Goal: Task Accomplishment & Management: Use online tool/utility

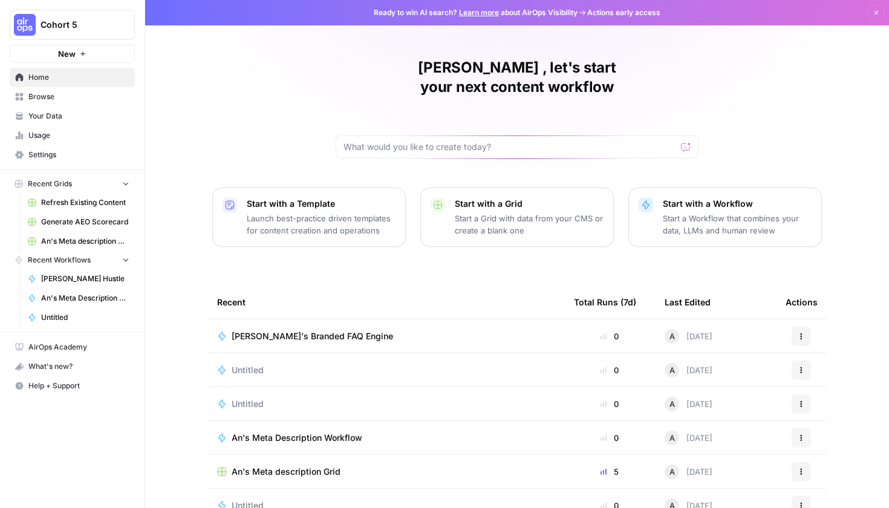
click at [62, 91] on link "Browse" at bounding box center [72, 96] width 125 height 19
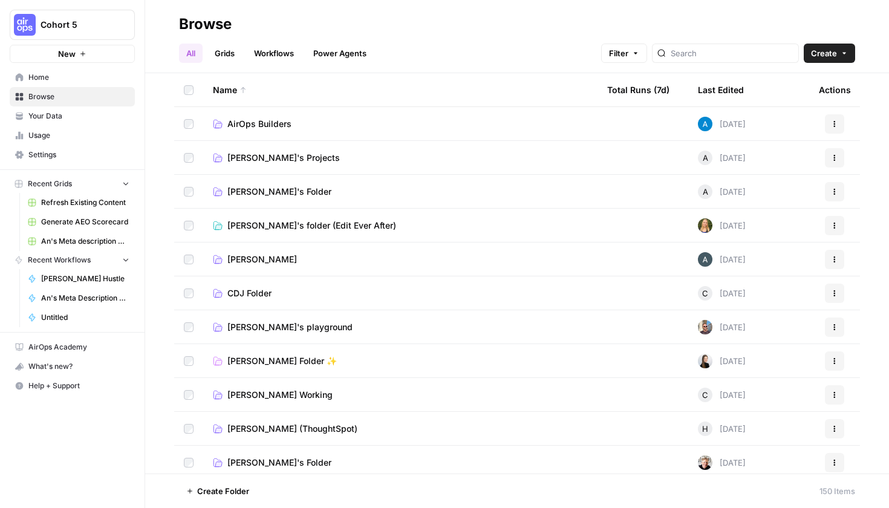
click at [284, 163] on span "[PERSON_NAME]'s Projects" at bounding box center [283, 158] width 113 height 12
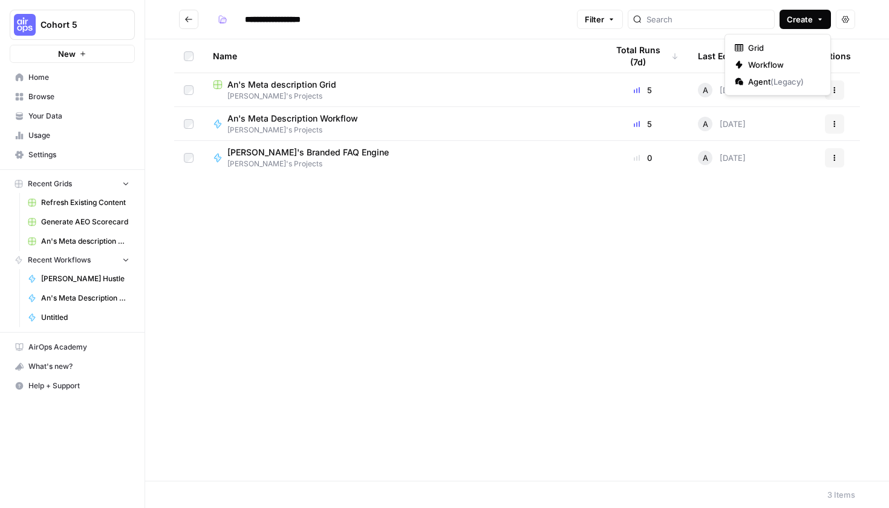
click at [788, 15] on span "Create" at bounding box center [800, 19] width 26 height 12
click at [760, 67] on span "Workflow" at bounding box center [782, 65] width 68 height 12
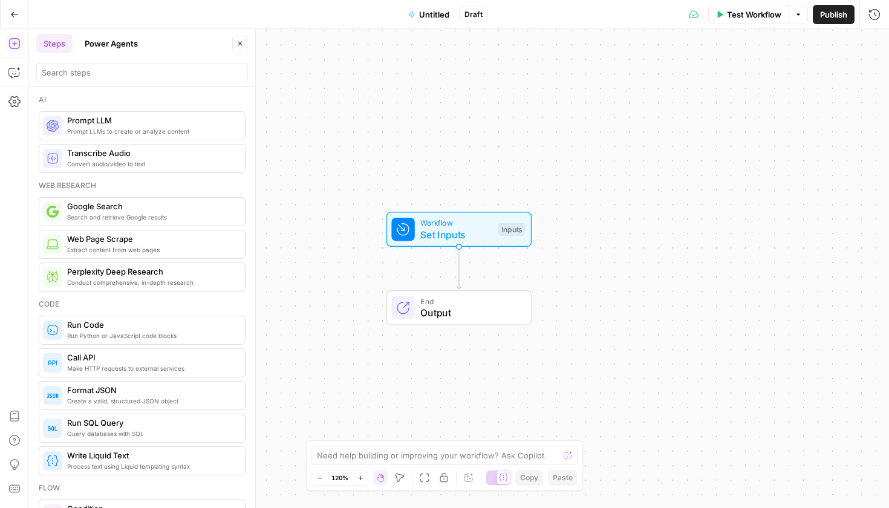
click at [171, 170] on div "Convert audio/video to text Transcribe Audio" at bounding box center [142, 158] width 207 height 29
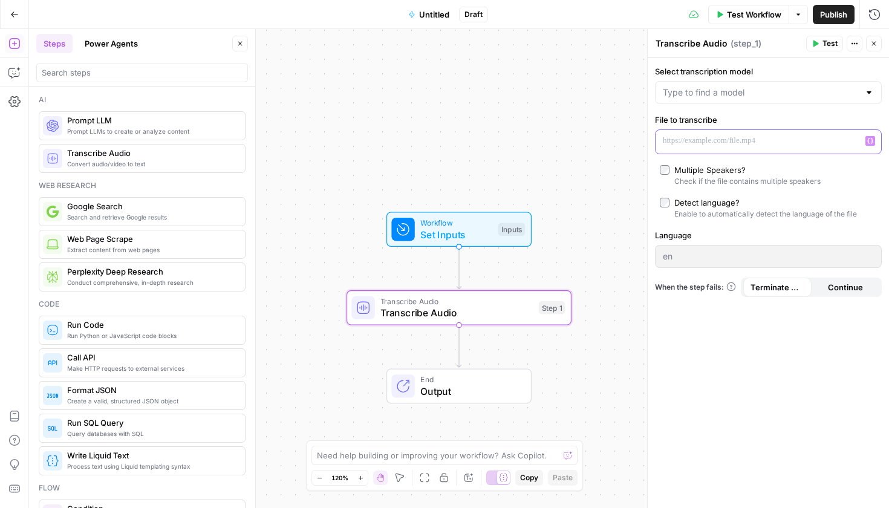
click at [711, 145] on p at bounding box center [759, 141] width 192 height 12
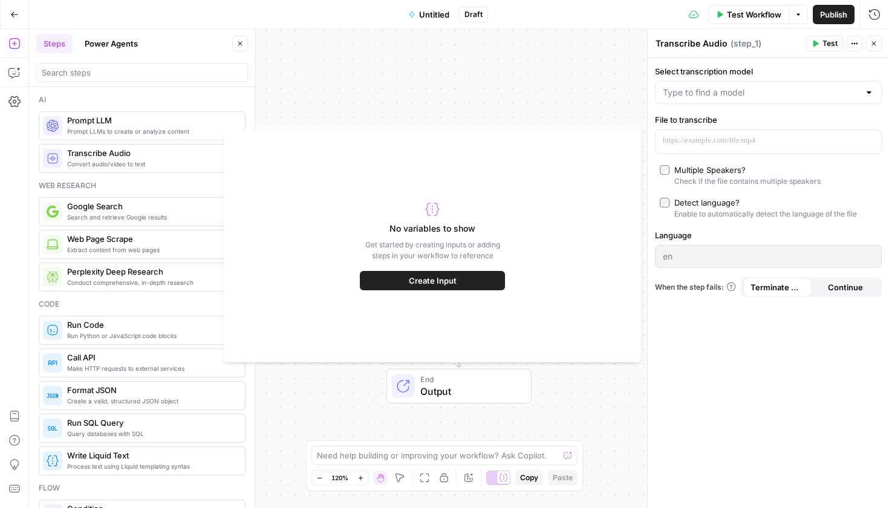
click at [541, 388] on div "End Output" at bounding box center [459, 386] width 225 height 35
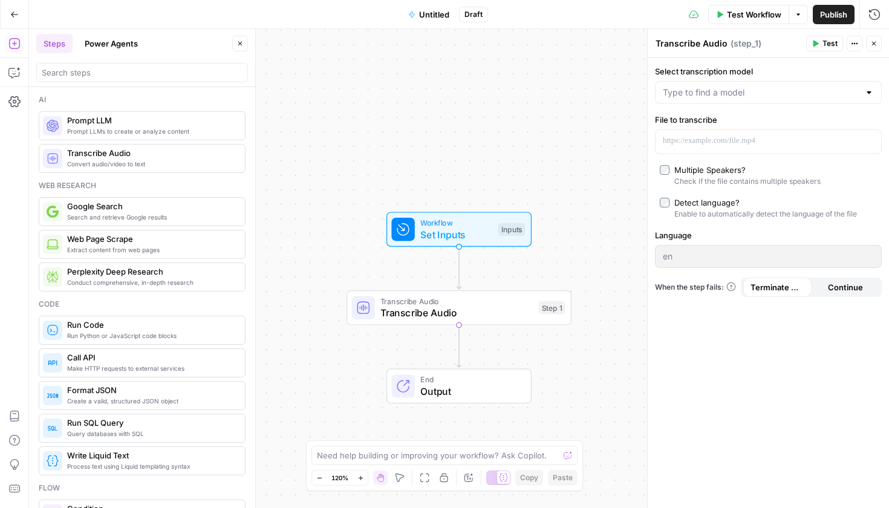
click at [514, 316] on span "Transcribe Audio" at bounding box center [457, 313] width 152 height 15
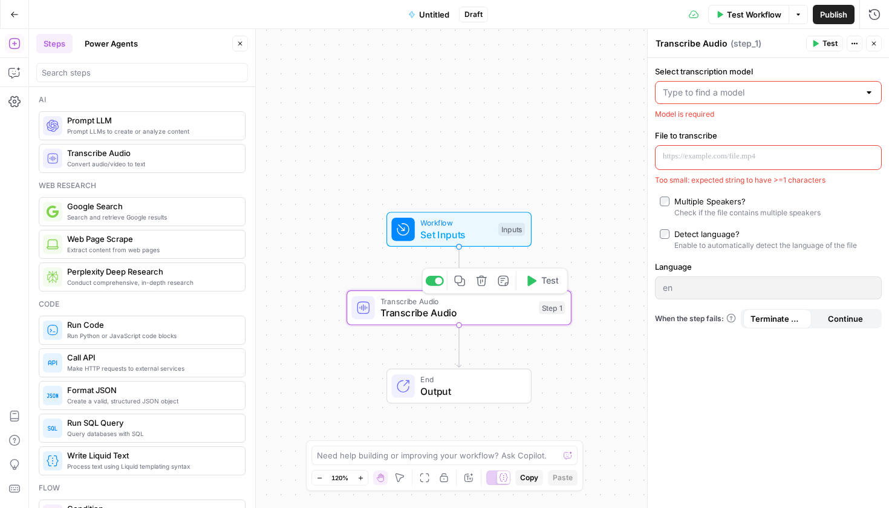
click at [480, 285] on icon "button" at bounding box center [481, 280] width 11 height 11
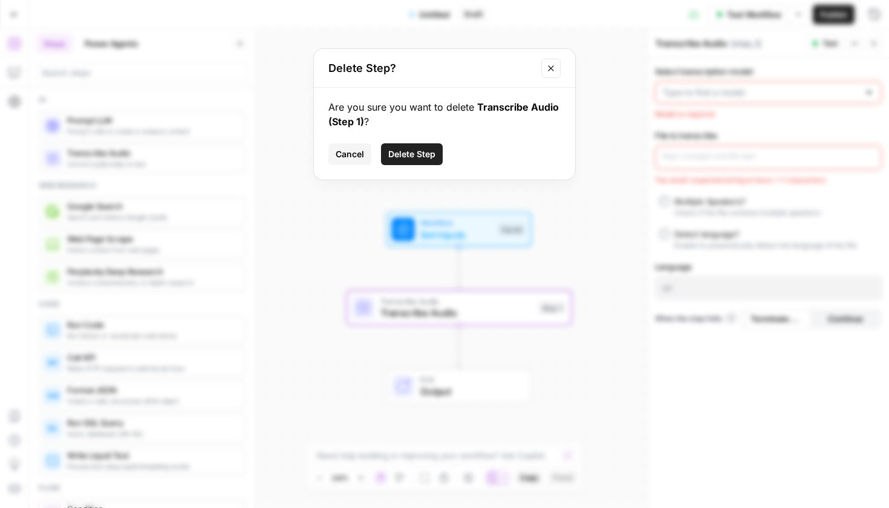
click at [418, 148] on button "Delete Step" at bounding box center [412, 154] width 62 height 22
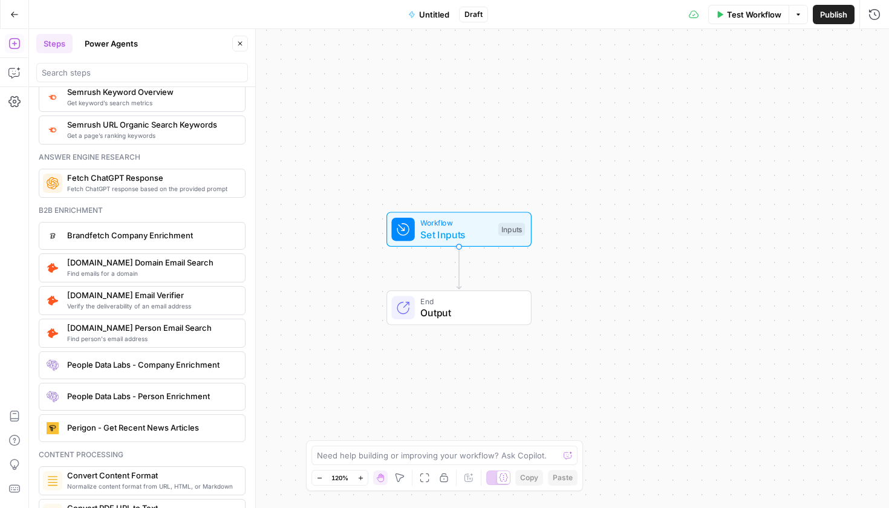
scroll to position [1689, 0]
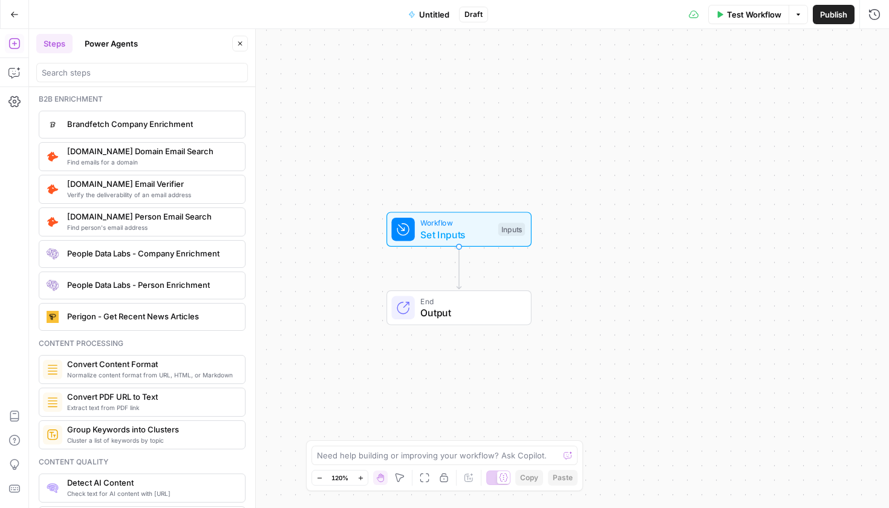
click at [162, 252] on span "People Data Labs - Company Enrichment" at bounding box center [151, 253] width 168 height 12
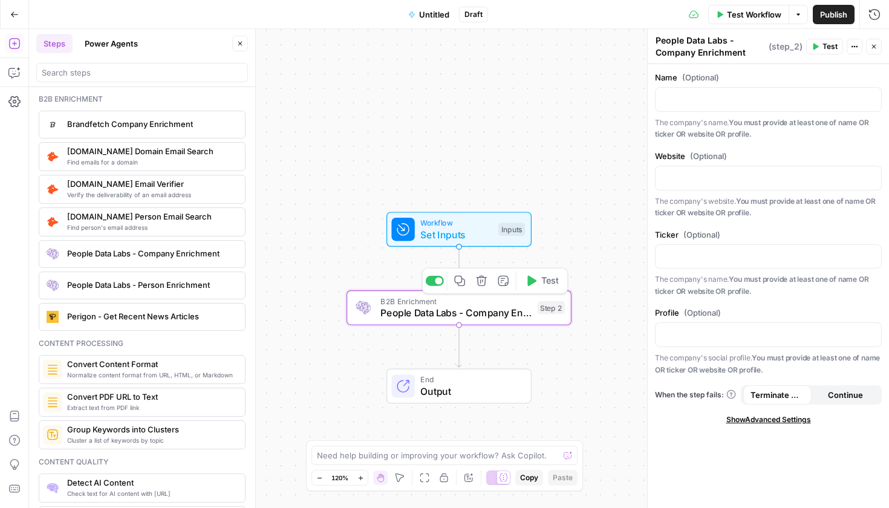
click at [489, 316] on span "People Data Labs - Company Enrichment" at bounding box center [456, 313] width 151 height 15
click at [476, 284] on icon "button" at bounding box center [481, 280] width 11 height 11
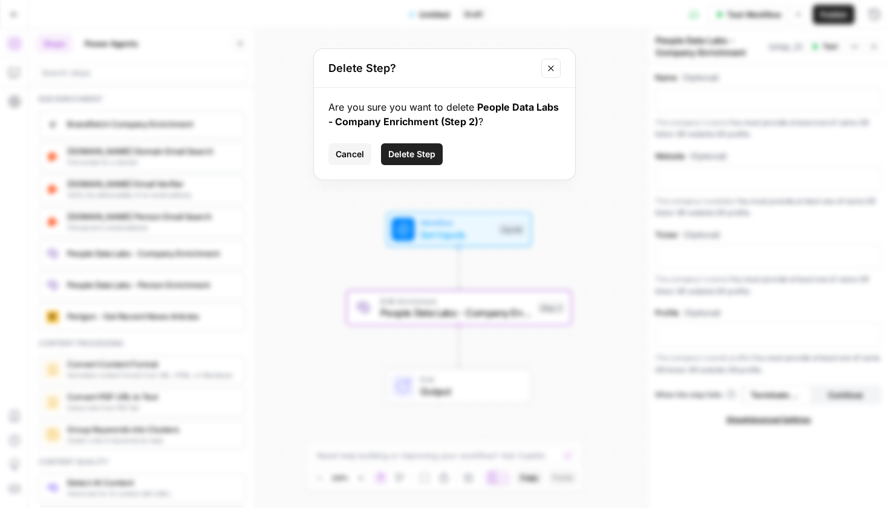
click at [402, 162] on button "Delete Step" at bounding box center [412, 154] width 62 height 22
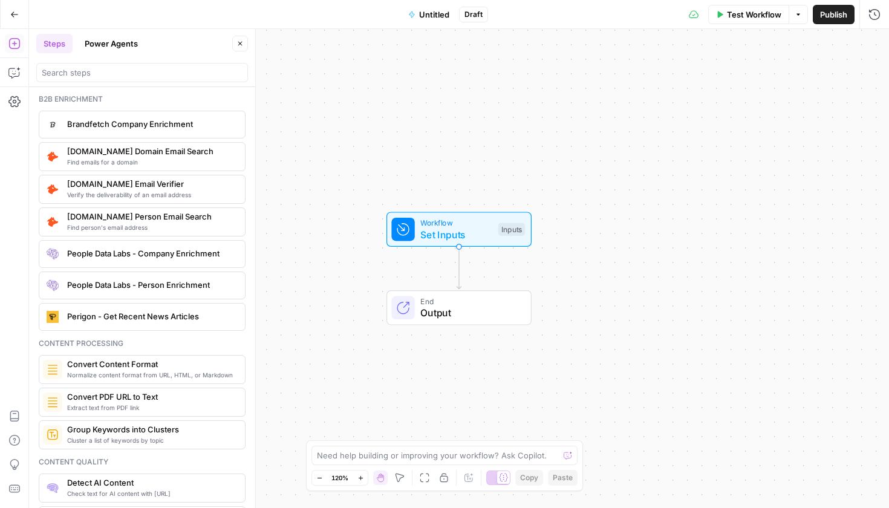
click at [143, 286] on span "People Data Labs - Person Enrichment" at bounding box center [151, 285] width 168 height 12
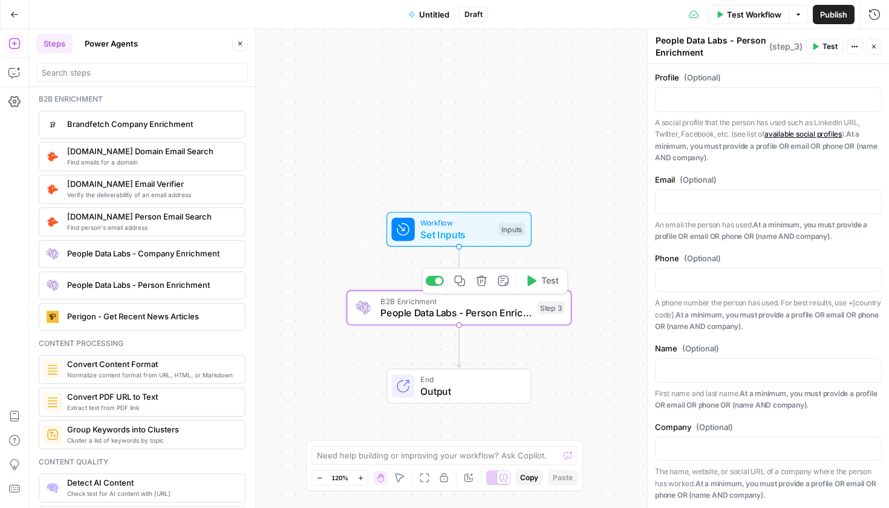
click at [483, 286] on icon "button" at bounding box center [481, 280] width 11 height 11
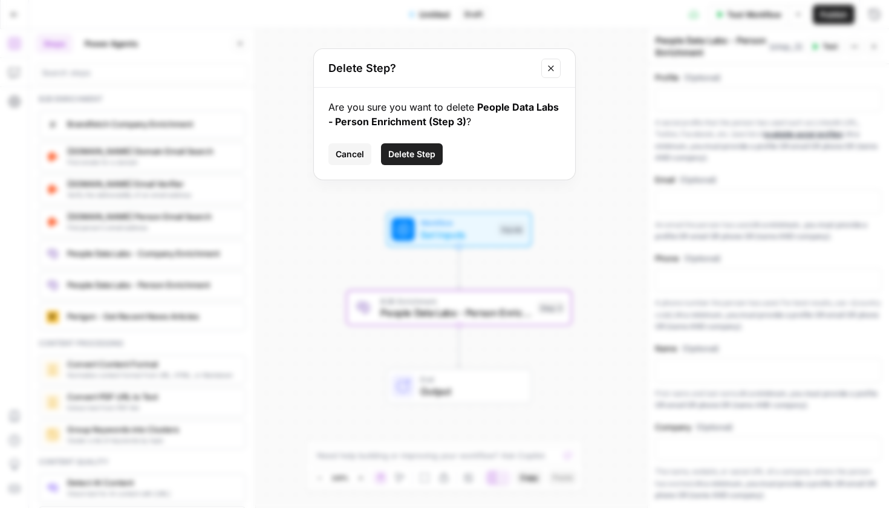
click at [417, 166] on div "Are you sure you want to delete People Data Labs - Person Enrichment (Step 3) ?…" at bounding box center [444, 134] width 261 height 92
click at [417, 163] on button "Delete Step" at bounding box center [412, 154] width 62 height 22
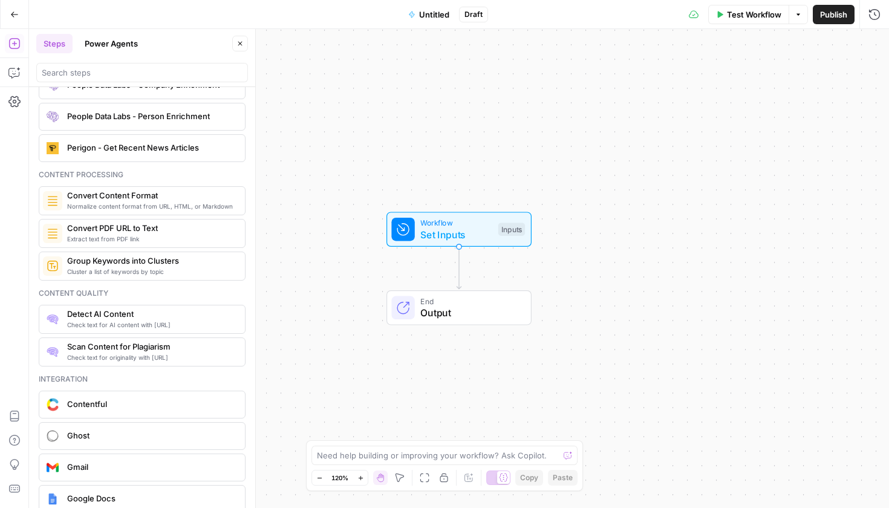
scroll to position [1947, 0]
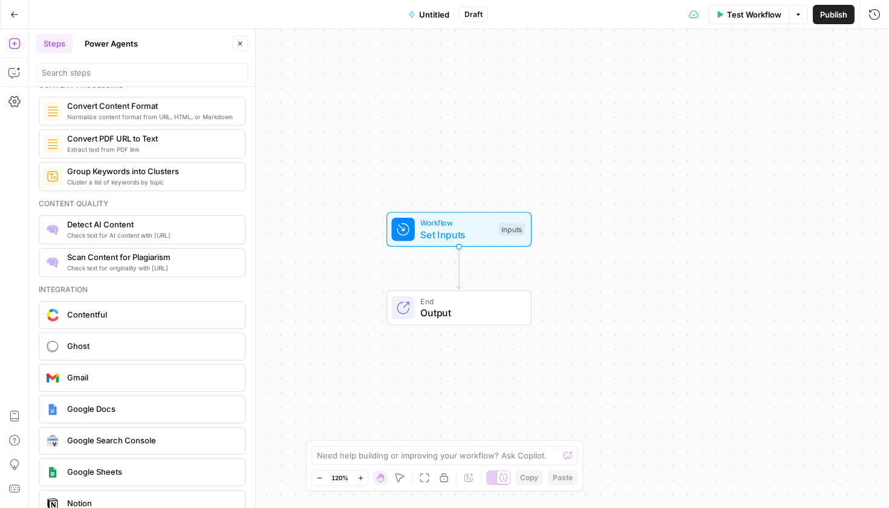
click at [133, 227] on span "Detect AI Content" at bounding box center [151, 224] width 168 height 12
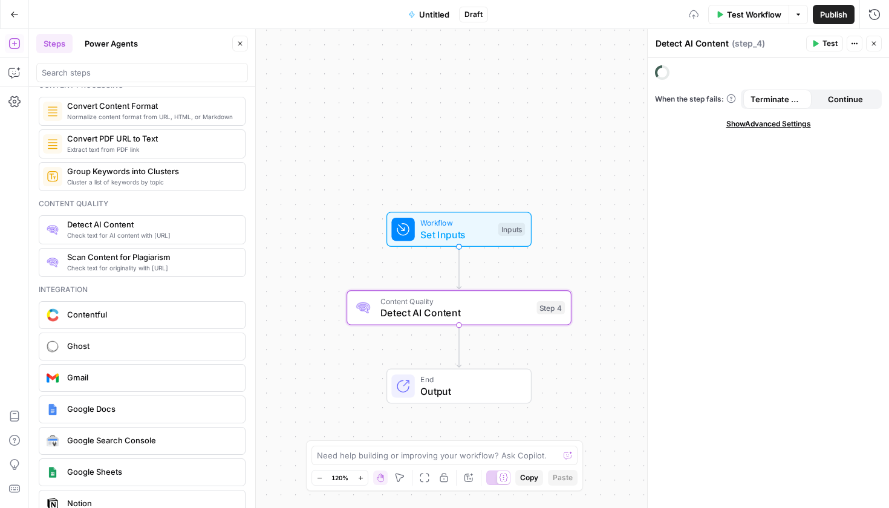
click at [138, 258] on span "Scan Content for Plagiarism" at bounding box center [151, 257] width 168 height 12
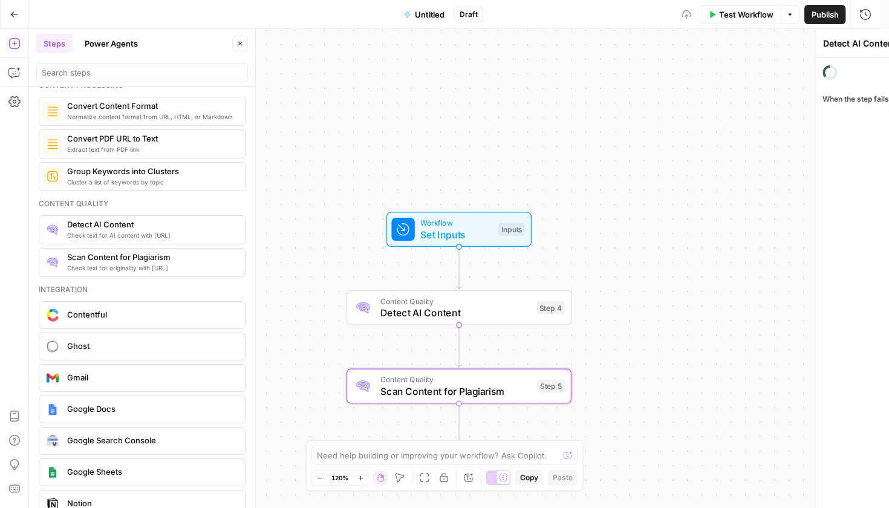
type textarea "Scan Content for Plagiarism"
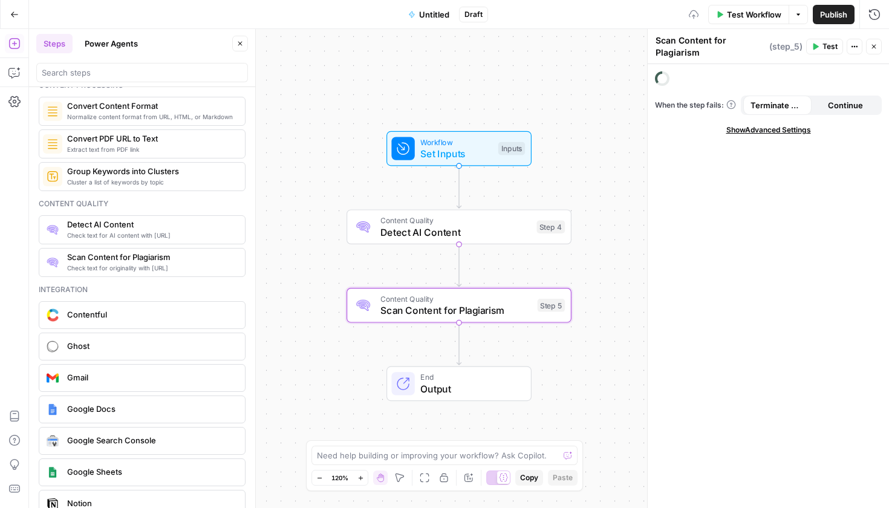
click at [427, 328] on div "Workflow Set Inputs Inputs Content Quality Detect AI Content Step 4 Content Qua…" at bounding box center [459, 268] width 860 height 479
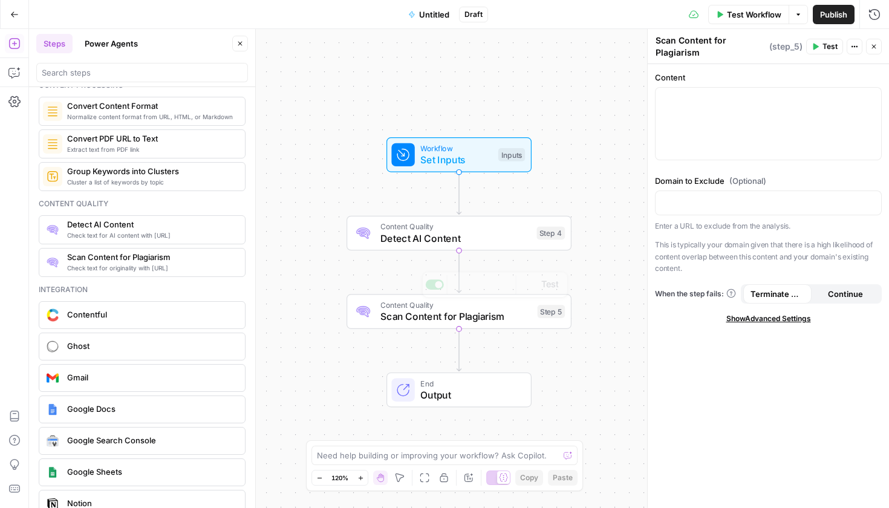
click at [478, 224] on span "Content Quality" at bounding box center [456, 226] width 150 height 11
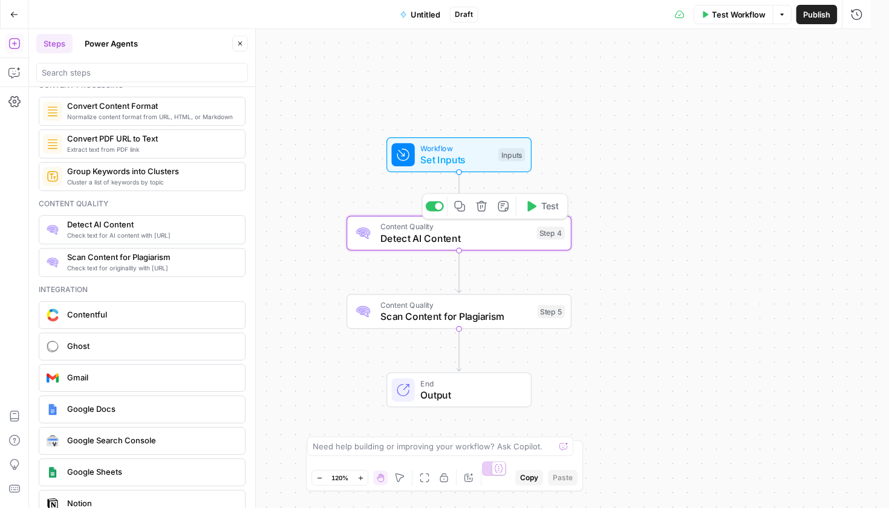
type textarea "Detect AI Content"
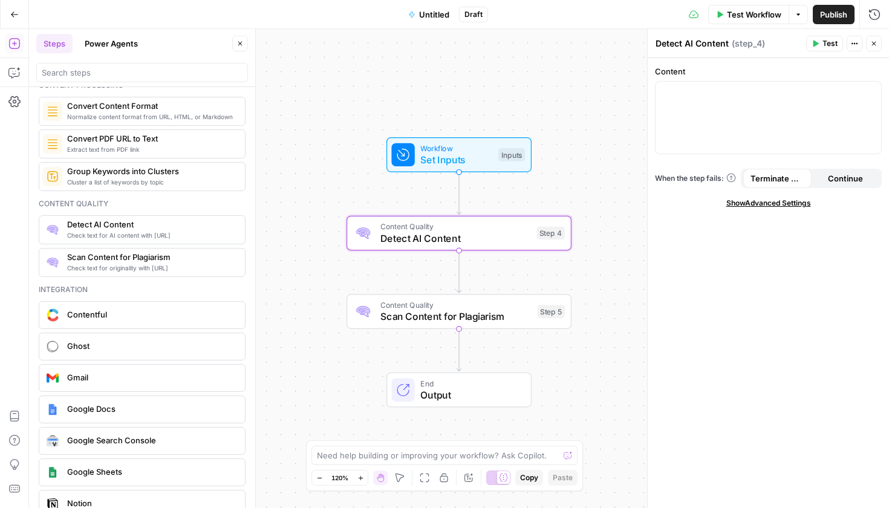
click at [436, 10] on span "Untitled" at bounding box center [434, 14] width 30 height 12
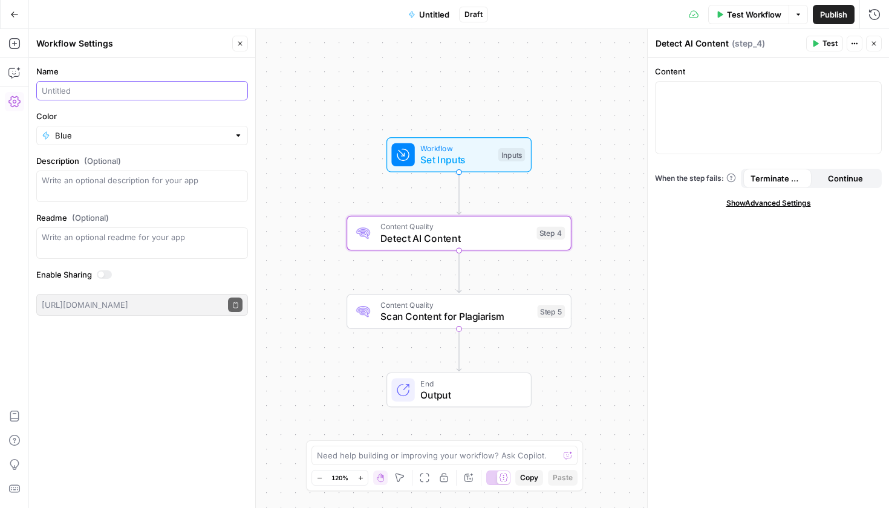
click at [140, 95] on input "Name" at bounding box center [142, 91] width 201 height 12
type input "O"
type input "AI & Plagiarism Content Detector"
click at [41, 91] on div "AI & Plagiarism Content Detector" at bounding box center [142, 90] width 212 height 19
click at [437, 252] on div "Workflow Set Inputs Inputs Content Quality Detect AI Content Step 4 Copy step D…" at bounding box center [459, 268] width 860 height 479
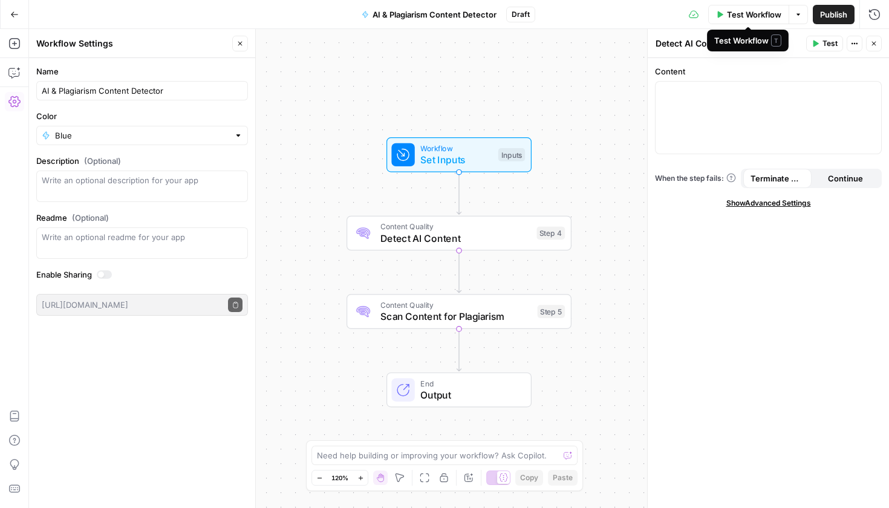
click at [749, 5] on button "Test Workflow" at bounding box center [748, 14] width 81 height 19
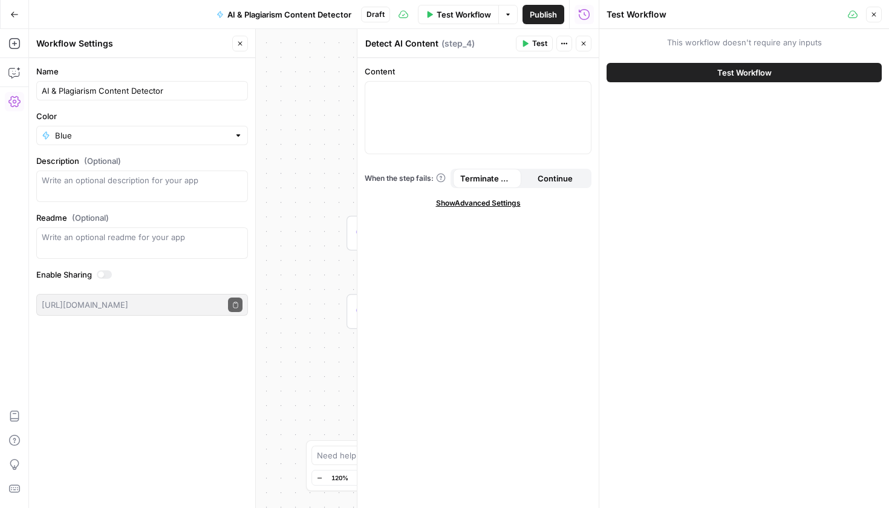
click at [871, 16] on icon "button" at bounding box center [874, 14] width 7 height 7
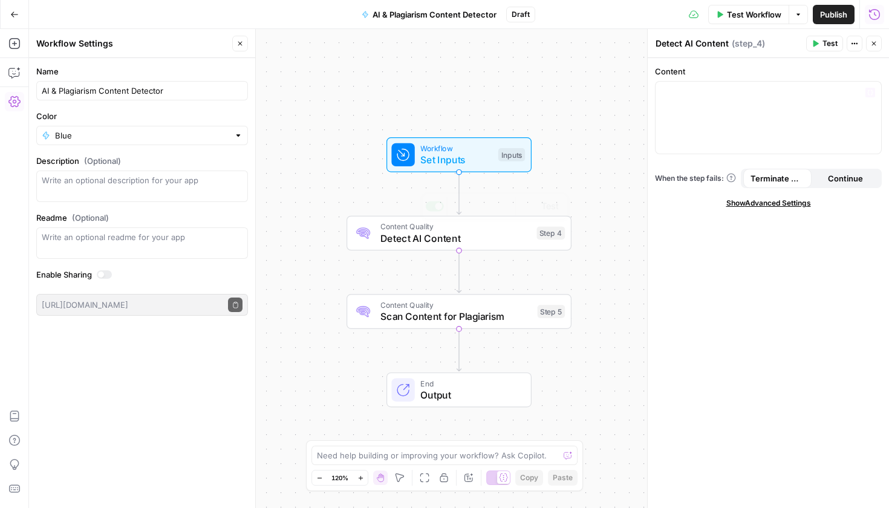
click at [459, 319] on span "Scan Content for Plagiarism" at bounding box center [456, 316] width 151 height 15
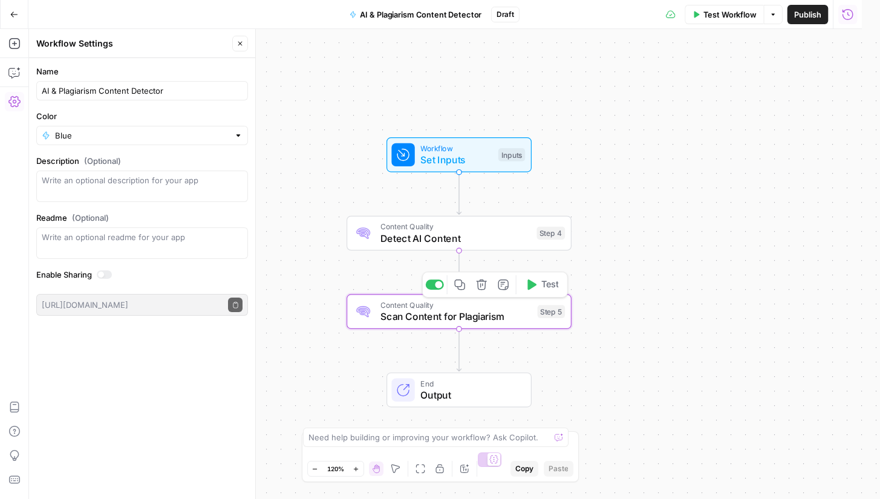
type textarea "Scan Content for Plagiarism"
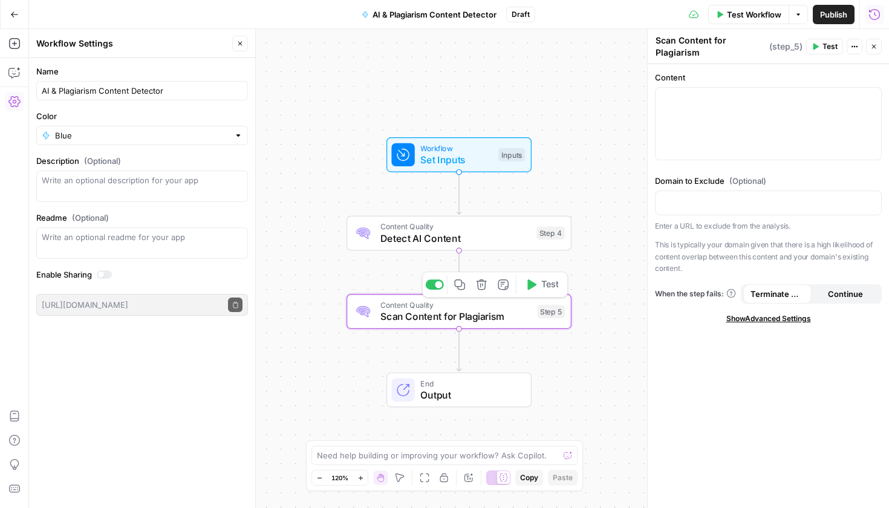
click at [450, 234] on span "Detect AI Content" at bounding box center [456, 238] width 150 height 15
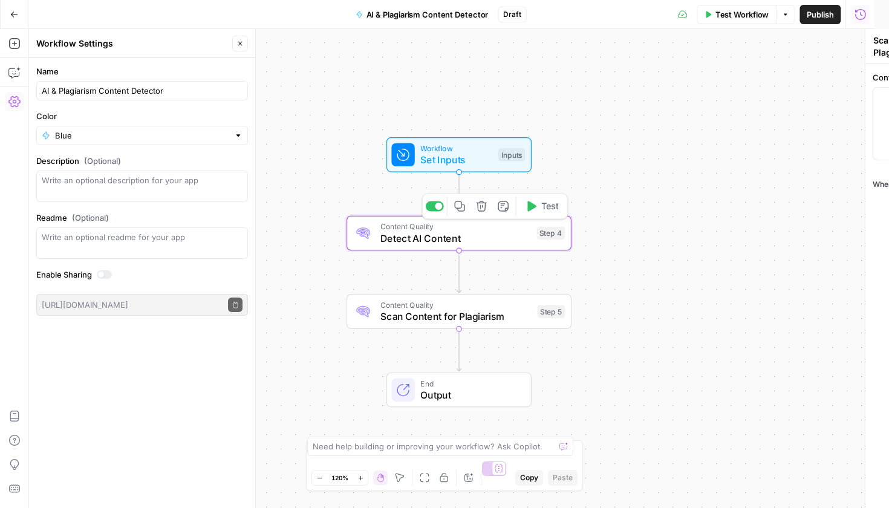
type textarea "Detect AI Content"
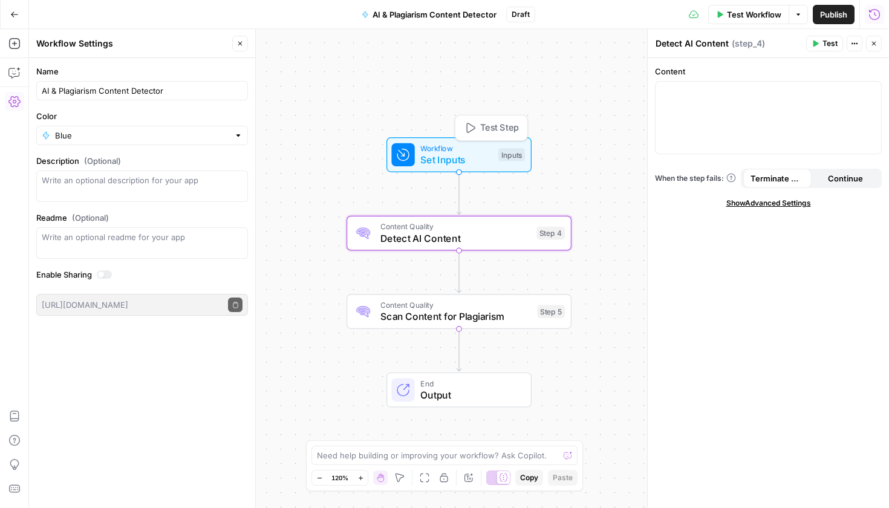
click at [459, 157] on span "Set Inputs" at bounding box center [456, 159] width 72 height 15
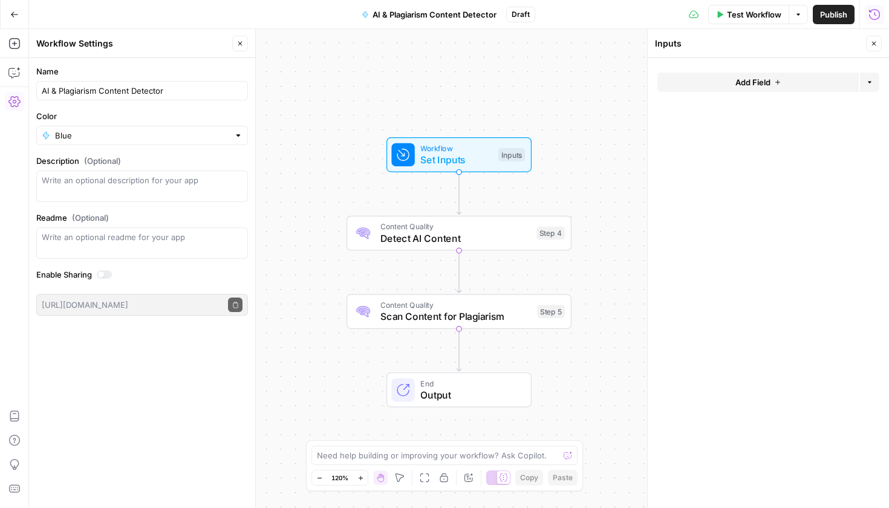
click at [718, 85] on button "Add Field" at bounding box center [758, 82] width 201 height 19
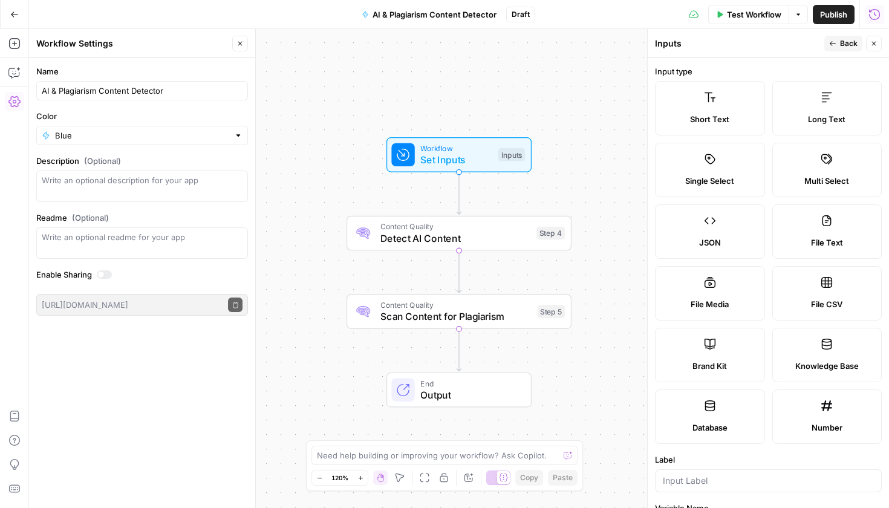
click at [806, 106] on label "Long Text" at bounding box center [828, 108] width 110 height 54
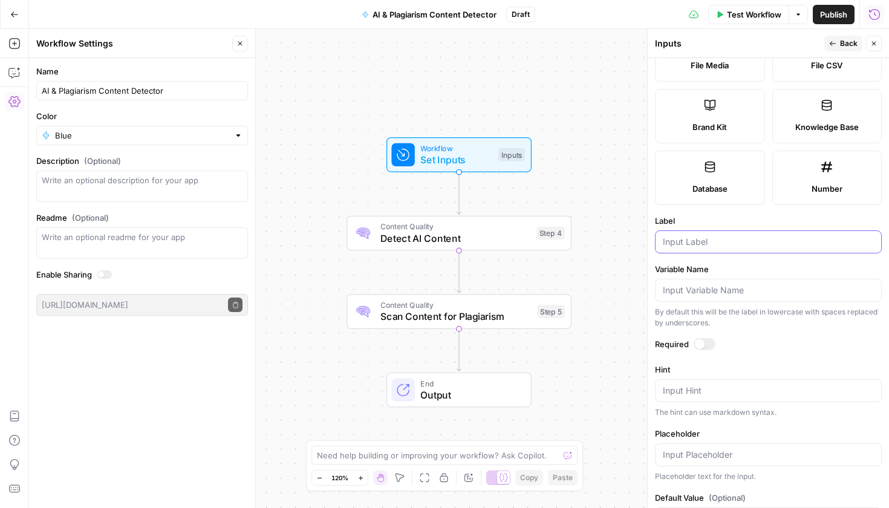
click at [708, 245] on input "Label" at bounding box center [768, 242] width 211 height 12
type input "Content"
click at [729, 273] on label "Variable Name" at bounding box center [768, 269] width 227 height 12
click at [729, 284] on input "Variable Name" at bounding box center [768, 290] width 211 height 12
drag, startPoint x: 714, startPoint y: 239, endPoint x: 610, endPoint y: 236, distance: 103.5
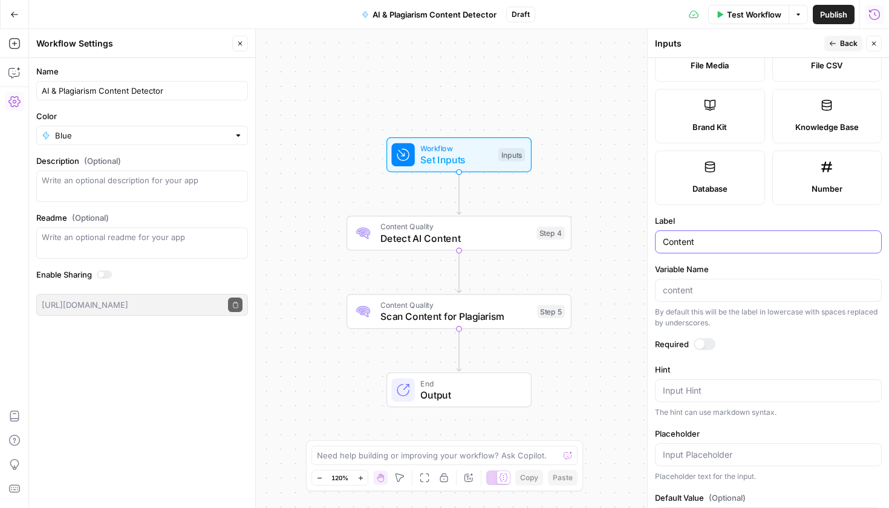
click at [610, 236] on body "Cohort 5 New Home Browse Your Data Usage Settings Recent Grids Refresh Existing…" at bounding box center [444, 254] width 889 height 508
click at [711, 340] on div at bounding box center [705, 344] width 22 height 12
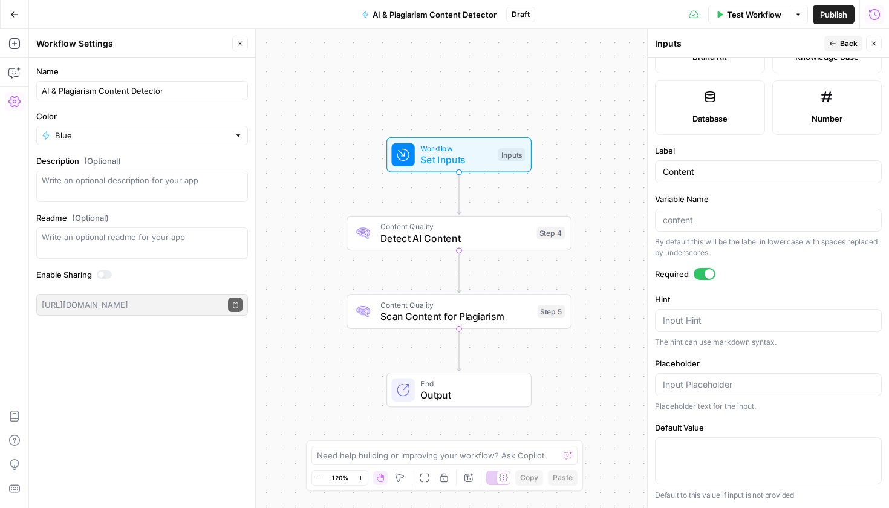
click at [877, 46] on icon "button" at bounding box center [874, 43] width 7 height 7
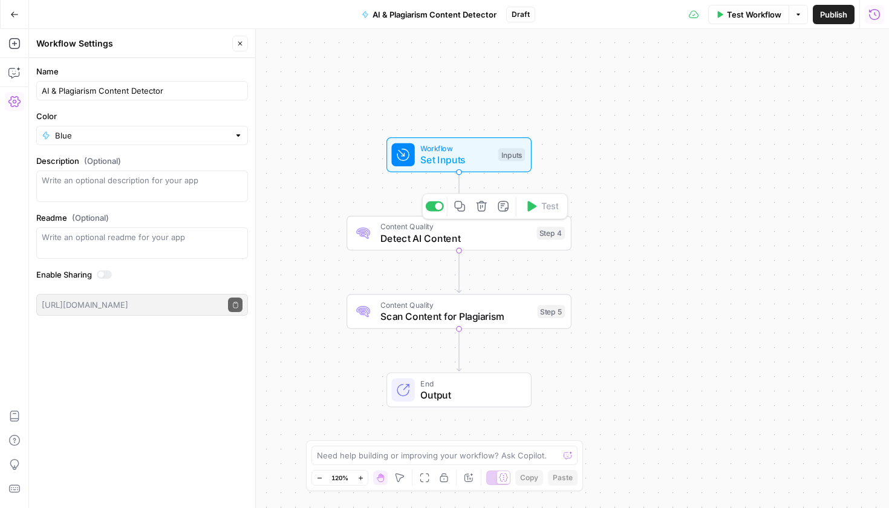
click at [495, 243] on span "Detect AI Content" at bounding box center [456, 238] width 150 height 15
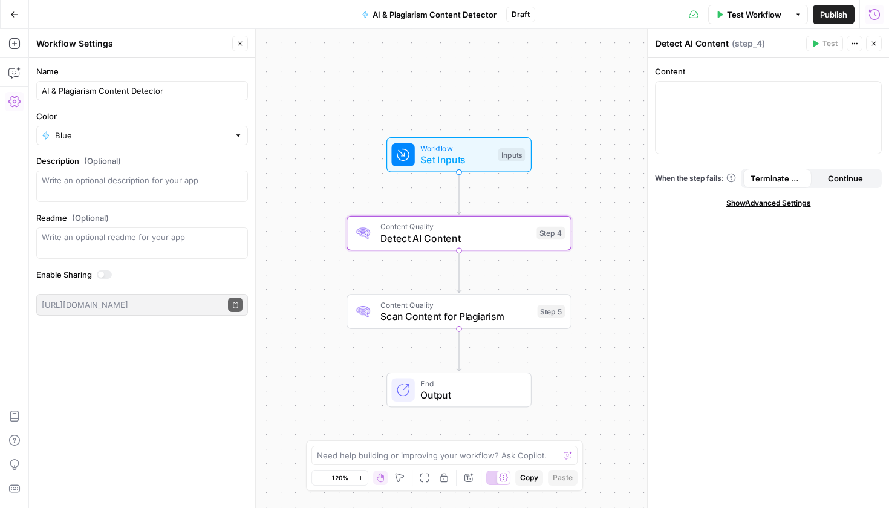
click at [483, 329] on div "Content Quality Scan Content for Plagiarism Step 5" at bounding box center [459, 311] width 225 height 35
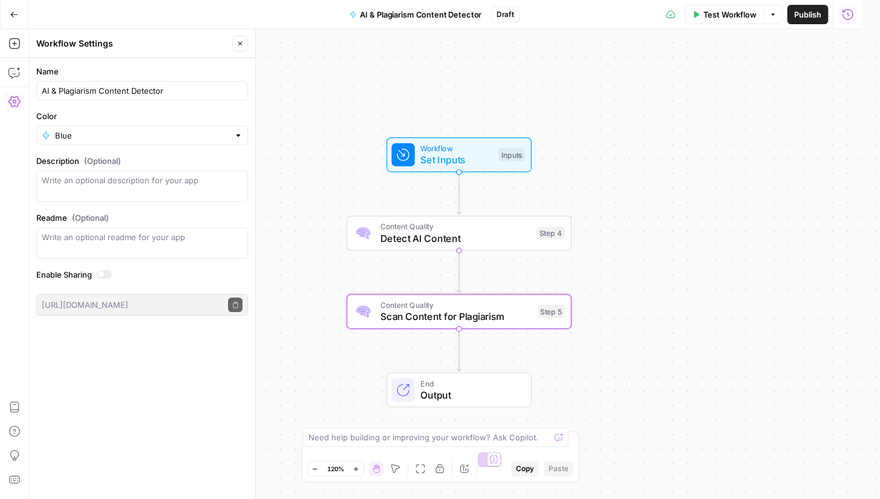
type textarea "Scan Content for Plagiarism"
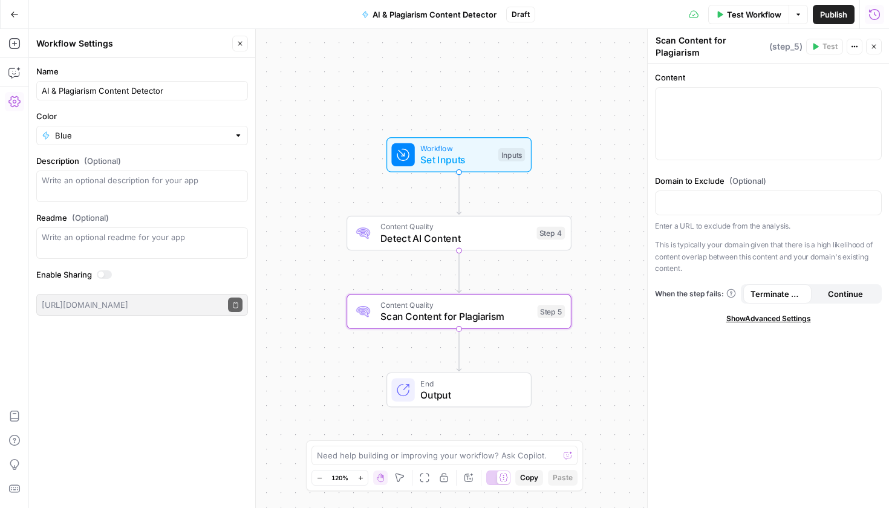
click at [489, 389] on span "Output" at bounding box center [469, 395] width 99 height 15
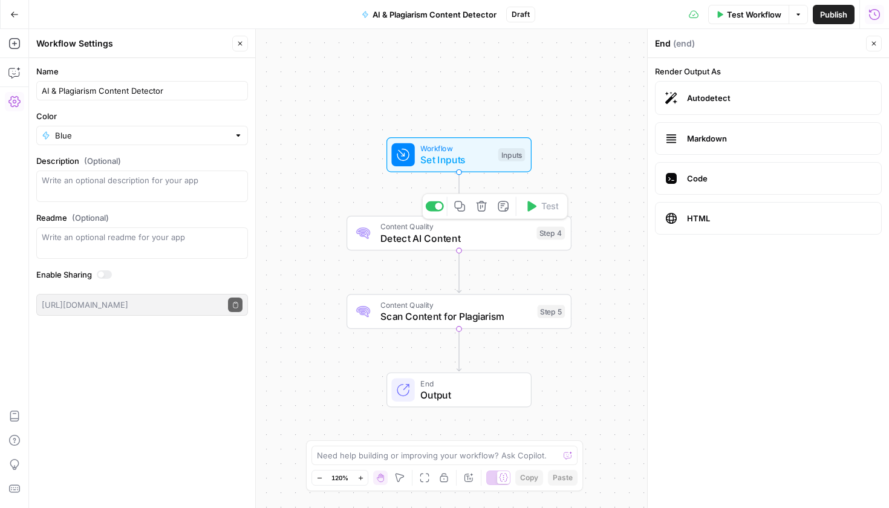
click at [489, 218] on div "Copy step Delete step Add Note Test" at bounding box center [495, 206] width 146 height 26
click at [489, 239] on span "Detect AI Content" at bounding box center [456, 238] width 150 height 15
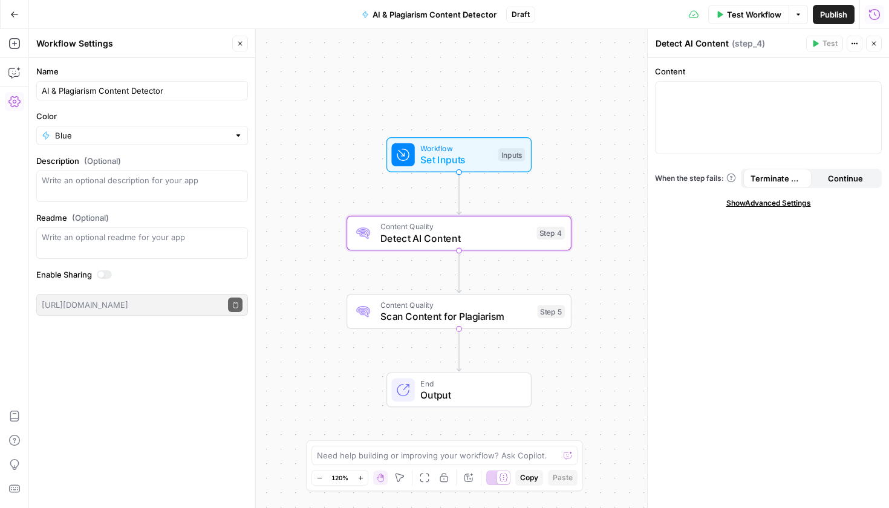
click at [741, 14] on span "Test Workflow" at bounding box center [754, 14] width 54 height 12
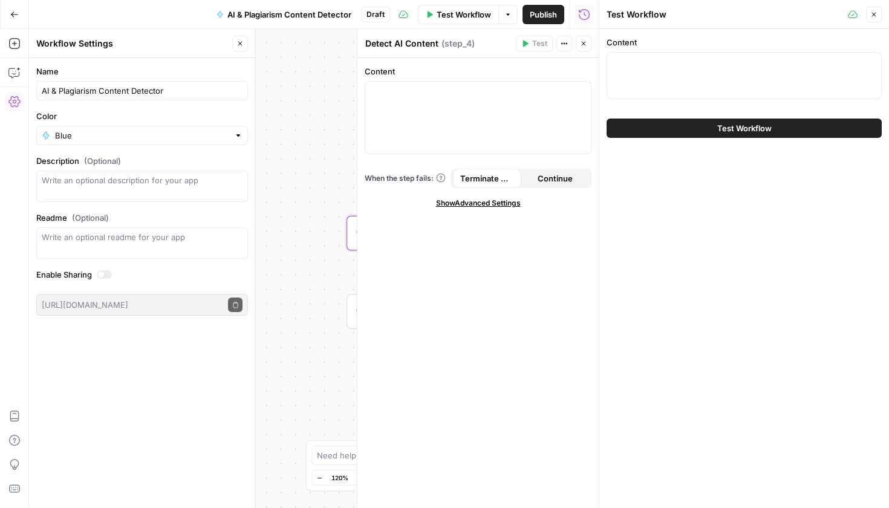
click at [581, 43] on icon "button" at bounding box center [583, 43] width 7 height 7
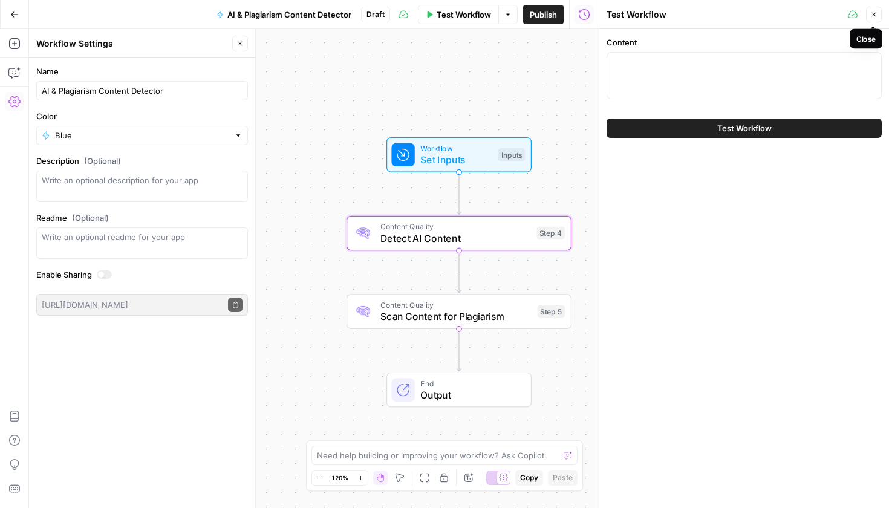
click at [879, 15] on button "Close" at bounding box center [874, 15] width 16 height 16
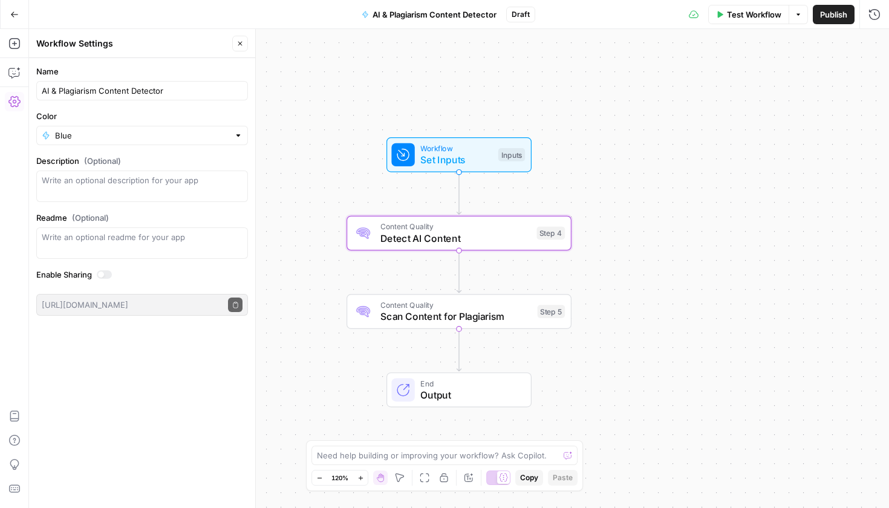
click at [757, 18] on span "Test Workflow" at bounding box center [754, 14] width 54 height 12
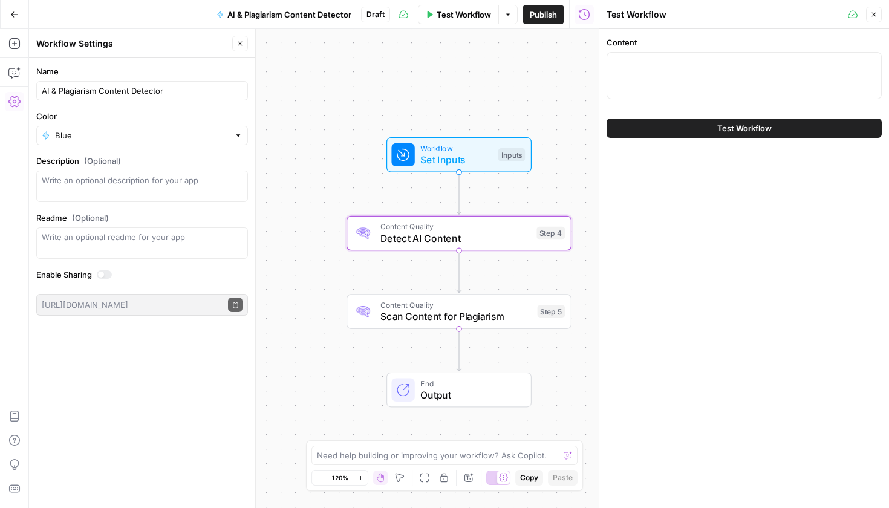
click at [685, 71] on div at bounding box center [744, 75] width 275 height 47
click at [712, 87] on div at bounding box center [744, 75] width 275 height 47
paste textarea "1. Think of Content as a Product, Not a Checkbox. Your content should solve rea…"
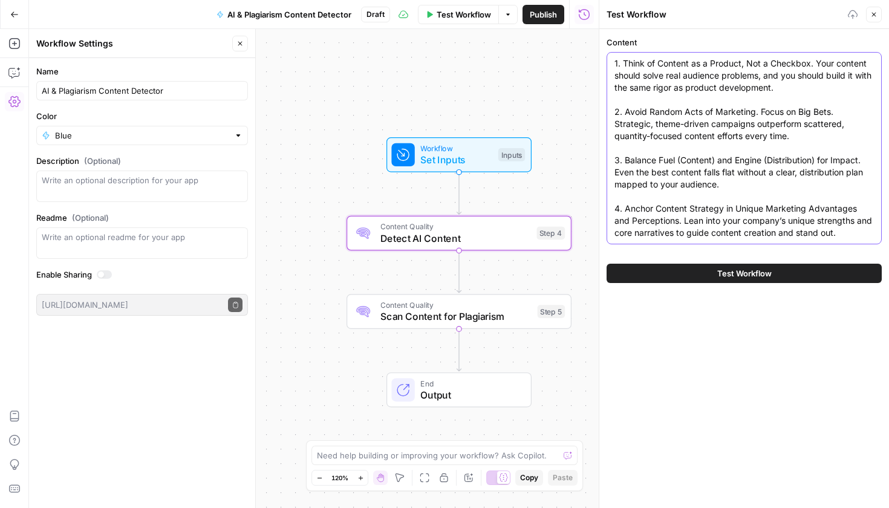
type textarea "1. Think of Content as a Product, Not a Checkbox. Your content should solve rea…"
click at [709, 261] on div "Test Workflow" at bounding box center [744, 274] width 275 height 34
click at [704, 271] on button "Test Workflow" at bounding box center [744, 273] width 275 height 19
click at [649, 270] on button "Test Workflow" at bounding box center [744, 273] width 275 height 19
click at [675, 273] on button "Test Workflow" at bounding box center [744, 273] width 275 height 19
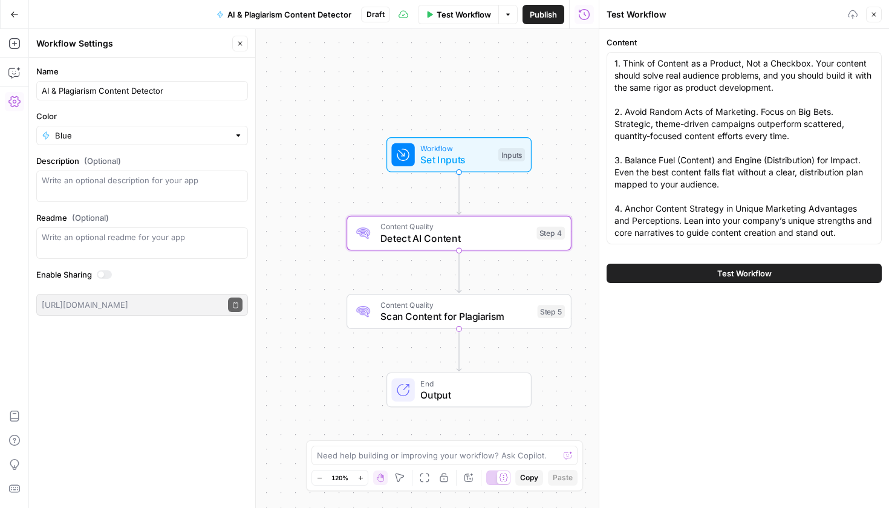
click at [722, 275] on span "Test Workflow" at bounding box center [745, 273] width 54 height 12
click at [692, 182] on textarea "1. Think of Content as a Product, Not a Checkbox. Your content should solve rea…" at bounding box center [745, 148] width 260 height 182
click at [674, 272] on button "Test Workflow" at bounding box center [744, 273] width 275 height 19
click at [776, 272] on button "Test Workflow" at bounding box center [744, 273] width 275 height 19
click at [719, 278] on span "Test Workflow" at bounding box center [745, 273] width 54 height 12
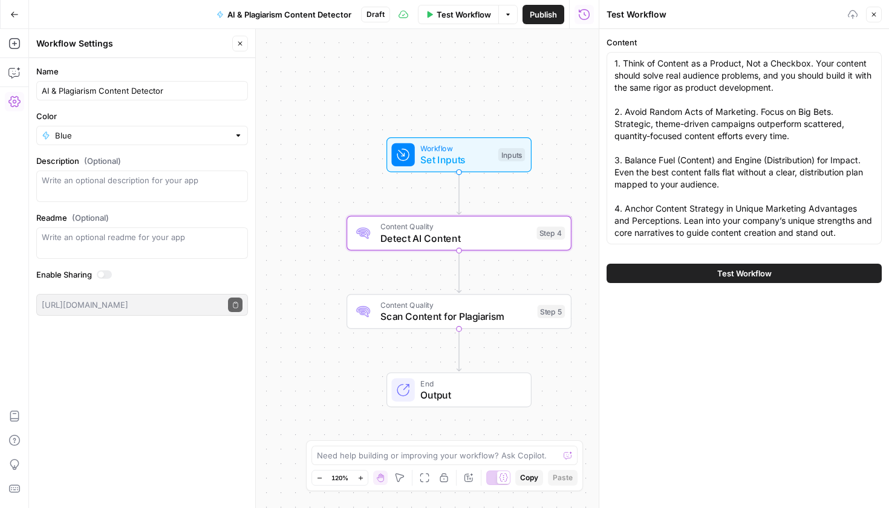
click at [739, 276] on span "Test Workflow" at bounding box center [745, 273] width 54 height 12
click at [726, 276] on span "Test Workflow" at bounding box center [745, 273] width 54 height 12
click at [740, 281] on button "Test Workflow" at bounding box center [744, 273] width 275 height 19
click at [740, 197] on textarea "1. Think of Content as a Product, Not a Checkbox. Your content should solve rea…" at bounding box center [745, 148] width 260 height 182
drag, startPoint x: 866, startPoint y: 232, endPoint x: 618, endPoint y: 31, distance: 319.7
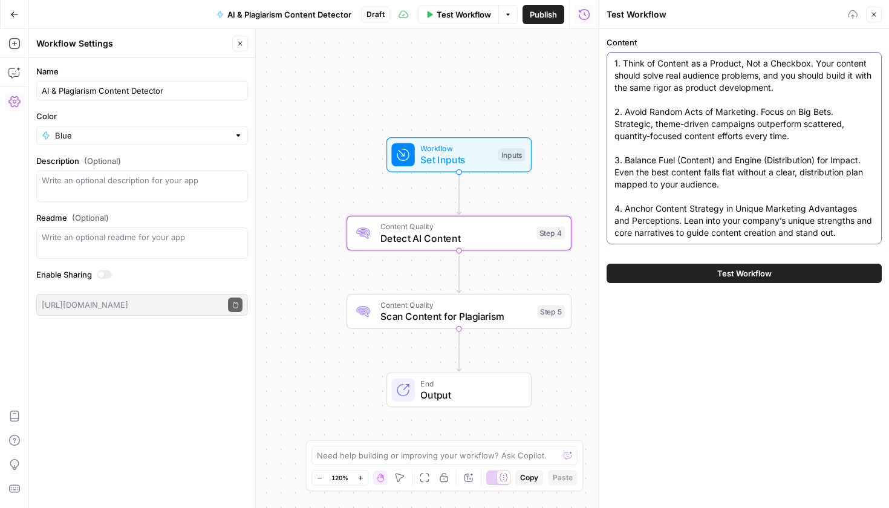
click at [618, 31] on div "Content 1. Think of Content as a Product, Not a Checkbox. Your content should s…" at bounding box center [745, 159] width 290 height 261
click at [0, 0] on div "Test Workflow" at bounding box center [0, 0] width 0 height 0
click at [514, 11] on button "Options" at bounding box center [508, 14] width 19 height 19
click at [445, 40] on div "Run Test" at bounding box center [469, 43] width 71 height 12
click at [766, 160] on textarea "1. Think of Content as a Product, Not a Checkbox. Your content should solve rea…" at bounding box center [745, 148] width 260 height 182
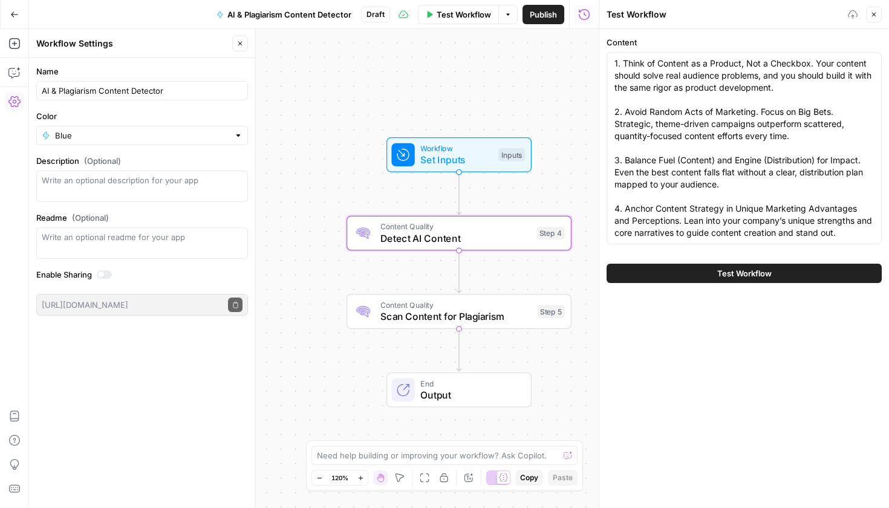
click at [748, 280] on button "Test Workflow" at bounding box center [744, 273] width 275 height 19
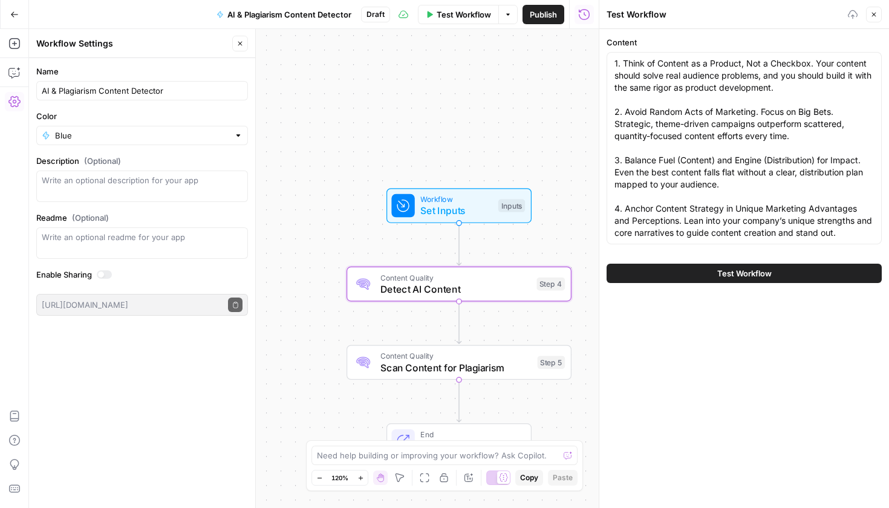
drag, startPoint x: 719, startPoint y: 253, endPoint x: 632, endPoint y: 52, distance: 219.2
click at [632, 52] on div "Content 1. Think of Content as a Product, Not a Checkbox. Your content should s…" at bounding box center [745, 159] width 290 height 261
click at [880, 15] on button "Close" at bounding box center [874, 15] width 16 height 16
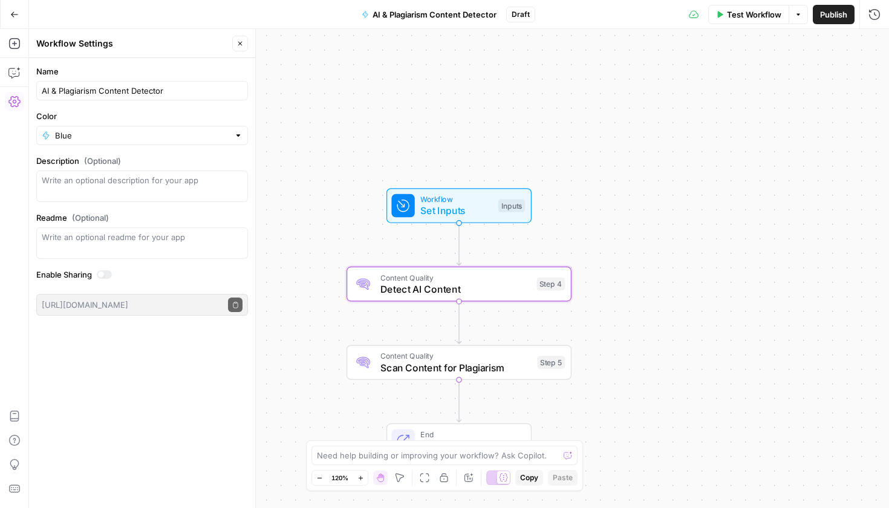
click at [736, 21] on button "Test Workflow" at bounding box center [748, 14] width 81 height 19
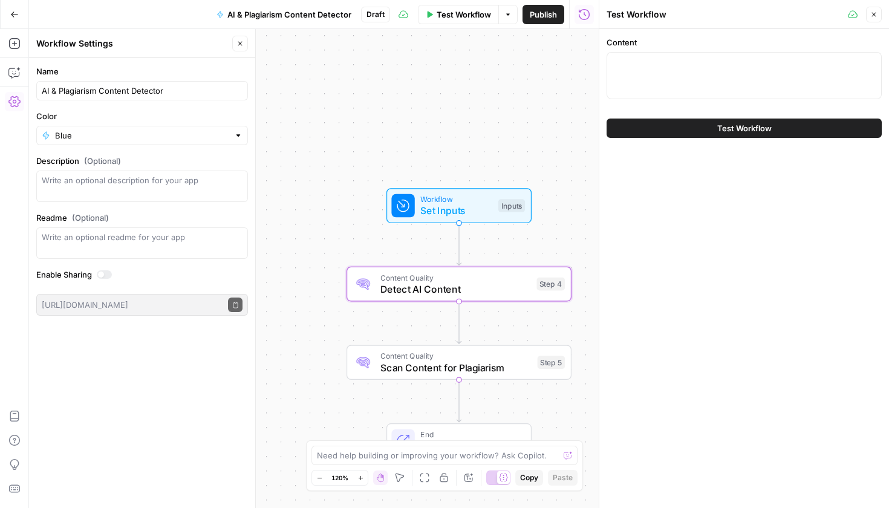
click at [710, 82] on div at bounding box center [744, 75] width 275 height 47
paste textarea "1. Think of Content as a Product, Not a Checkbox. Your content should solve rea…"
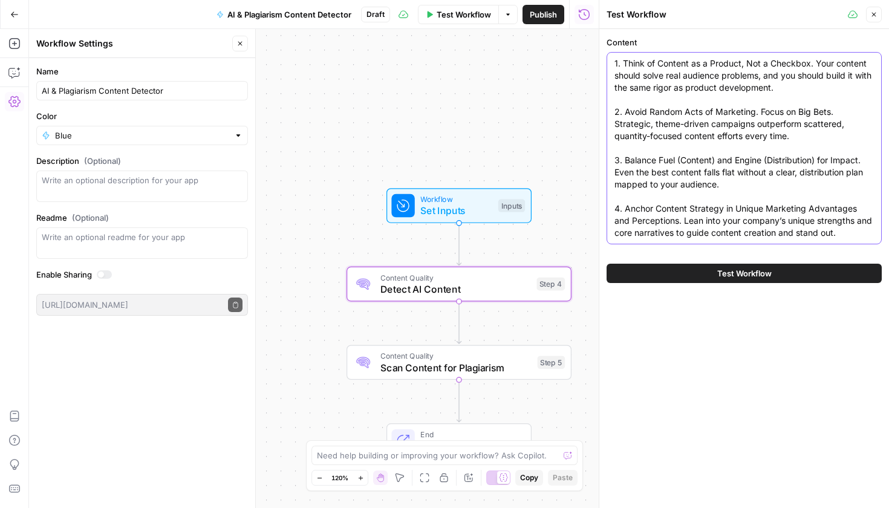
type textarea "1. Think of Content as a Product, Not a Checkbox. Your content should solve rea…"
click at [736, 270] on span "Test Workflow" at bounding box center [745, 273] width 54 height 12
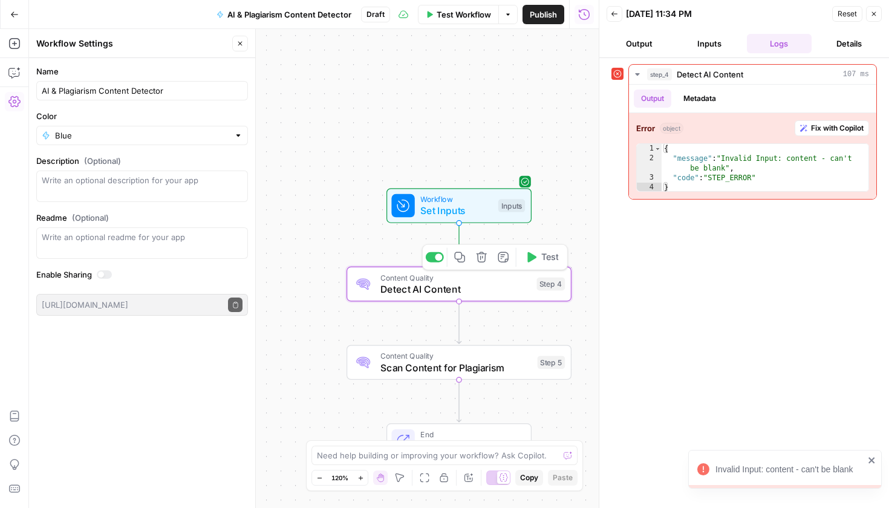
click at [485, 297] on div "Content Quality Detect AI Content Step 4 Copy step Delete step Add Note Test" at bounding box center [459, 284] width 225 height 35
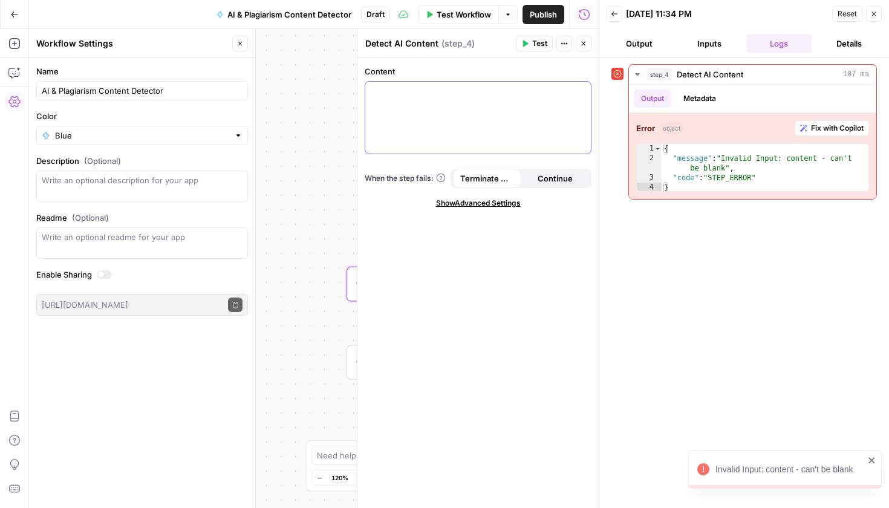
click at [481, 118] on div at bounding box center [478, 118] width 226 height 72
click at [577, 47] on button "Close" at bounding box center [584, 44] width 16 height 16
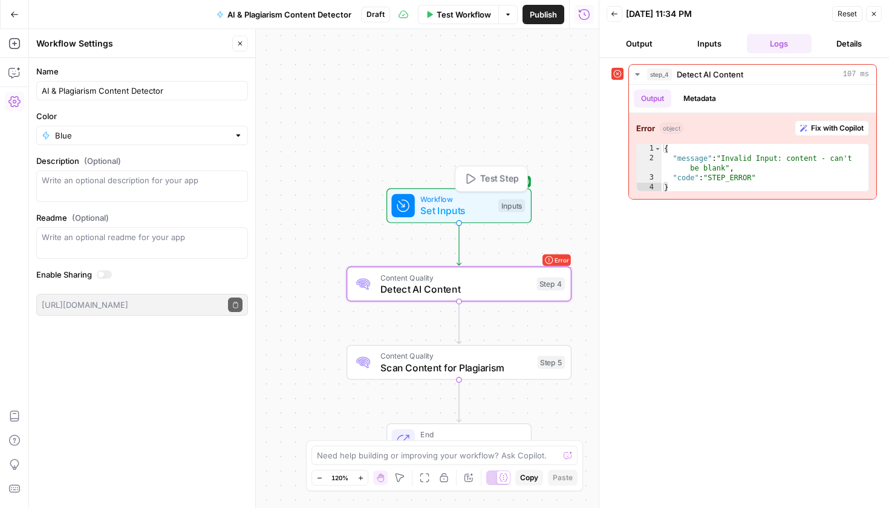
click at [463, 217] on span "Set Inputs" at bounding box center [456, 210] width 72 height 15
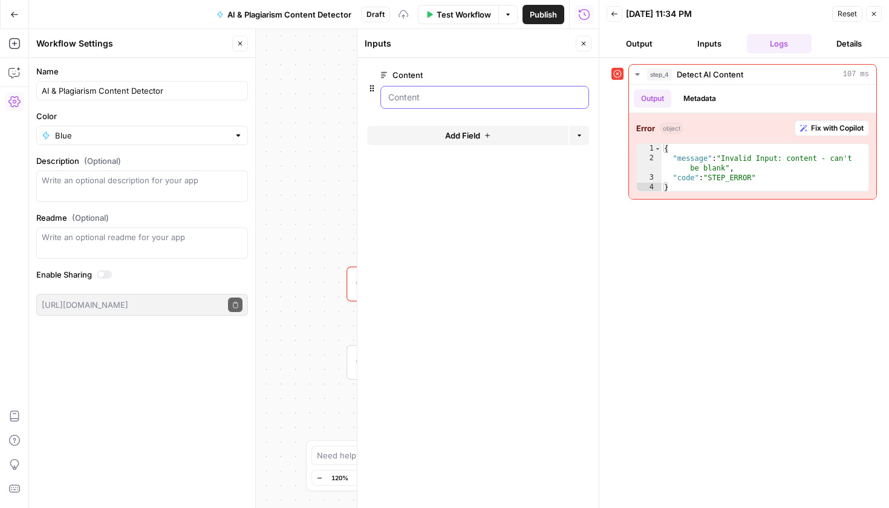
click at [482, 91] on input "Content" at bounding box center [484, 97] width 193 height 12
click at [583, 74] on icon "button" at bounding box center [582, 75] width 7 height 7
click at [585, 44] on icon "button" at bounding box center [583, 43] width 7 height 7
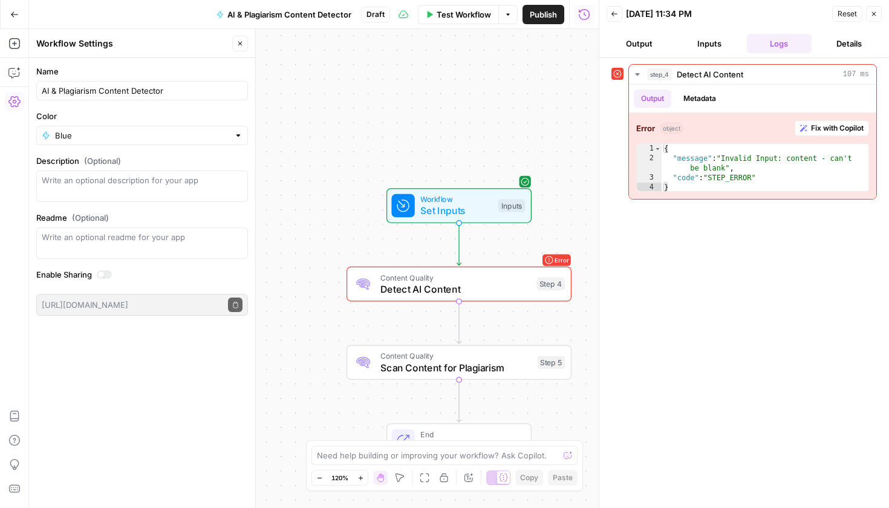
click at [490, 296] on span "Detect AI Content" at bounding box center [456, 289] width 150 height 15
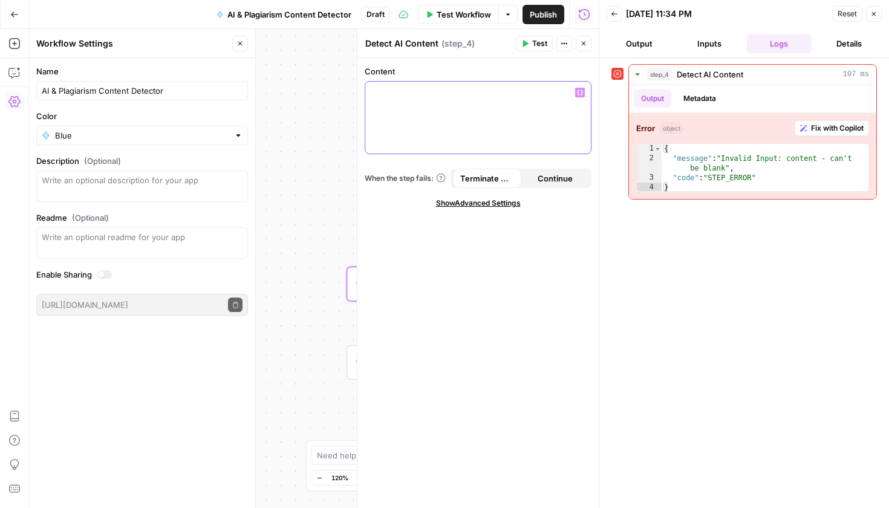
click at [489, 117] on div at bounding box center [478, 118] width 226 height 72
click at [712, 48] on button "Inputs" at bounding box center [709, 43] width 65 height 19
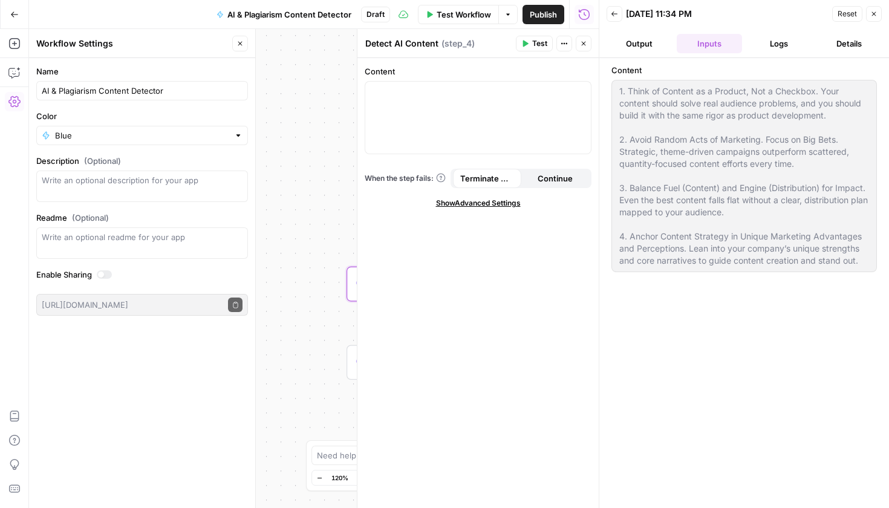
click at [795, 39] on button "Logs" at bounding box center [779, 43] width 65 height 19
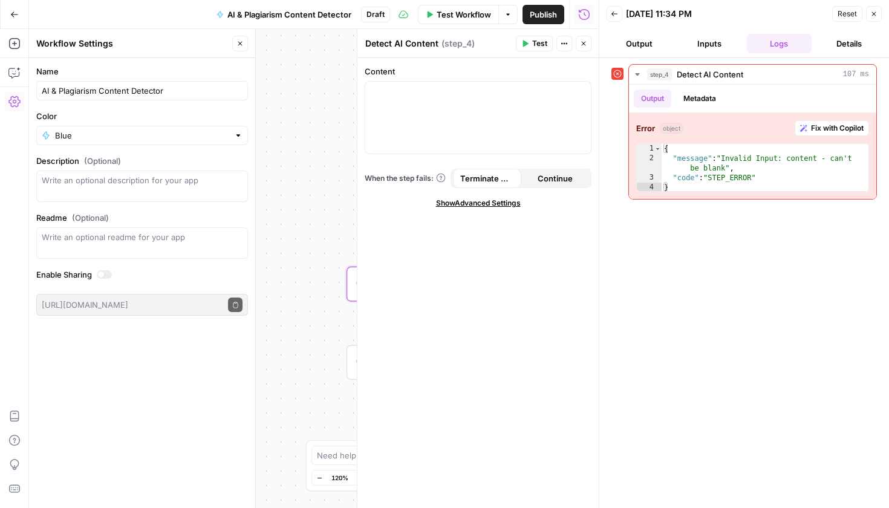
click at [840, 43] on button "Details" at bounding box center [849, 43] width 65 height 19
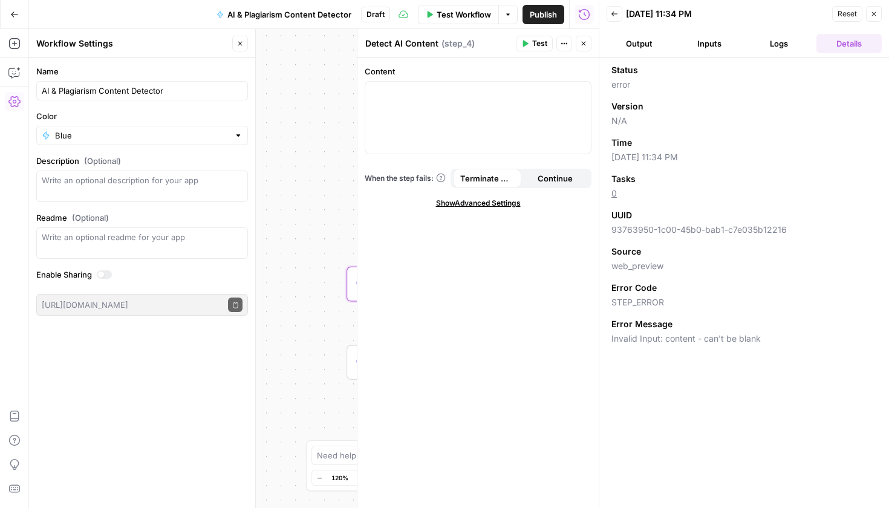
click at [659, 48] on button "Output" at bounding box center [639, 43] width 65 height 19
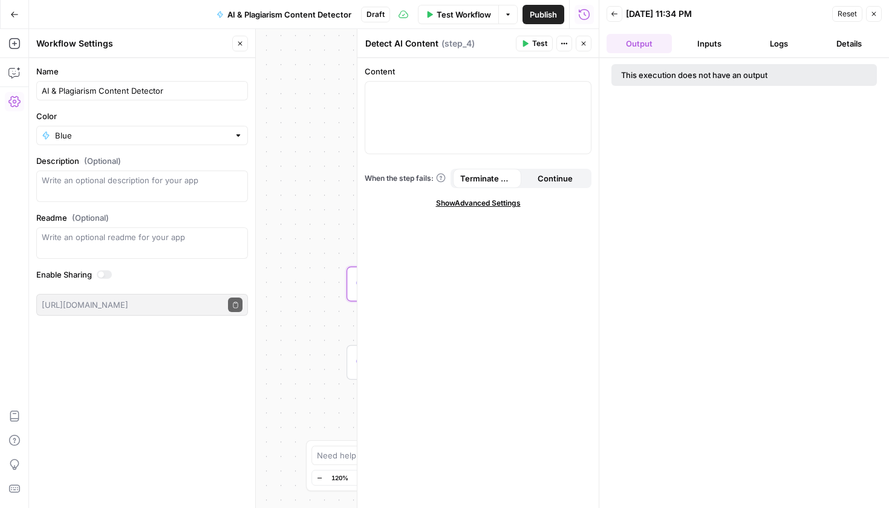
click at [509, 161] on div "Content “/” to reference Variables Menu When the step fails: Terminate Workflow…" at bounding box center [478, 283] width 241 height 450
click at [515, 128] on div at bounding box center [478, 118] width 226 height 72
click at [580, 41] on icon "button" at bounding box center [583, 43] width 7 height 7
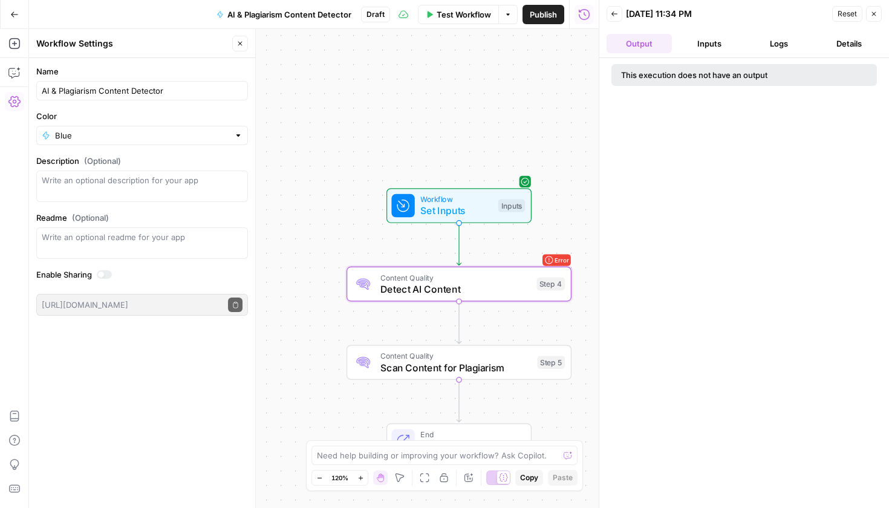
click at [479, 20] on span "Test Workflow" at bounding box center [464, 14] width 54 height 12
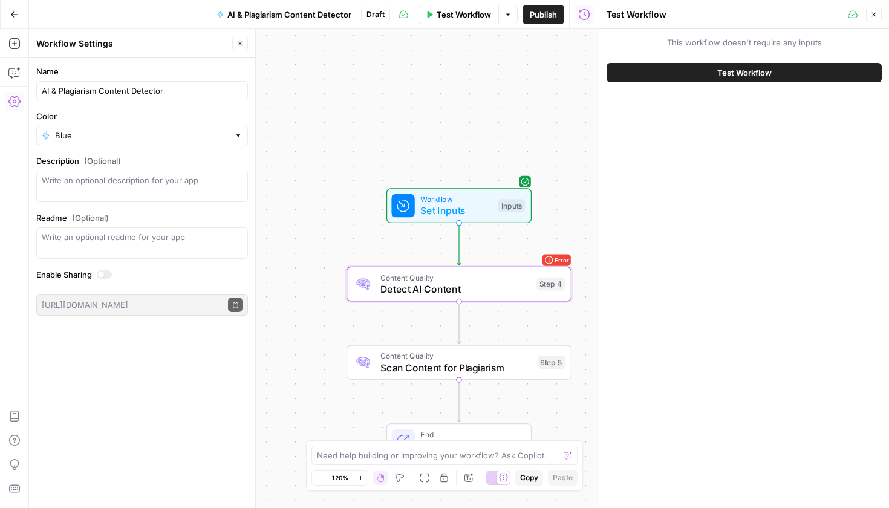
click at [633, 75] on button "Test Workflow" at bounding box center [744, 72] width 275 height 19
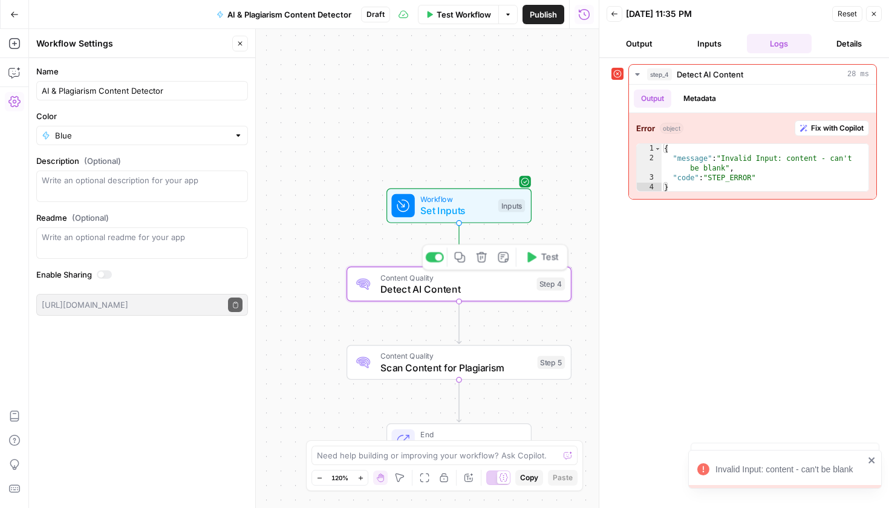
click at [502, 283] on span "Detect AI Content" at bounding box center [456, 289] width 150 height 15
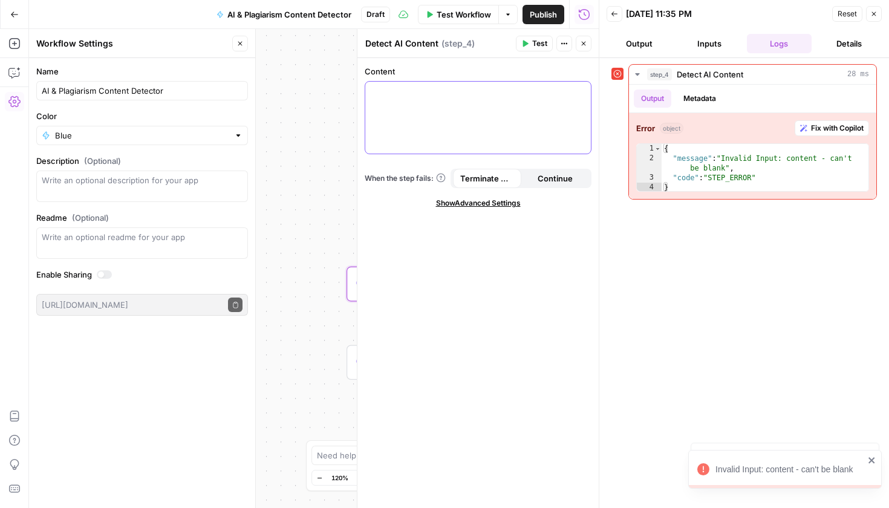
click at [489, 140] on div at bounding box center [478, 118] width 226 height 72
click at [437, 126] on div at bounding box center [478, 118] width 226 height 72
click at [295, 108] on div "Workflow Set Inputs Inputs Error Content Quality Detect AI Content Step 4 Conte…" at bounding box center [314, 268] width 570 height 479
click at [581, 50] on button "Close" at bounding box center [584, 44] width 16 height 16
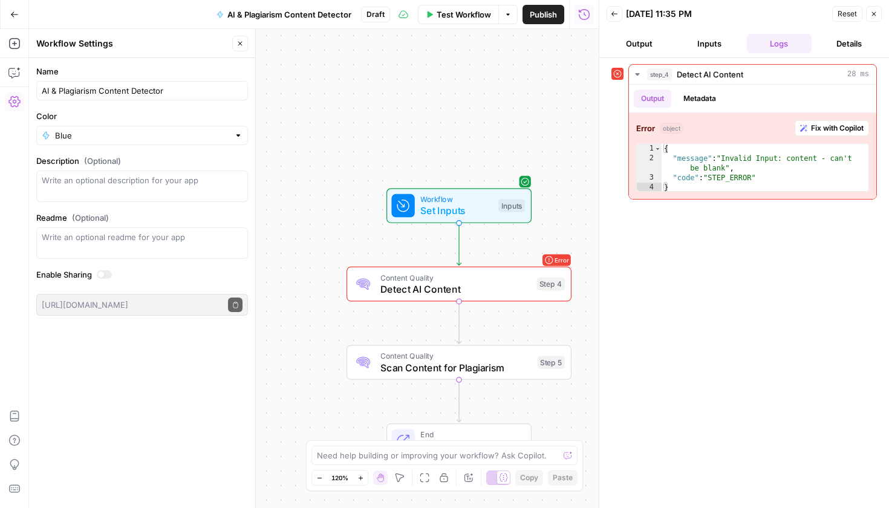
click at [469, 208] on span "Set Inputs" at bounding box center [456, 210] width 72 height 15
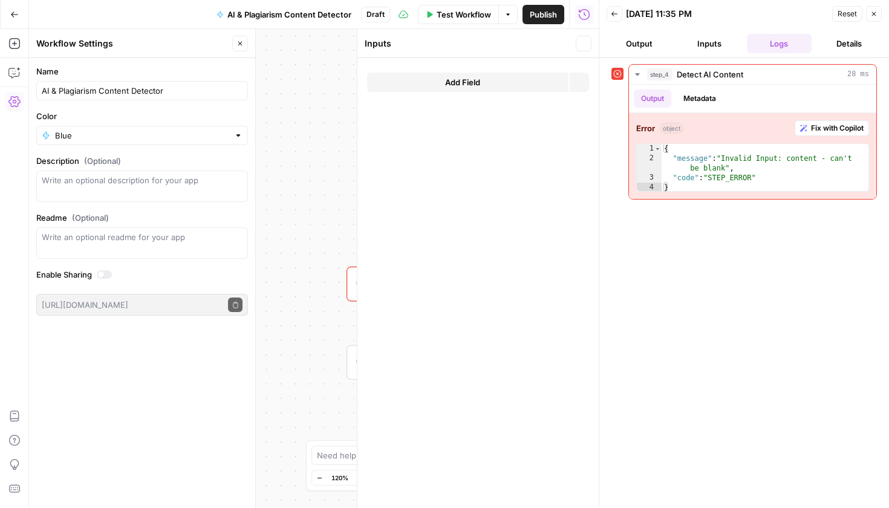
click at [506, 201] on form "Add Field Options" at bounding box center [478, 283] width 241 height 450
click at [506, 86] on button "Add Field" at bounding box center [467, 82] width 201 height 19
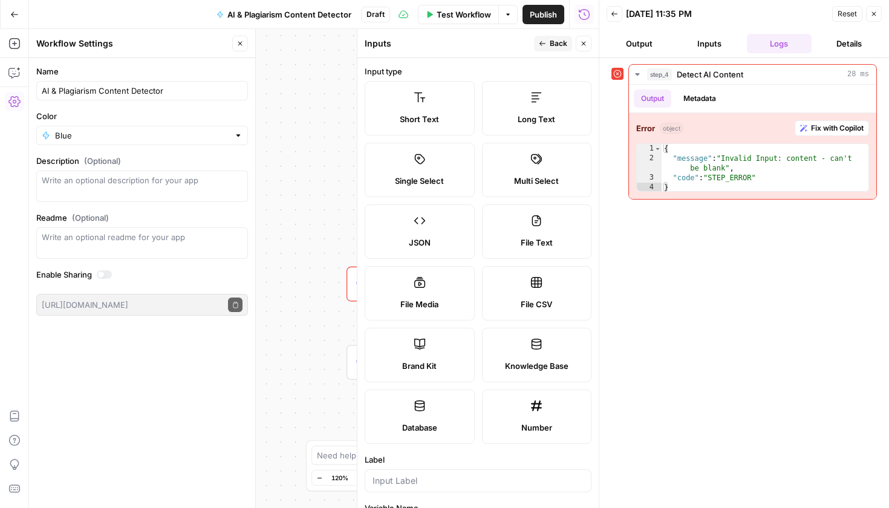
click at [557, 105] on label "Long Text" at bounding box center [537, 108] width 110 height 54
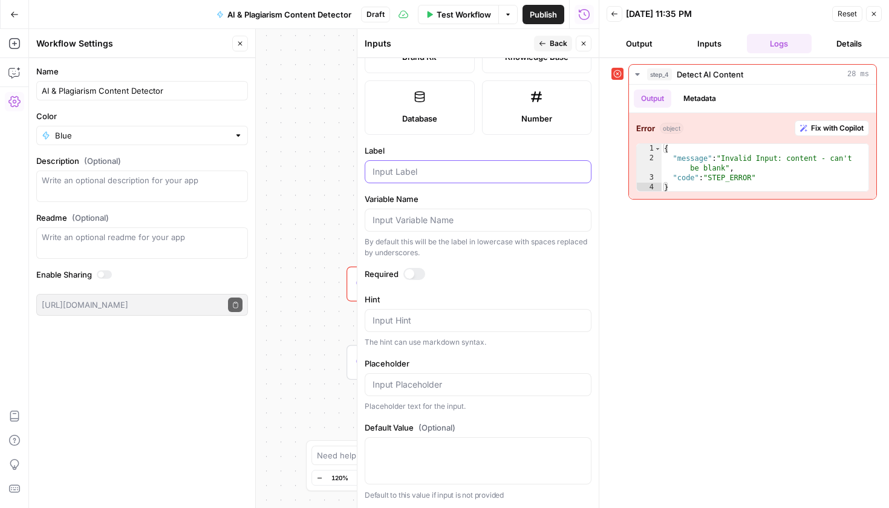
click at [399, 169] on input "Label" at bounding box center [478, 172] width 211 height 12
type input "Content"
click at [422, 276] on div at bounding box center [415, 274] width 22 height 12
click at [582, 44] on icon "button" at bounding box center [583, 43] width 7 height 7
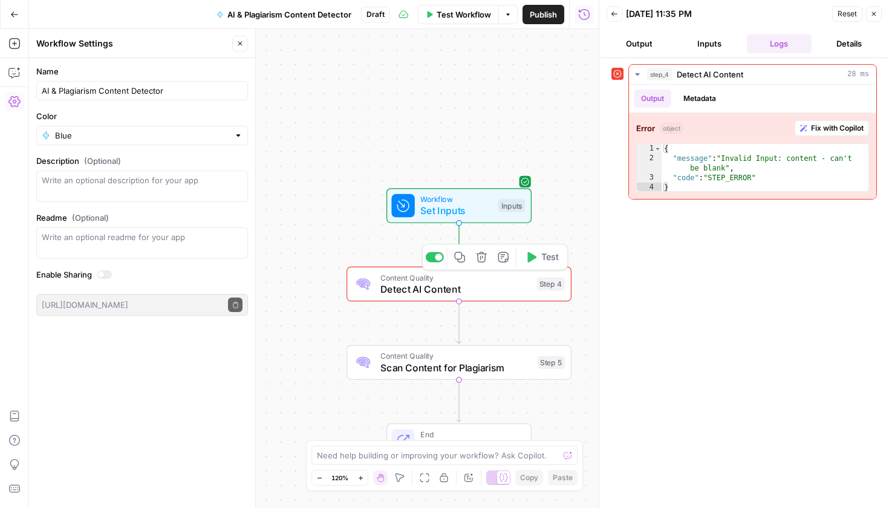
click at [511, 290] on span "Detect AI Content" at bounding box center [456, 289] width 150 height 15
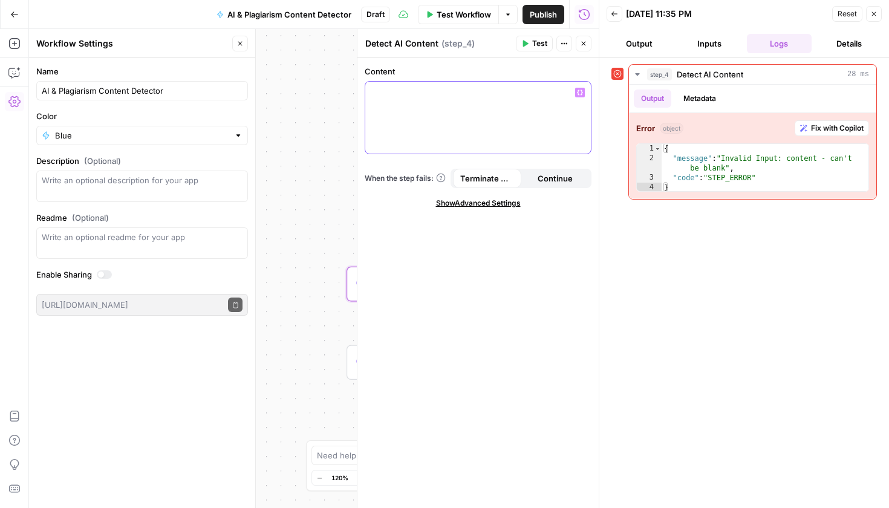
click at [506, 102] on div at bounding box center [478, 118] width 226 height 72
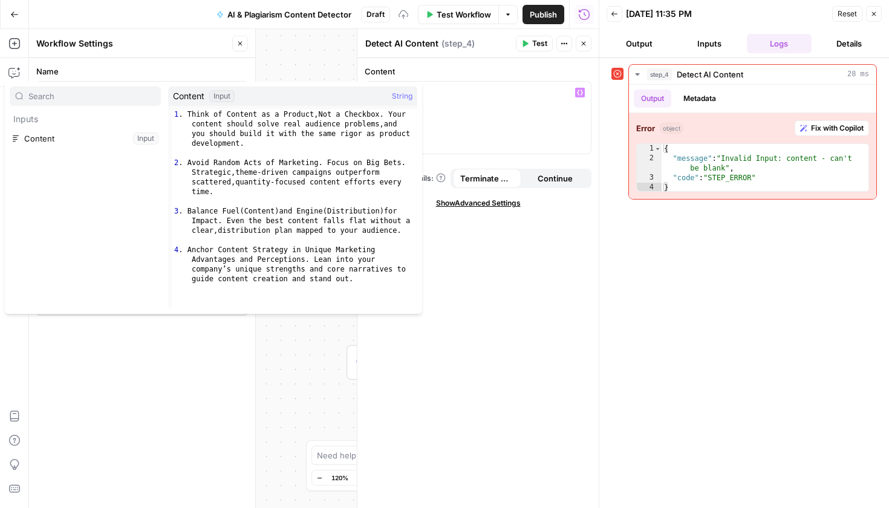
click at [131, 134] on button "Select variable Content" at bounding box center [85, 138] width 151 height 19
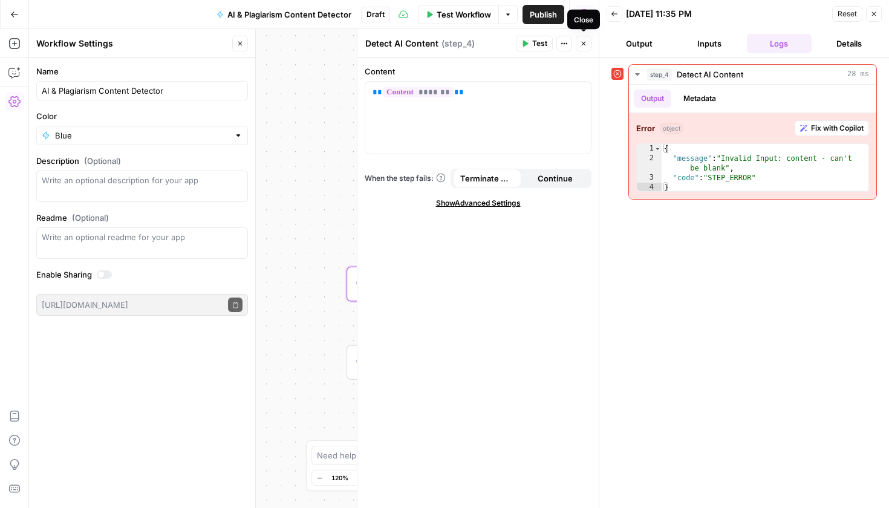
click at [582, 41] on icon "button" at bounding box center [583, 43] width 7 height 7
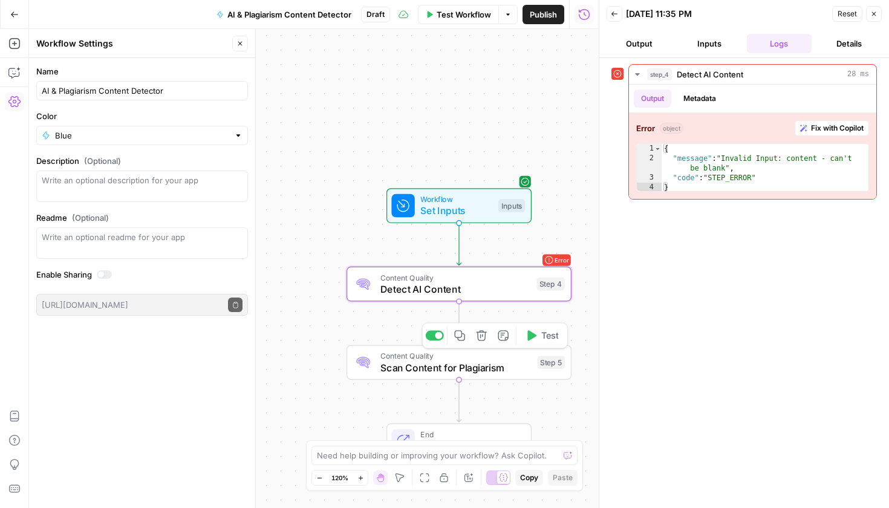
click at [419, 369] on span "Scan Content for Plagiarism" at bounding box center [456, 368] width 151 height 15
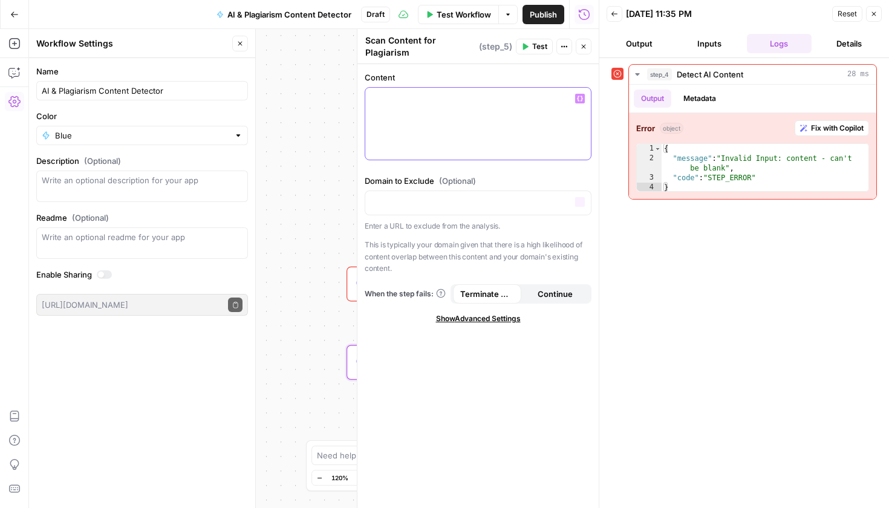
click at [456, 125] on div at bounding box center [478, 124] width 226 height 72
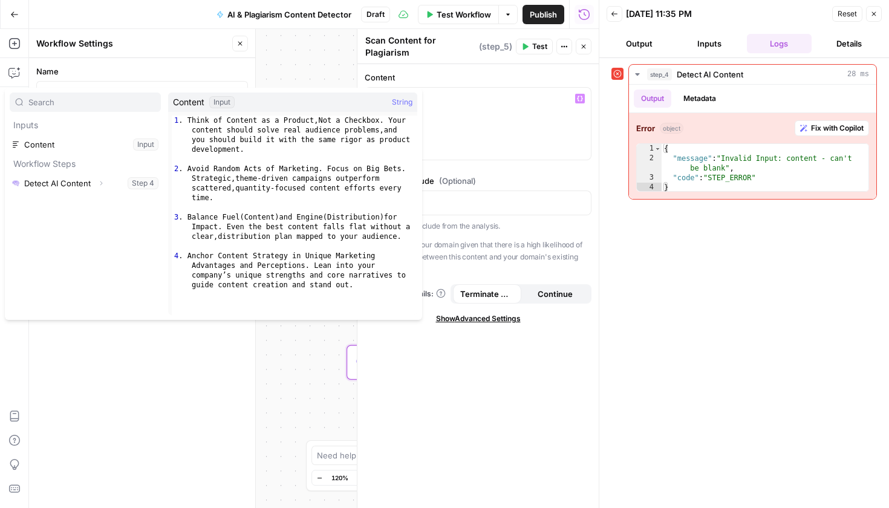
click at [61, 143] on button "Select variable Content" at bounding box center [85, 144] width 151 height 19
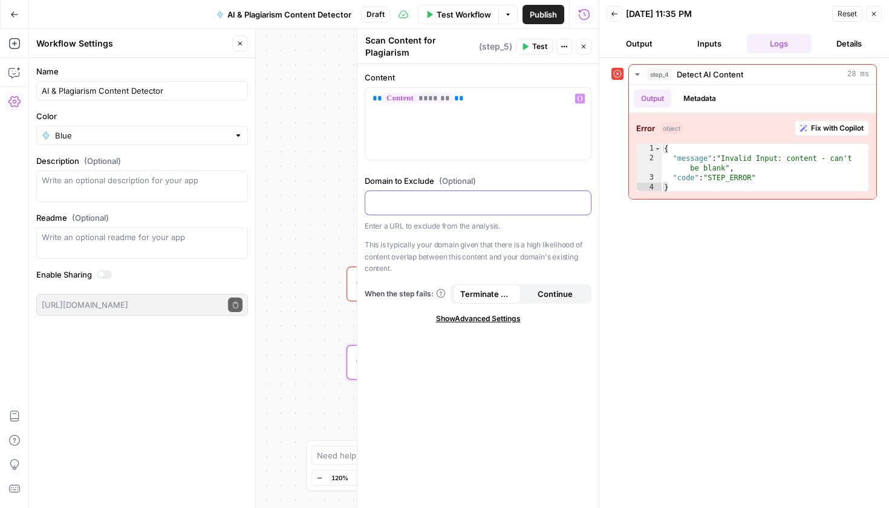
click at [391, 209] on div at bounding box center [478, 203] width 226 height 24
click at [588, 50] on button "Close" at bounding box center [584, 47] width 16 height 16
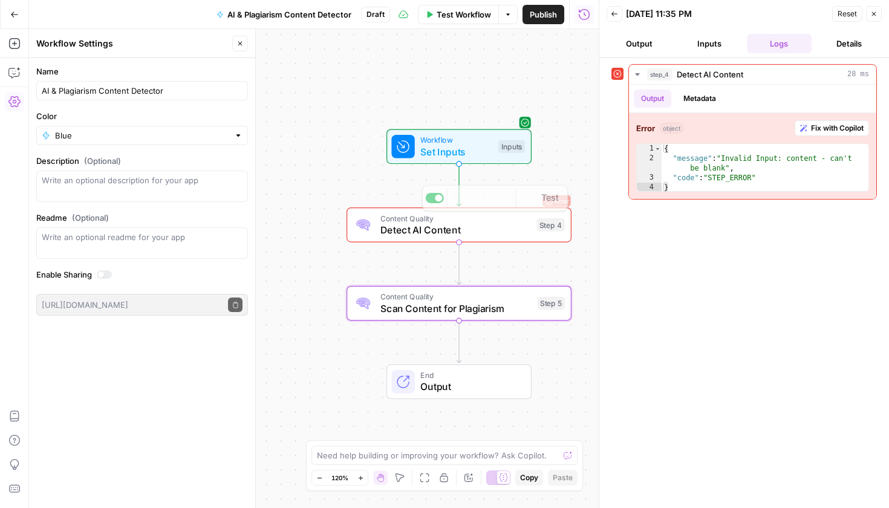
click at [488, 150] on span "Set Inputs" at bounding box center [456, 152] width 72 height 15
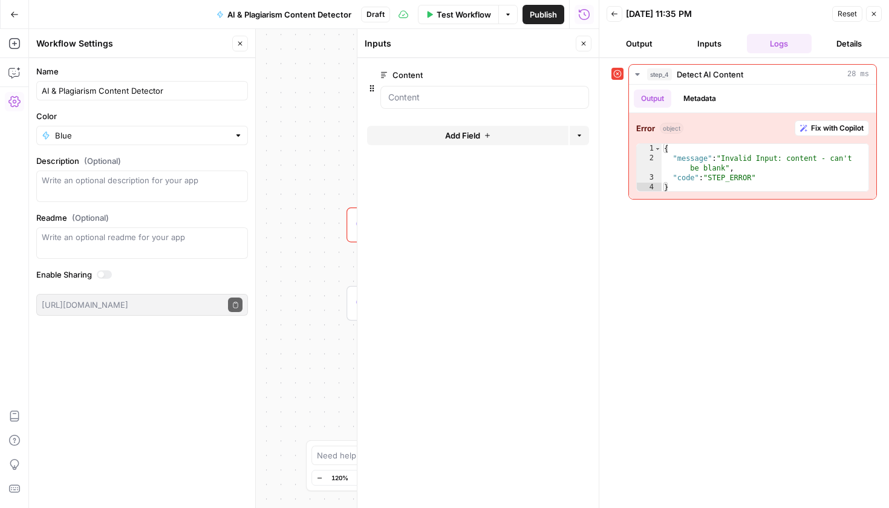
click at [504, 148] on div "Add Field Options" at bounding box center [478, 140] width 222 height 29
click at [470, 90] on div at bounding box center [485, 97] width 209 height 23
click at [471, 94] on input "Content" at bounding box center [484, 97] width 193 height 12
click at [471, 102] on input "Content" at bounding box center [484, 97] width 193 height 12
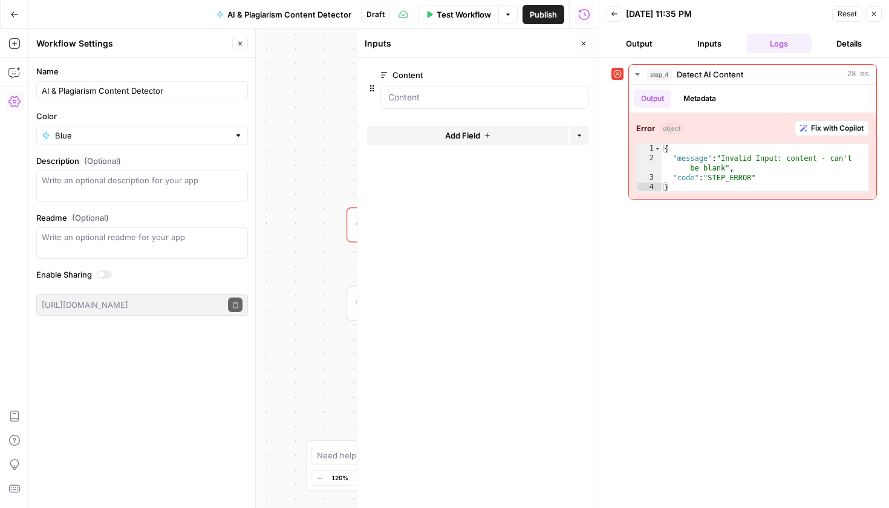
drag, startPoint x: 566, startPoint y: 77, endPoint x: 471, endPoint y: 106, distance: 99.2
click at [471, 106] on div "Content edit field Delete group" at bounding box center [485, 88] width 209 height 41
click at [445, 94] on input "Content" at bounding box center [484, 97] width 193 height 12
click at [509, 105] on div at bounding box center [485, 97] width 209 height 23
click at [491, 13] on button "Test Workflow" at bounding box center [458, 14] width 81 height 19
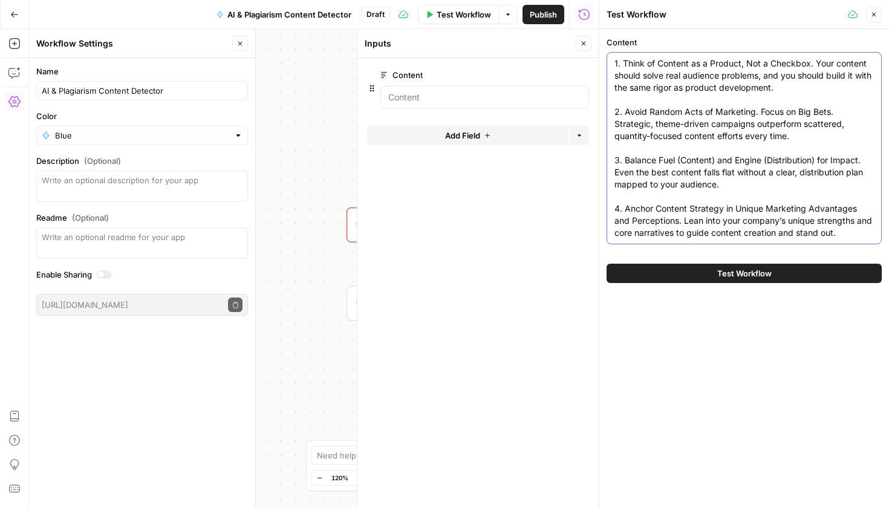
click at [687, 134] on textarea "1. Think of Content as a Product, Not a Checkbox. Your content should solve rea…" at bounding box center [745, 148] width 260 height 182
click at [750, 280] on button "Test Workflow" at bounding box center [744, 273] width 275 height 19
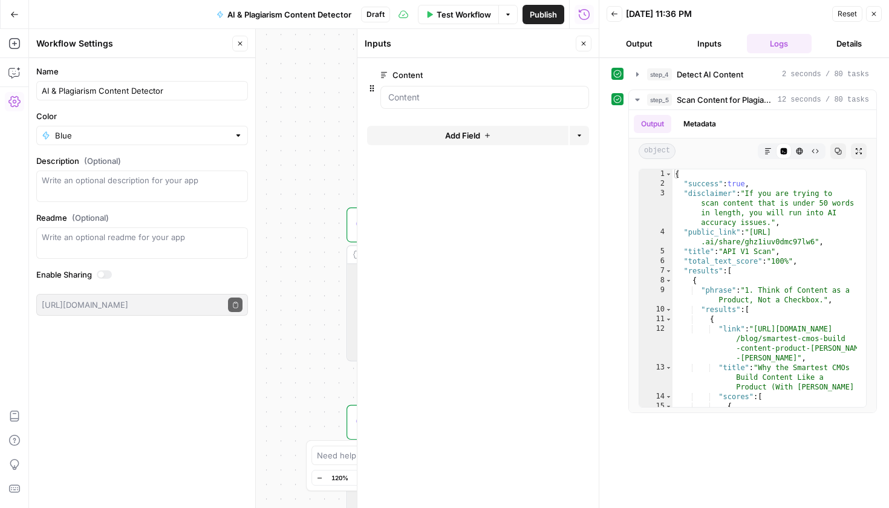
click at [633, 34] on button "Output" at bounding box center [639, 43] width 65 height 19
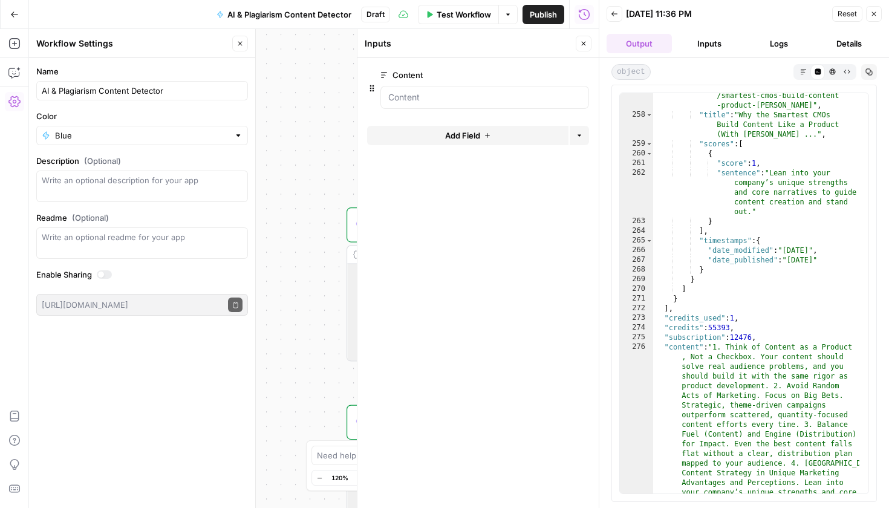
scroll to position [3694, 0]
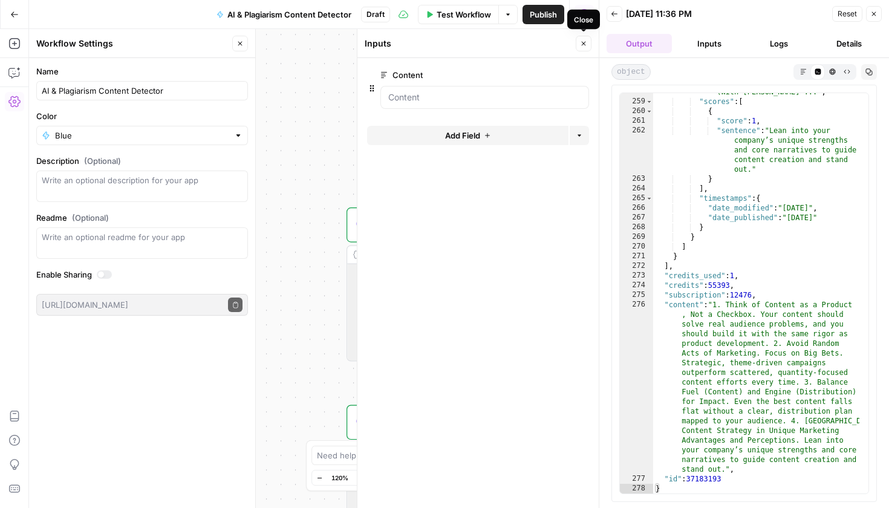
click at [587, 45] on button "Close" at bounding box center [584, 44] width 16 height 16
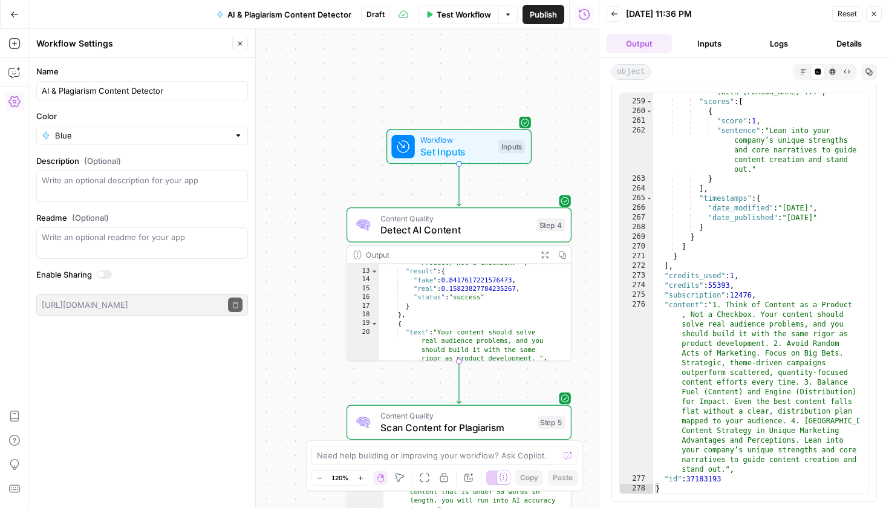
scroll to position [120, 0]
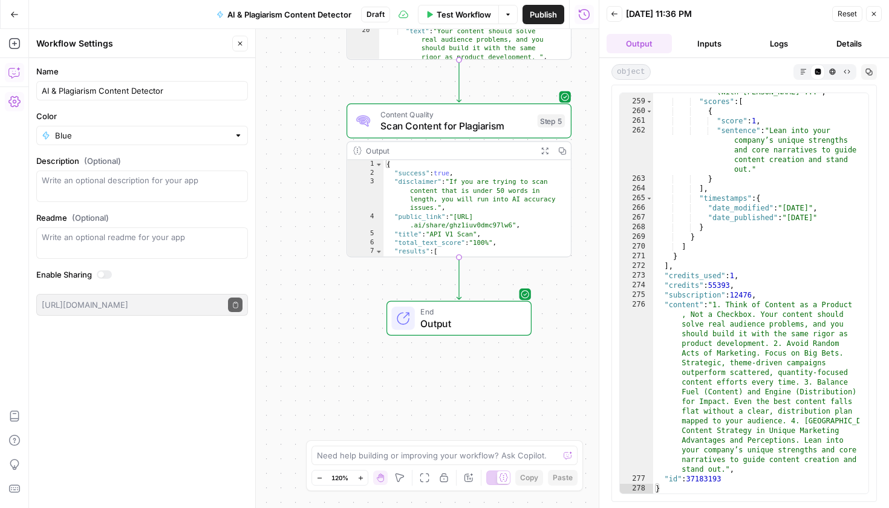
click at [18, 71] on icon "button" at bounding box center [14, 73] width 12 height 12
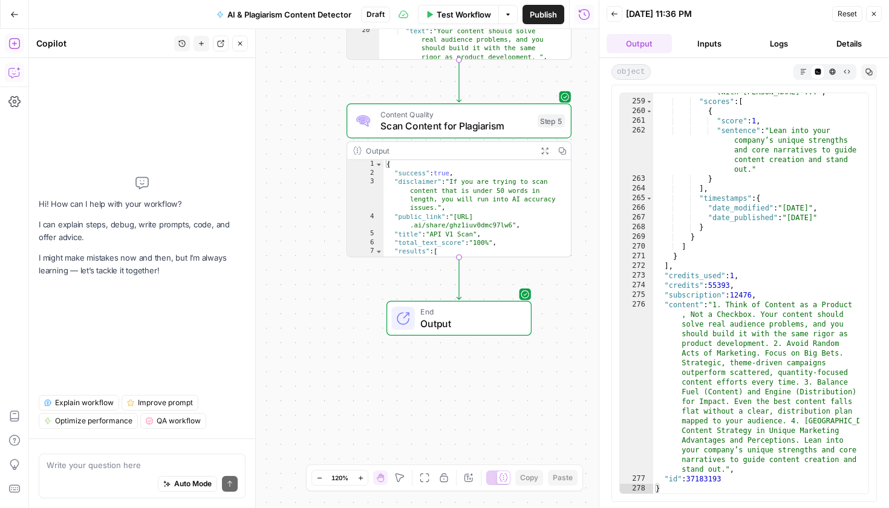
click at [18, 50] on button "Add Steps" at bounding box center [14, 43] width 19 height 19
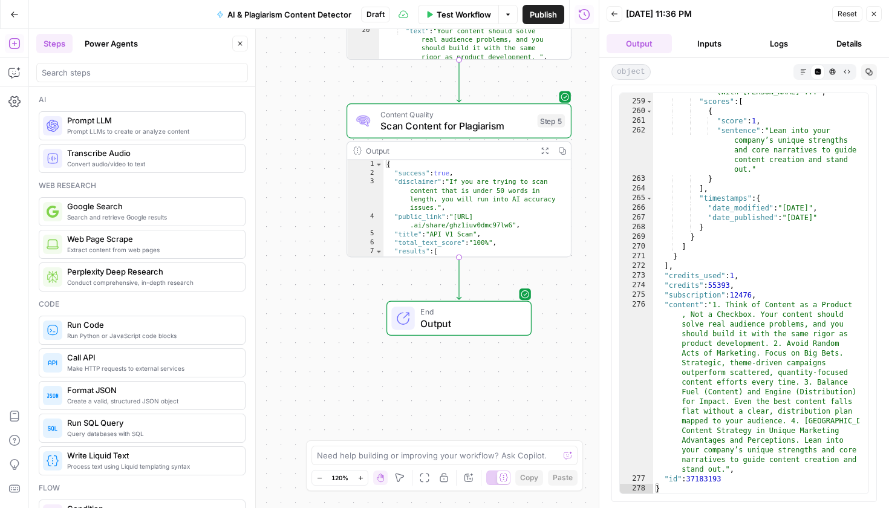
click at [137, 130] on span "Prompt LLMs to create or analyze content" at bounding box center [151, 131] width 168 height 10
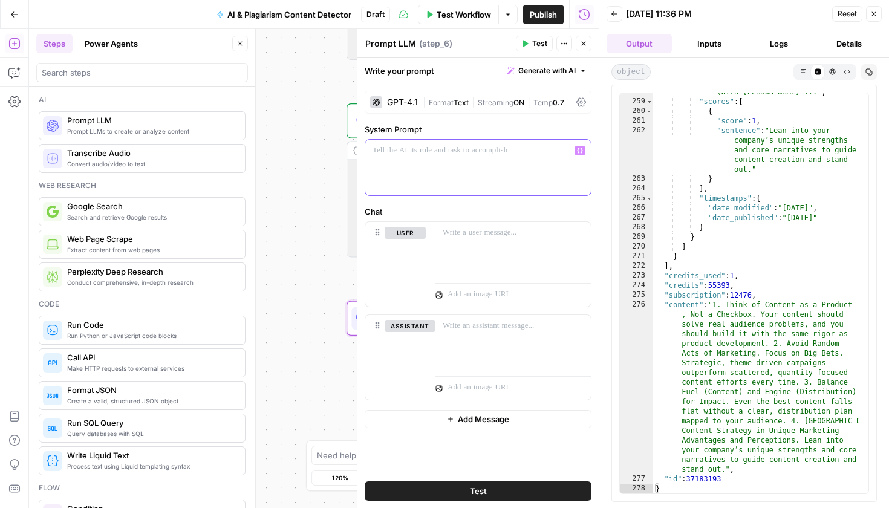
click at [463, 167] on div at bounding box center [478, 168] width 226 height 56
click at [479, 254] on div at bounding box center [513, 250] width 155 height 56
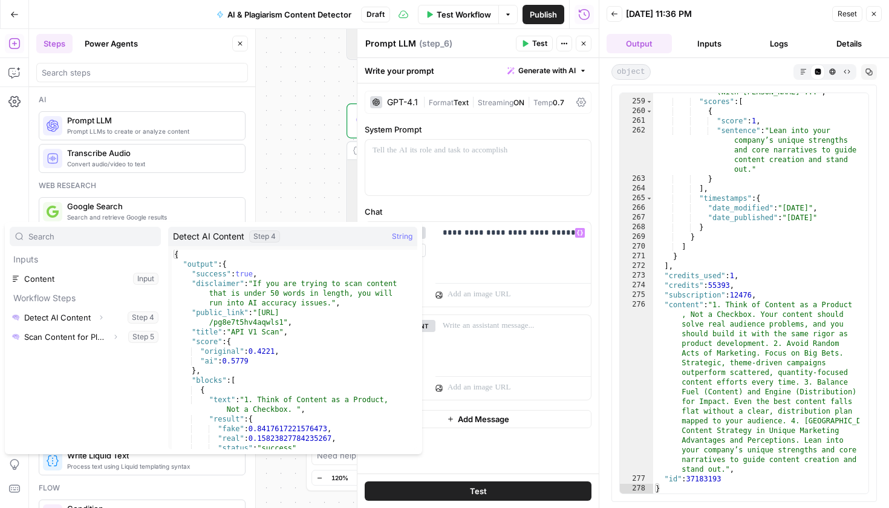
click at [77, 316] on button "Select variable Detect AI Content" at bounding box center [85, 317] width 151 height 19
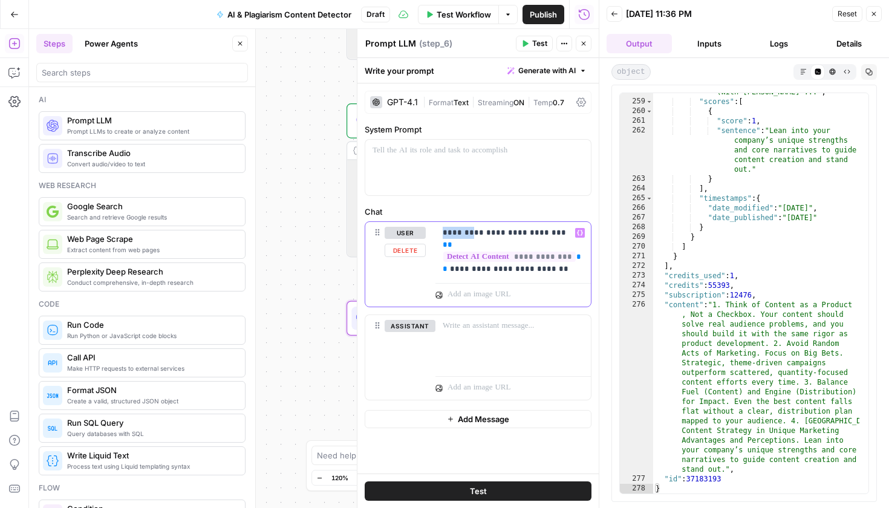
drag, startPoint x: 468, startPoint y: 234, endPoint x: 417, endPoint y: 232, distance: 50.3
click at [417, 232] on div "**********" at bounding box center [478, 264] width 226 height 85
click at [457, 273] on div "**********" at bounding box center [513, 250] width 155 height 56
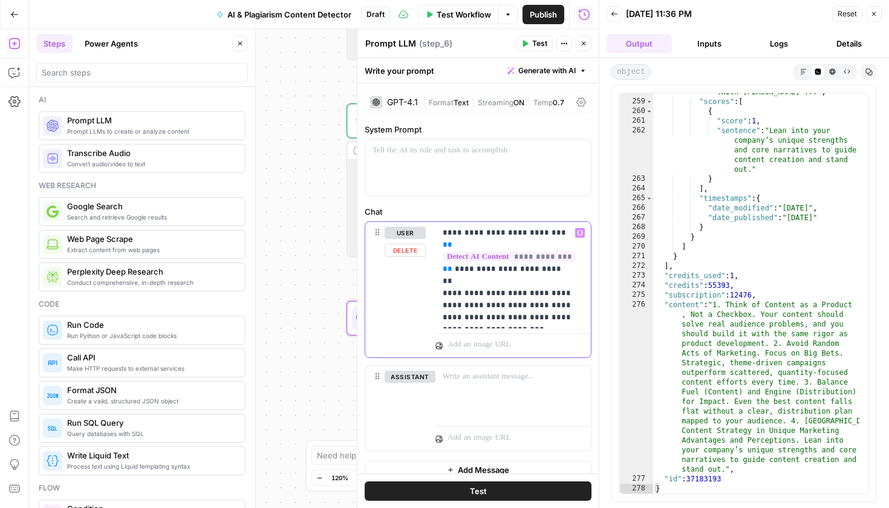
click at [439, 265] on div "**********" at bounding box center [513, 275] width 155 height 106
click at [557, 307] on p "**********" at bounding box center [509, 275] width 132 height 97
click at [551, 253] on p "**********" at bounding box center [509, 281] width 132 height 109
drag, startPoint x: 500, startPoint y: 318, endPoint x: 454, endPoint y: 318, distance: 45.4
click at [454, 318] on p "**********" at bounding box center [509, 281] width 132 height 109
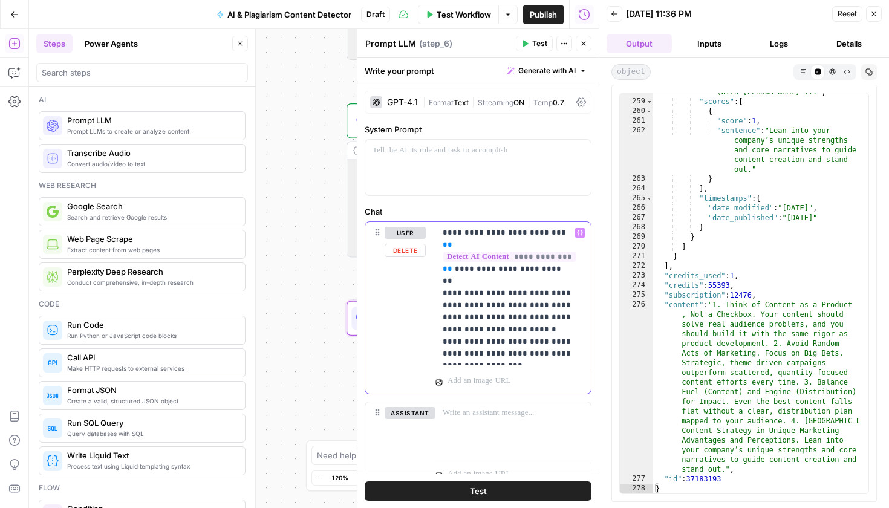
click at [502, 303] on p "**********" at bounding box center [509, 293] width 132 height 133
click at [505, 307] on p "**********" at bounding box center [509, 293] width 132 height 133
click at [497, 306] on p "**********" at bounding box center [509, 293] width 132 height 133
click at [506, 353] on p "**********" at bounding box center [509, 293] width 132 height 133
click at [500, 494] on button "Test" at bounding box center [478, 491] width 227 height 19
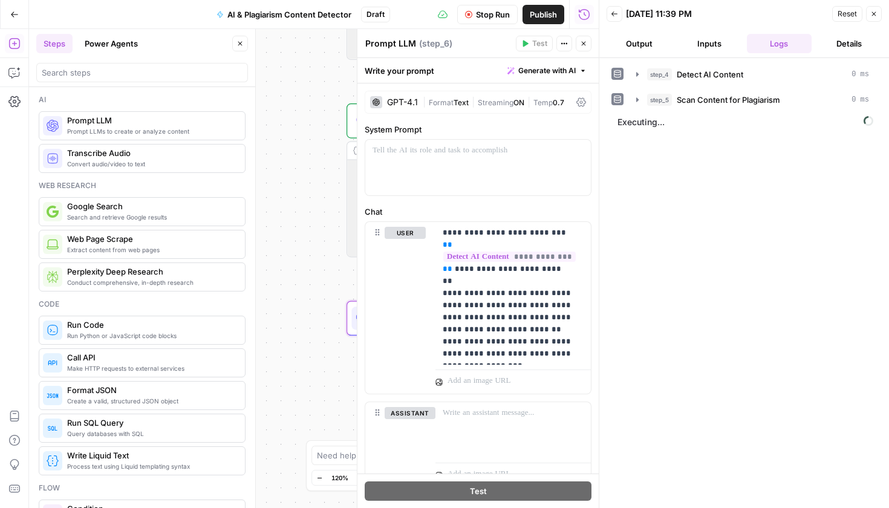
click at [636, 47] on button "Output" at bounding box center [639, 43] width 65 height 19
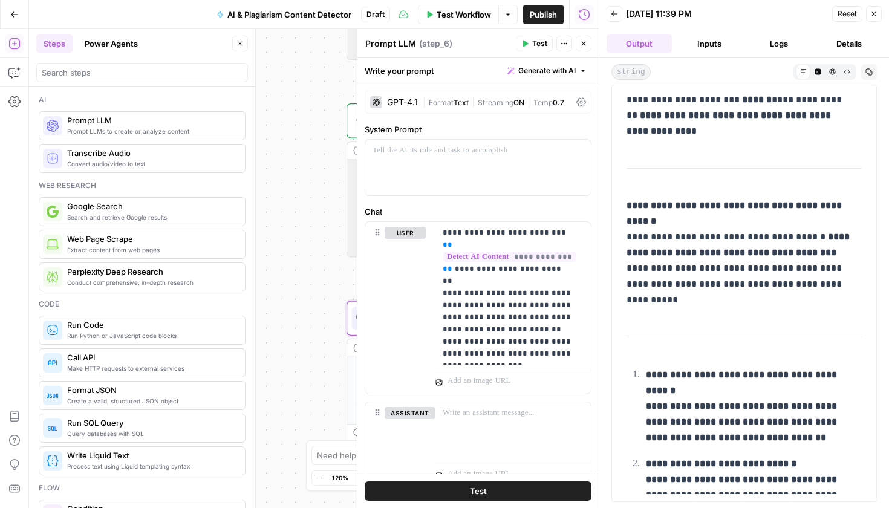
scroll to position [0, 0]
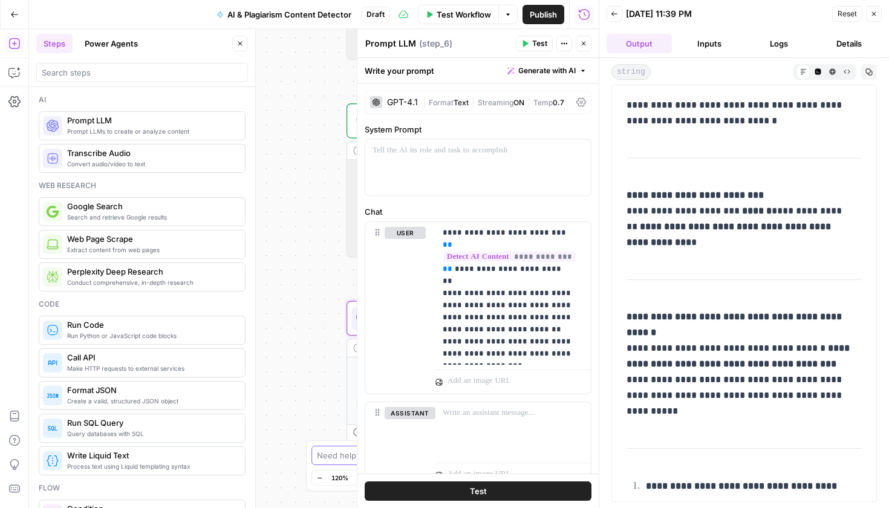
click at [322, 460] on textarea at bounding box center [438, 456] width 242 height 12
click at [333, 451] on textarea "Troubleshoot. The AI percentage score is showing 57%. However, all the bolded p…" at bounding box center [432, 443] width 232 height 36
type textarea "Troubleshoot. The AI percentage score is showing 57%. However, all the bolded p…"
click at [541, 480] on button "Copy" at bounding box center [529, 478] width 28 height 16
click at [333, 453] on textarea "Troubleshoot. The AI percentage score is showing 57%. However, all the bolded p…" at bounding box center [432, 443] width 232 height 36
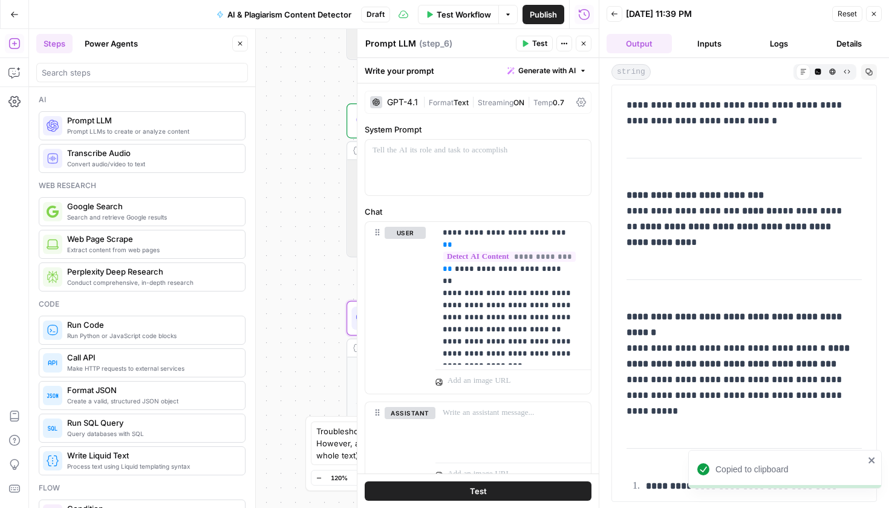
click at [566, 438] on button "Send" at bounding box center [569, 432] width 16 height 16
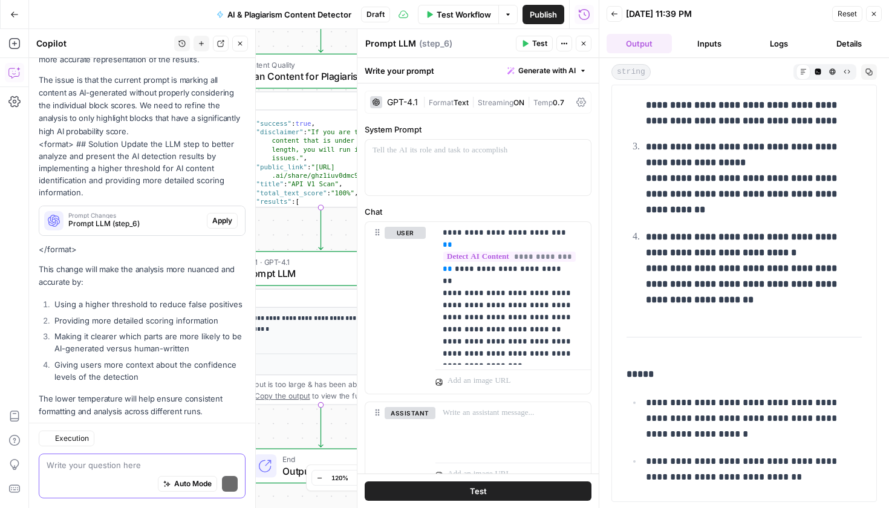
scroll to position [225, 0]
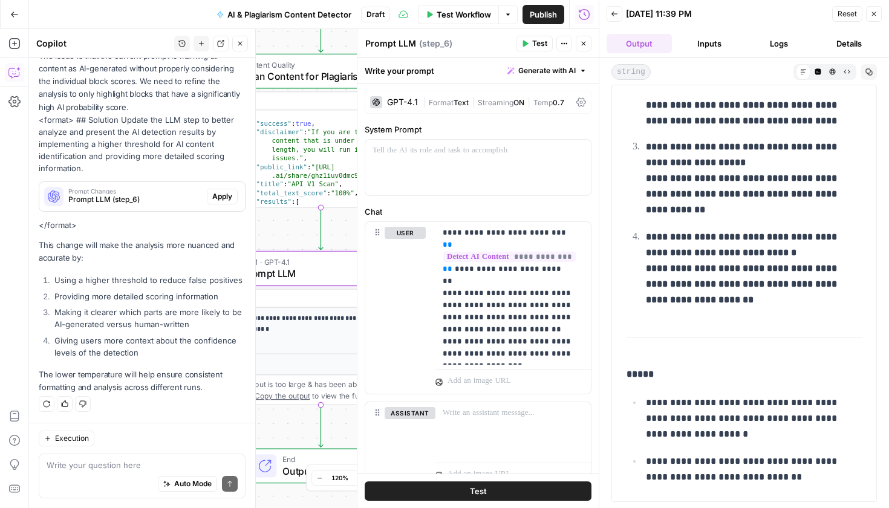
click at [177, 194] on span "Prompt LLM (step_6)" at bounding box center [135, 199] width 134 height 11
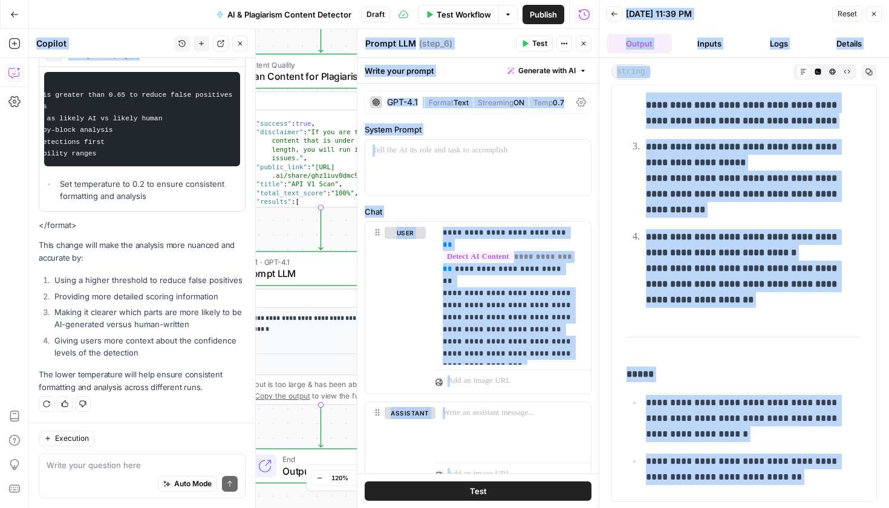
scroll to position [0, 331]
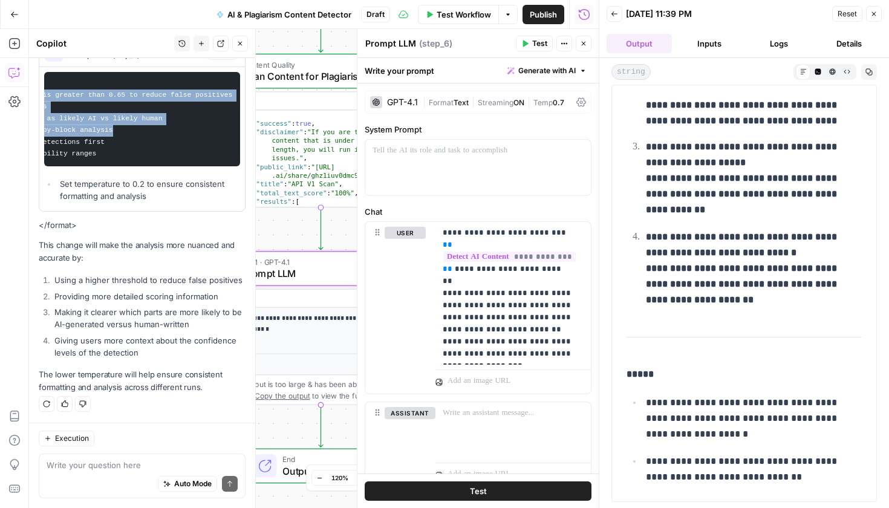
drag, startPoint x: 53, startPoint y: 217, endPoint x: 142, endPoint y: 113, distance: 136.5
click at [142, 113] on pre "Improve the analysis by: - Only highlight content blocks where the AI probabili…" at bounding box center [142, 119] width 196 height 94
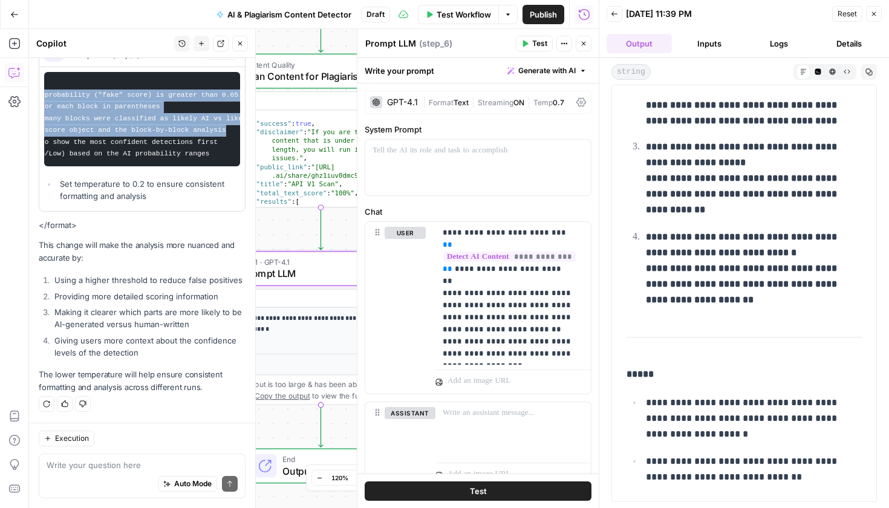
scroll to position [0, 264]
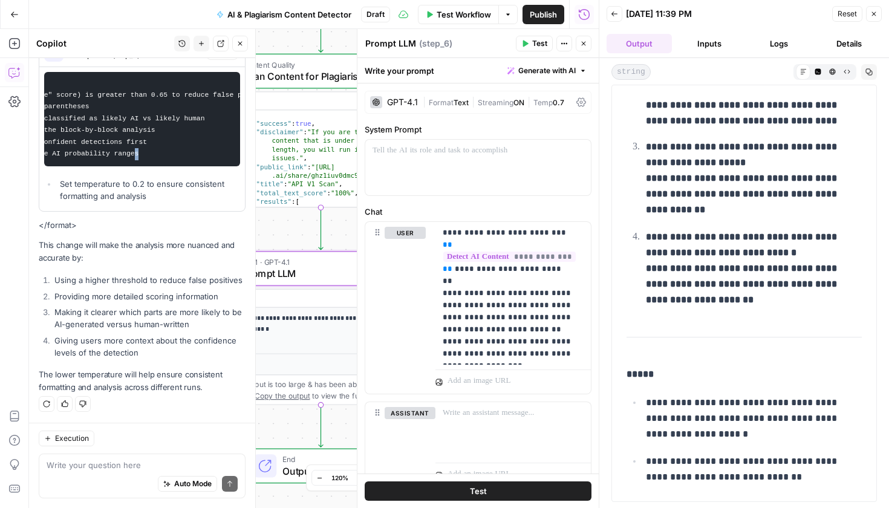
click at [148, 136] on code "Improve the analysis by: - Only highlight content blocks where the AI probabili…" at bounding box center [31, 118] width 486 height 78
click at [154, 136] on pre "Improve the analysis by: - Only highlight content blocks where the AI probabili…" at bounding box center [142, 119] width 196 height 94
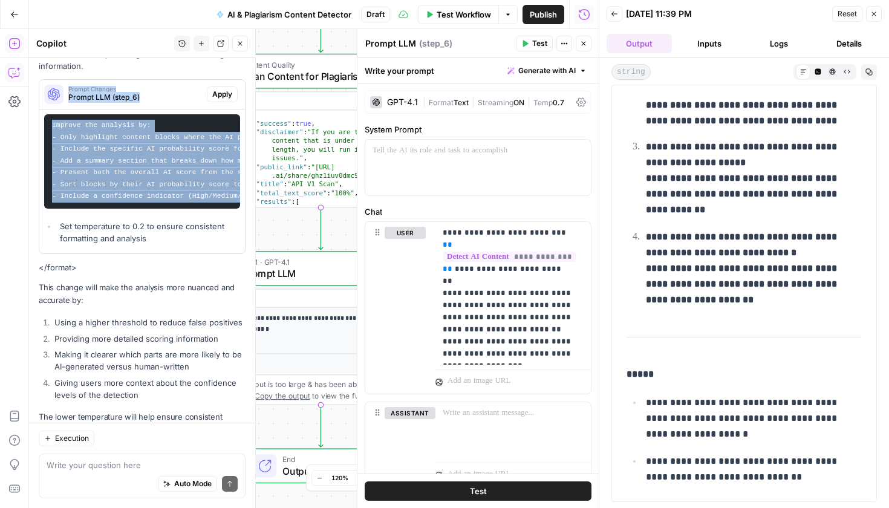
scroll to position [307, 0]
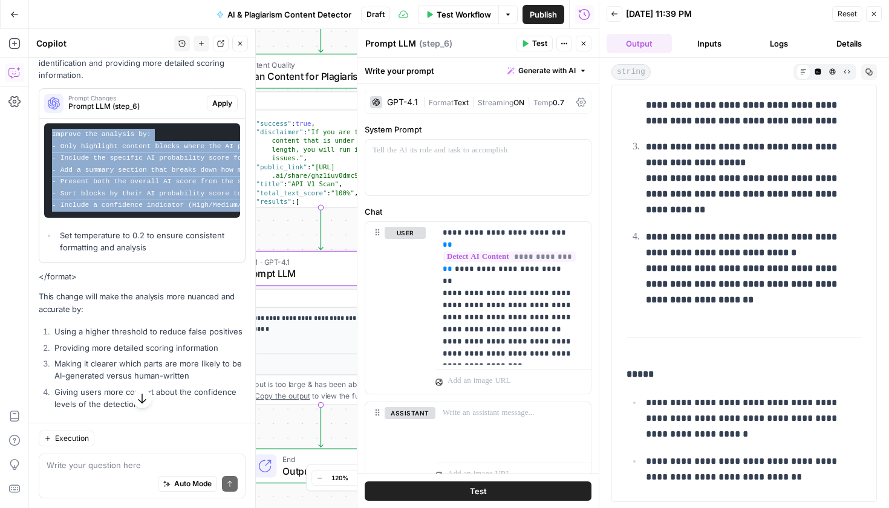
drag, startPoint x: 155, startPoint y: 135, endPoint x: 50, endPoint y: 134, distance: 105.9
click at [50, 134] on pre "Improve the analysis by: - Only highlight content blocks where the AI probabili…" at bounding box center [142, 170] width 196 height 94
copy code "Improve the analysis by: - Only highlight content blocks where the AI probabili…"
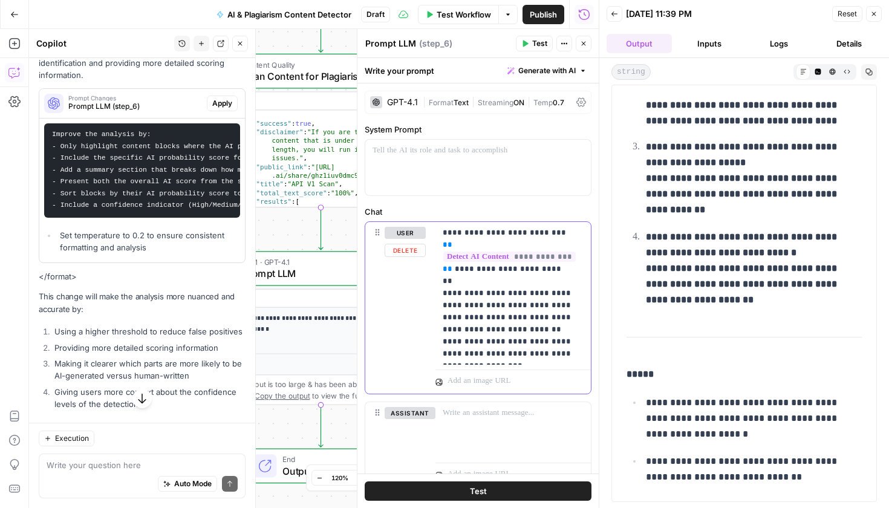
click at [489, 350] on p "**********" at bounding box center [509, 293] width 132 height 133
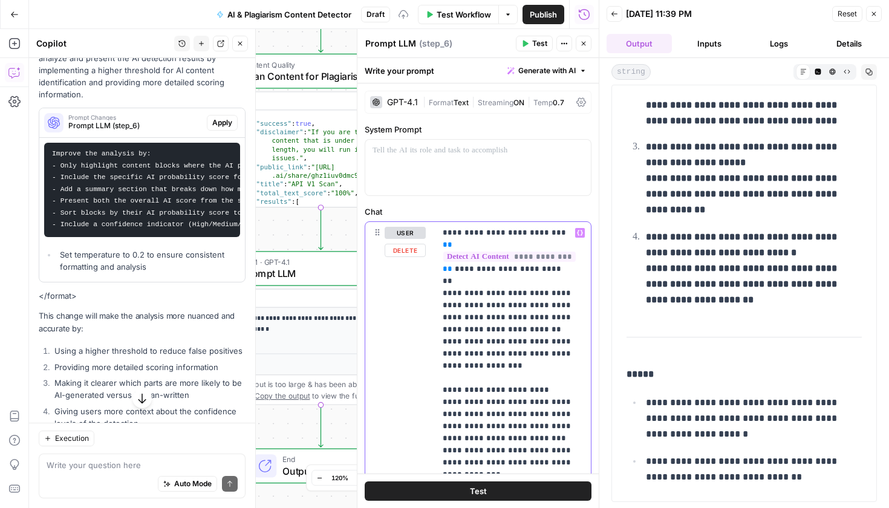
scroll to position [239, 0]
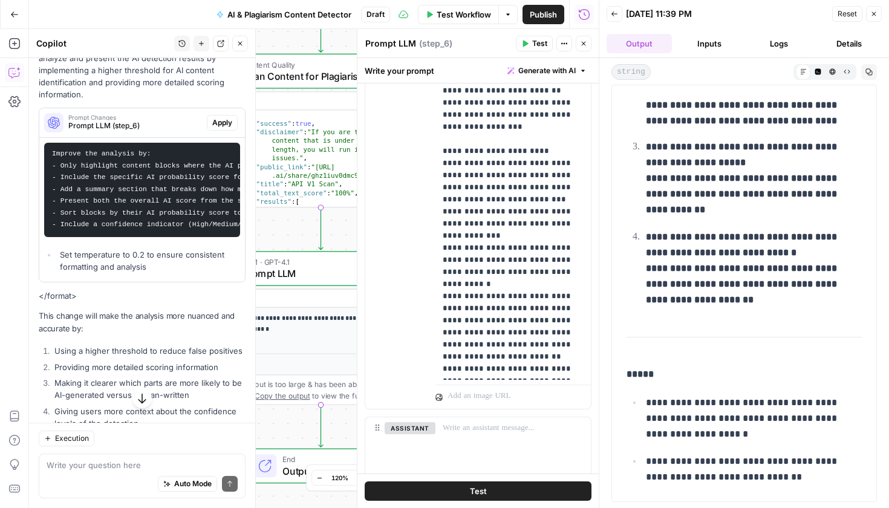
click at [494, 483] on button "Test" at bounding box center [478, 491] width 227 height 19
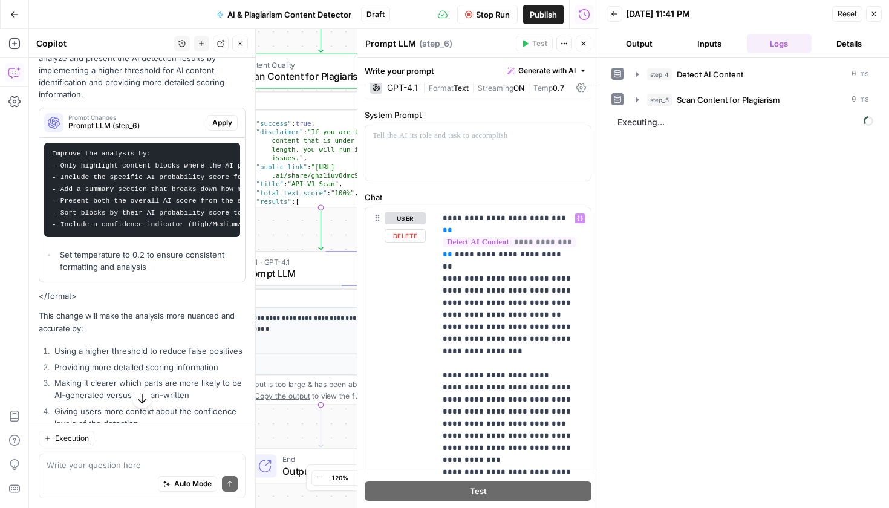
scroll to position [0, 0]
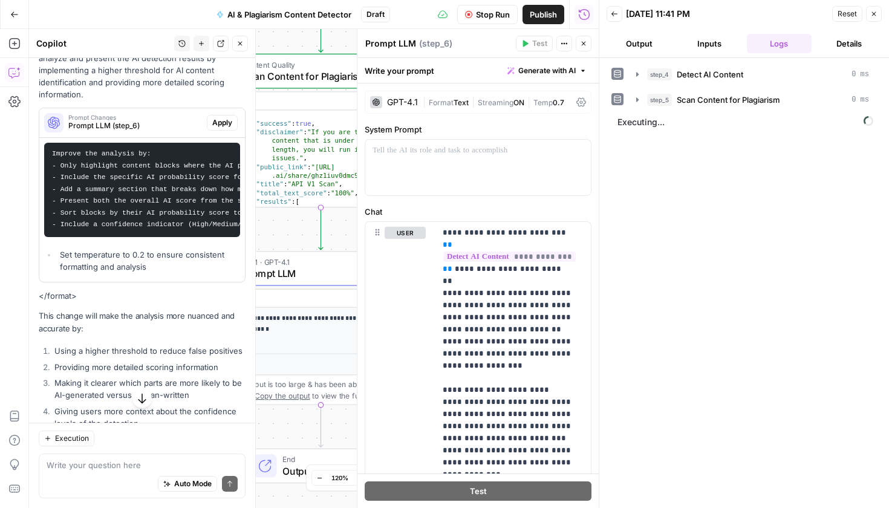
click at [624, 51] on button "Output" at bounding box center [639, 43] width 65 height 19
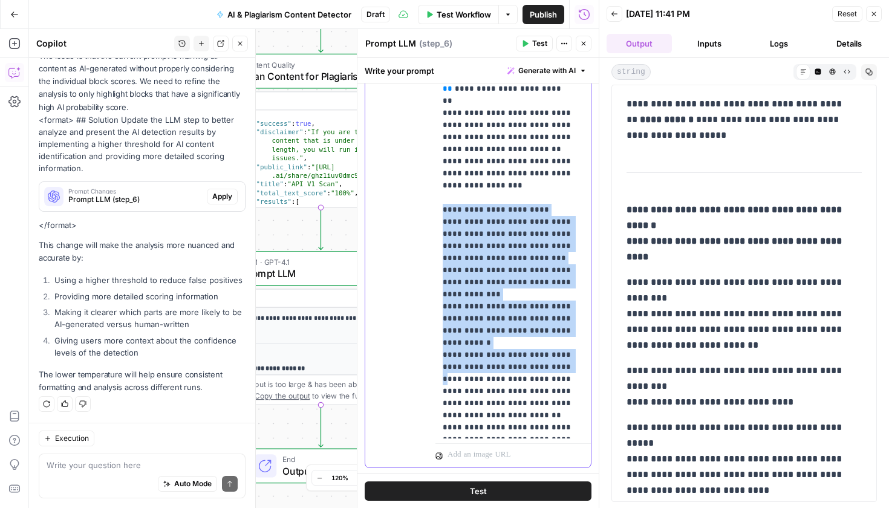
scroll to position [303, 0]
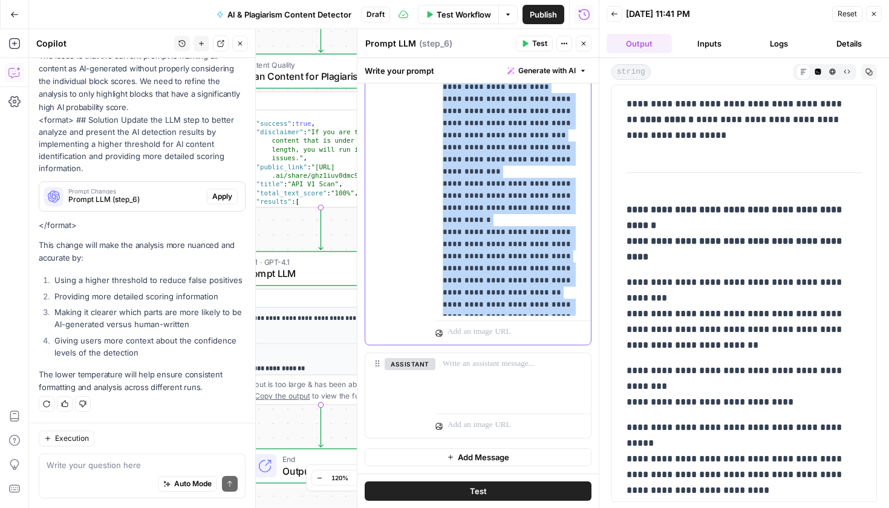
drag, startPoint x: 439, startPoint y: 230, endPoint x: 545, endPoint y: 309, distance: 132.3
click at [545, 309] on div "**********" at bounding box center [513, 117] width 155 height 397
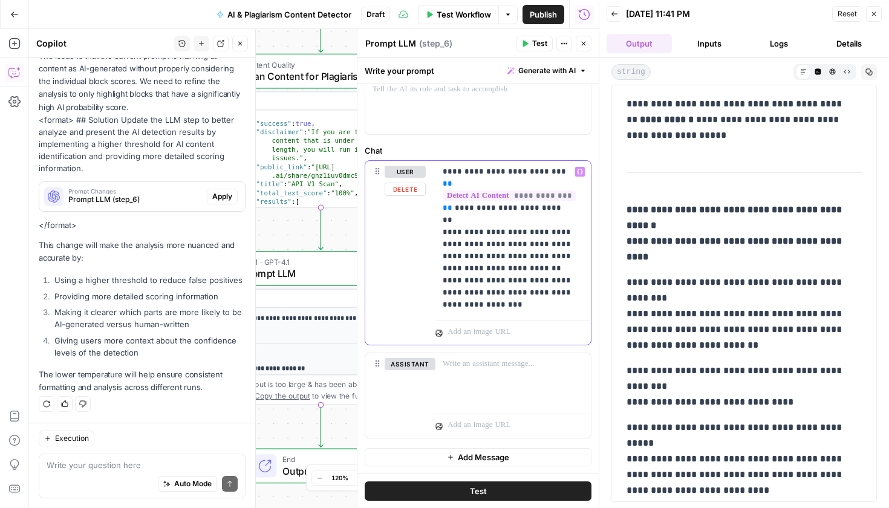
scroll to position [225, 0]
click at [520, 491] on button "Test" at bounding box center [478, 491] width 227 height 19
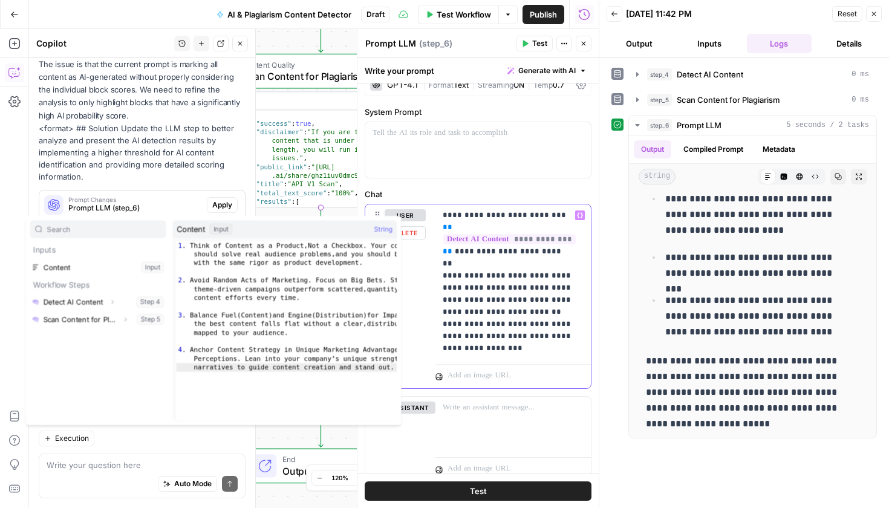
scroll to position [244, 0]
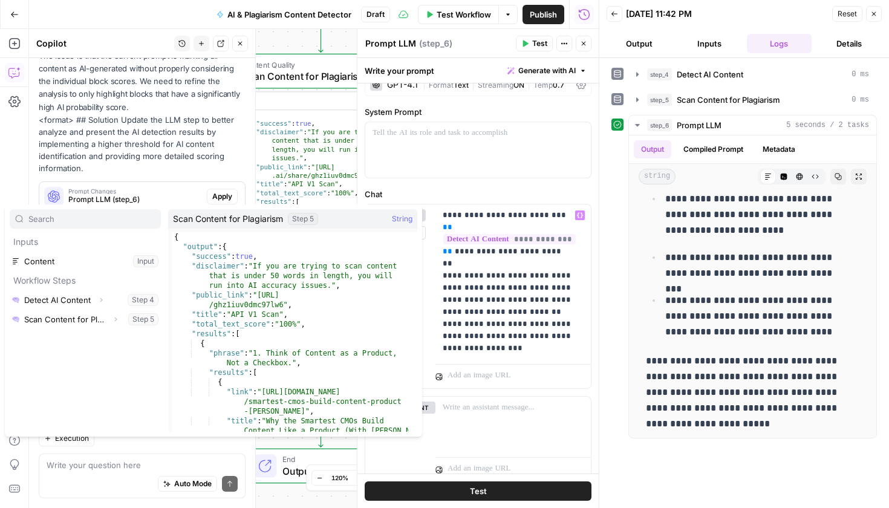
click at [44, 319] on button "Select variable Scan Content for Plagiarism" at bounding box center [85, 319] width 151 height 19
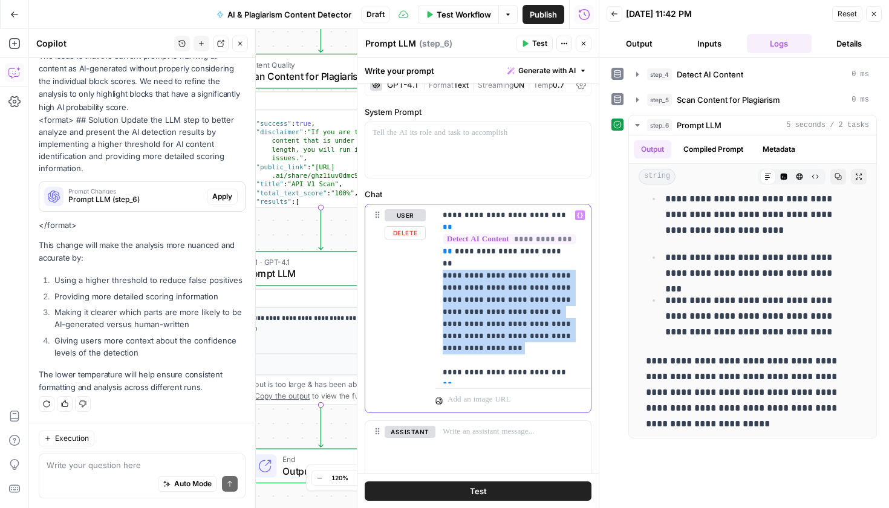
drag, startPoint x: 484, startPoint y: 323, endPoint x: 440, endPoint y: 252, distance: 83.4
click at [440, 252] on div "**********" at bounding box center [513, 293] width 155 height 179
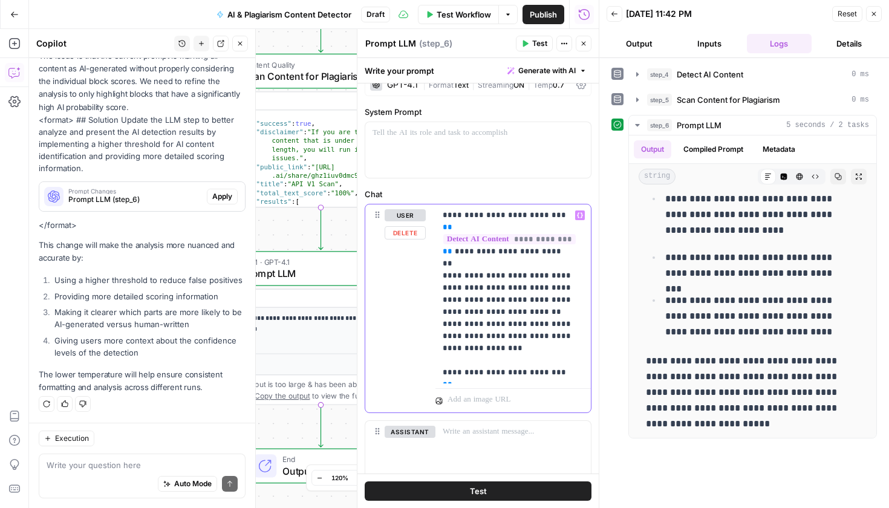
click at [479, 381] on div "**********" at bounding box center [513, 293] width 155 height 179
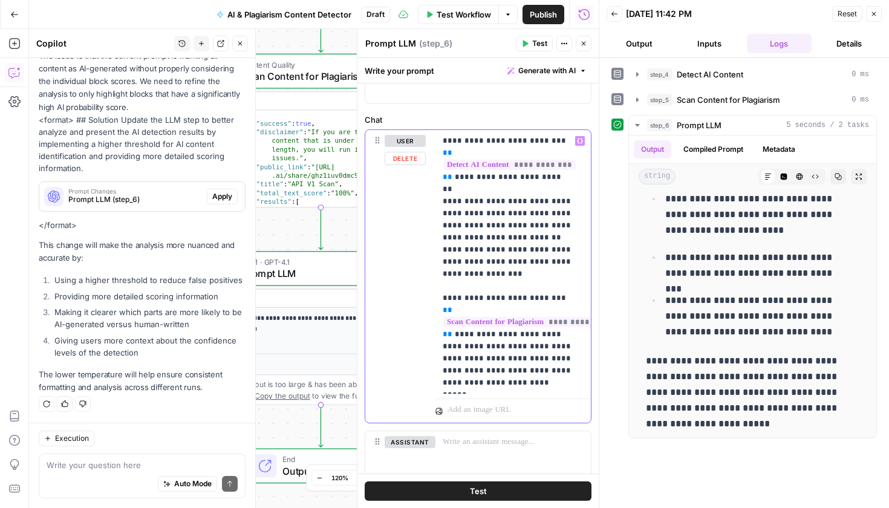
scroll to position [115, 0]
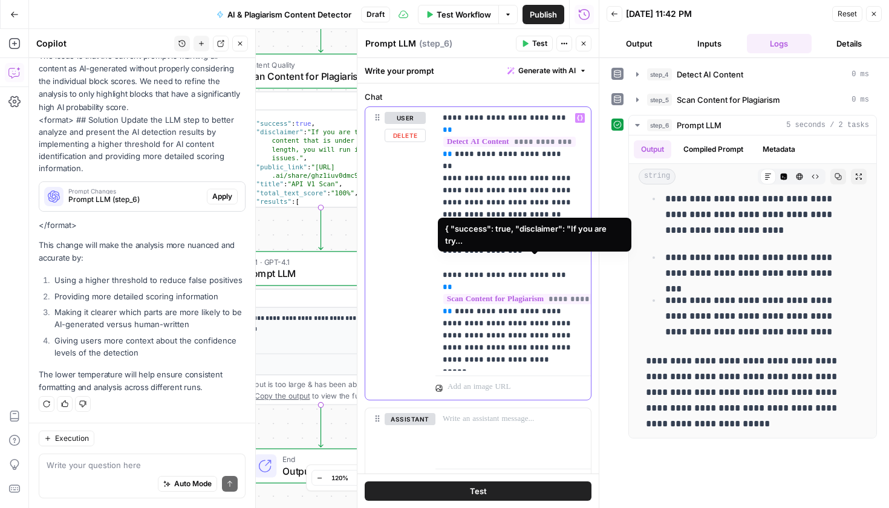
click at [550, 276] on p "**********" at bounding box center [509, 239] width 132 height 254
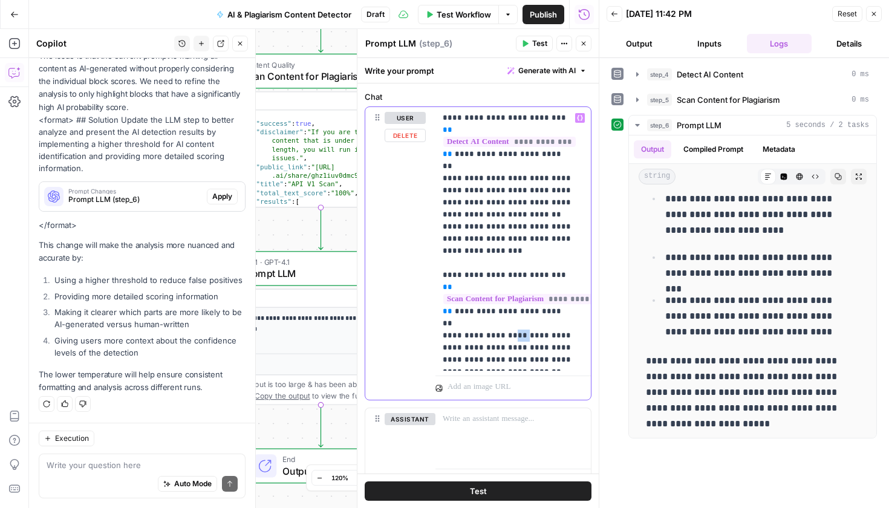
drag, startPoint x: 517, startPoint y: 290, endPoint x: 510, endPoint y: 289, distance: 7.4
click at [510, 289] on p "**********" at bounding box center [509, 239] width 132 height 254
drag, startPoint x: 558, startPoint y: 350, endPoint x: 568, endPoint y: 350, distance: 9.1
click at [568, 350] on p "**********" at bounding box center [509, 239] width 132 height 254
click at [557, 359] on p "**********" at bounding box center [509, 239] width 132 height 254
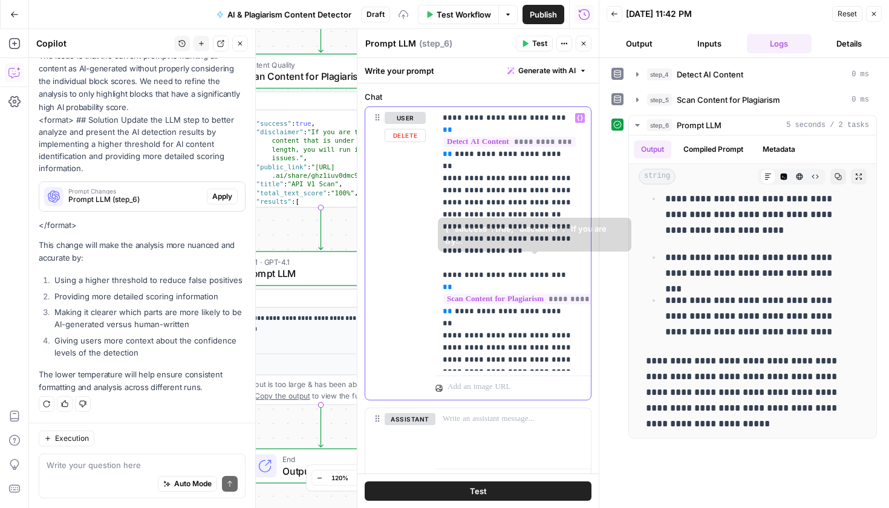
click at [504, 232] on p "**********" at bounding box center [509, 239] width 132 height 254
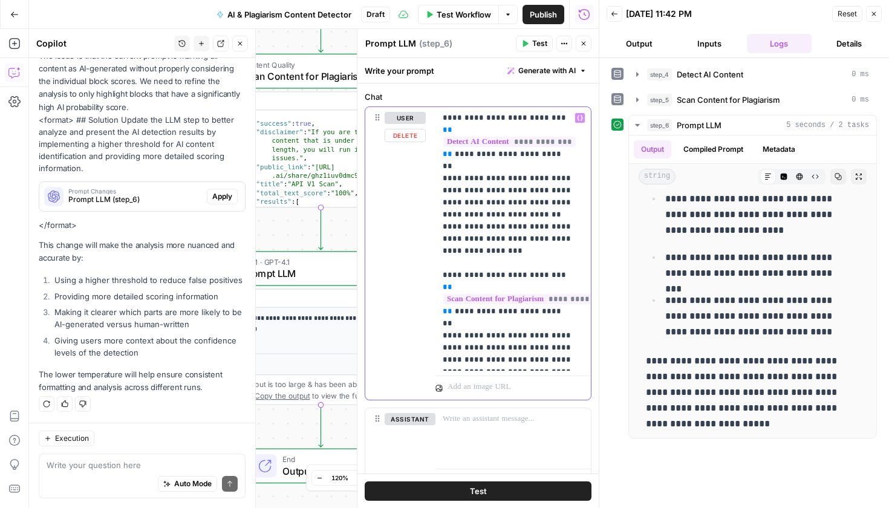
click at [495, 222] on p "**********" at bounding box center [509, 239] width 132 height 254
click at [531, 364] on p "**********" at bounding box center [509, 239] width 132 height 254
click at [508, 492] on button "Test" at bounding box center [478, 491] width 227 height 19
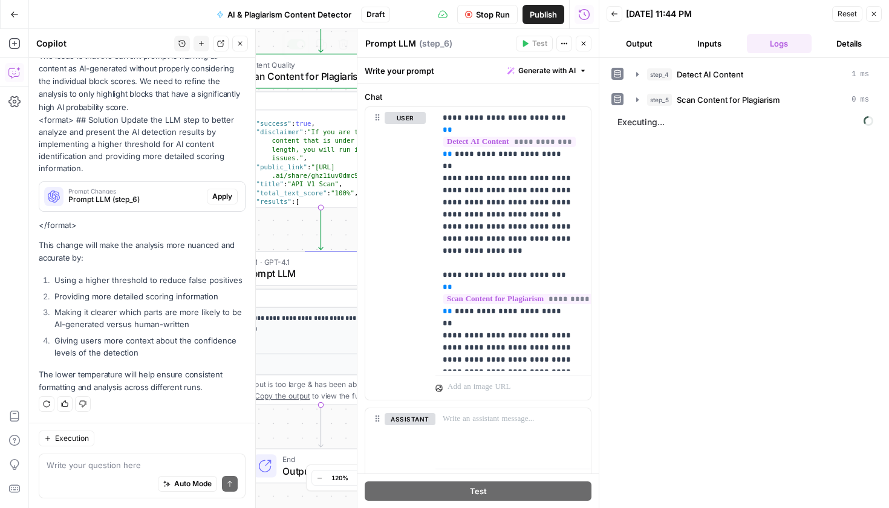
click at [231, 14] on span "AI & Plagiarism Content Detector" at bounding box center [289, 14] width 124 height 12
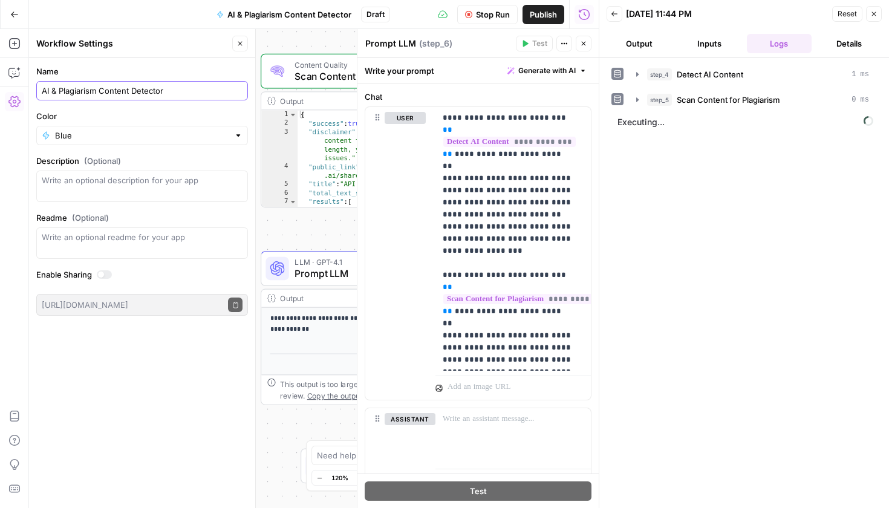
click at [42, 91] on input "AI & Plagiarism Content Detector" at bounding box center [142, 91] width 201 height 12
type input "[PERSON_NAME]'s AI & Plagiarism Content Detector"
click at [655, 46] on button "Output" at bounding box center [639, 43] width 65 height 19
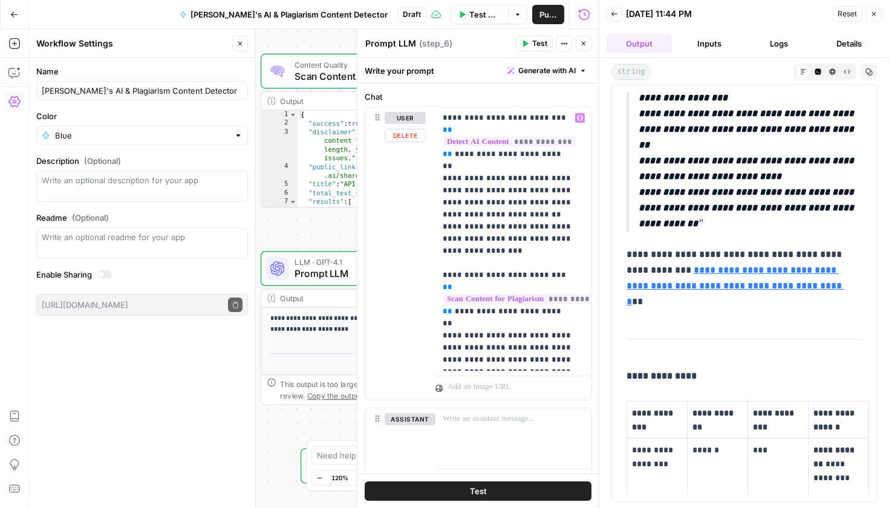
scroll to position [179, 0]
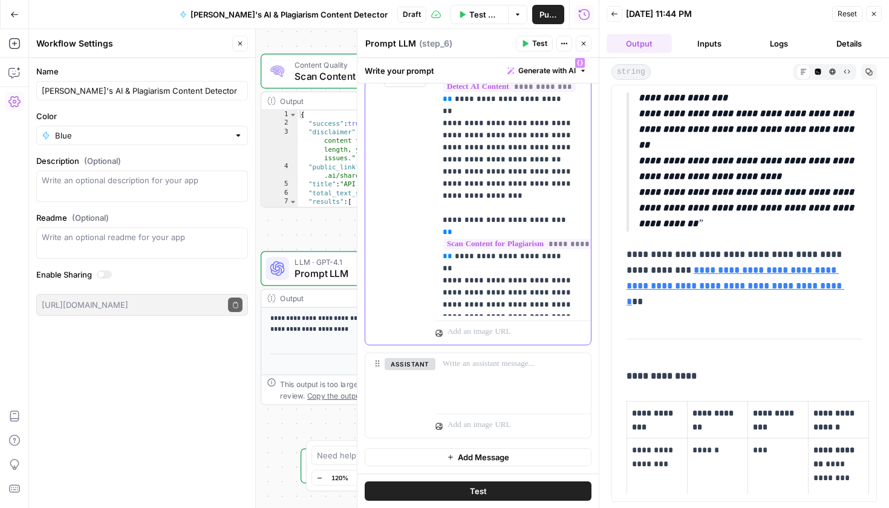
click at [539, 296] on p "**********" at bounding box center [509, 184] width 132 height 254
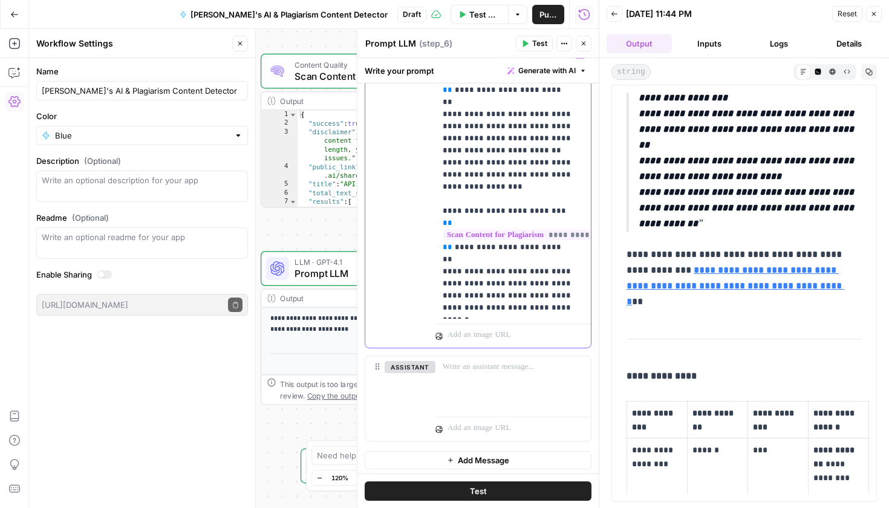
drag, startPoint x: 499, startPoint y: 310, endPoint x: 536, endPoint y: 269, distance: 55.7
click at [498, 310] on p "**********" at bounding box center [509, 181] width 132 height 266
click at [509, 309] on p "**********" at bounding box center [509, 181] width 132 height 266
click at [508, 309] on p "**********" at bounding box center [509, 181] width 132 height 266
click at [481, 319] on p "**********" at bounding box center [509, 187] width 132 height 278
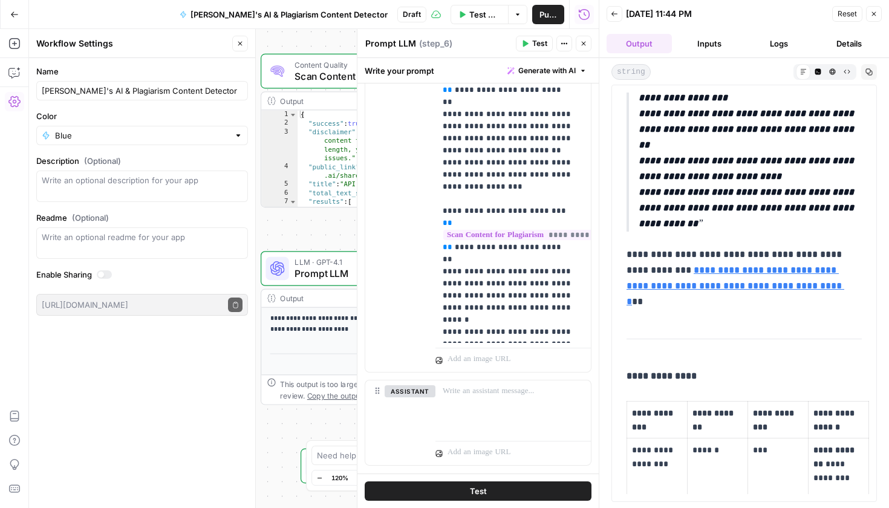
click at [545, 488] on button "Test" at bounding box center [478, 491] width 227 height 19
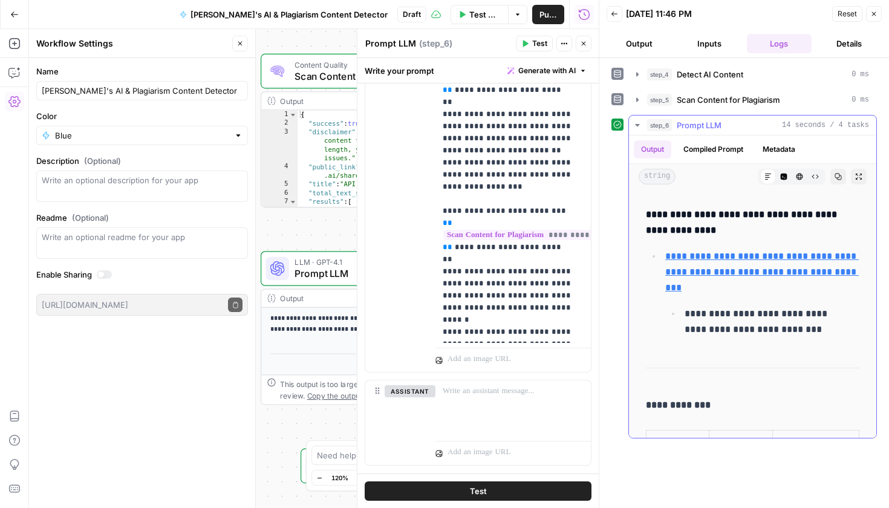
scroll to position [1801, 0]
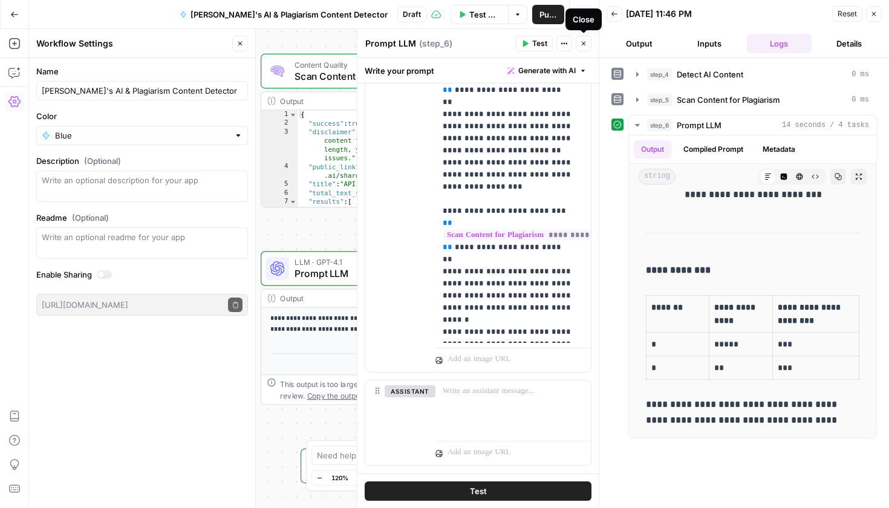
click at [586, 45] on icon "button" at bounding box center [583, 43] width 7 height 7
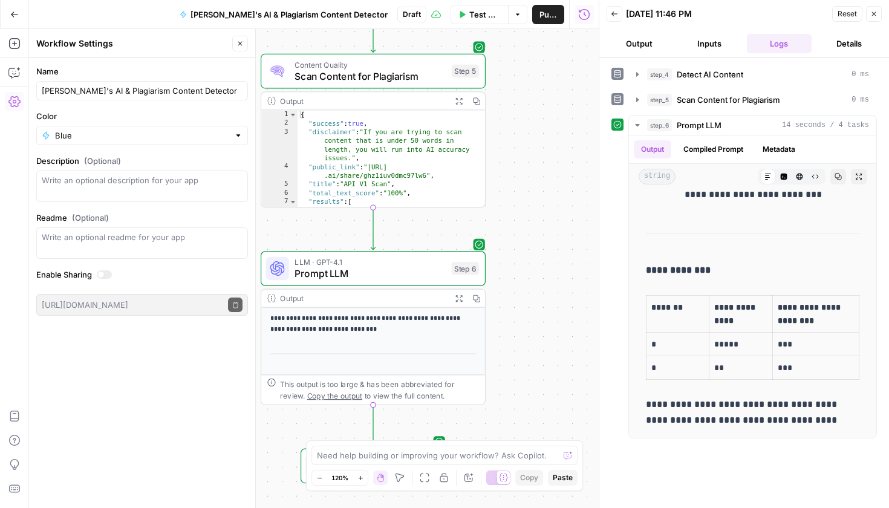
scroll to position [266, 0]
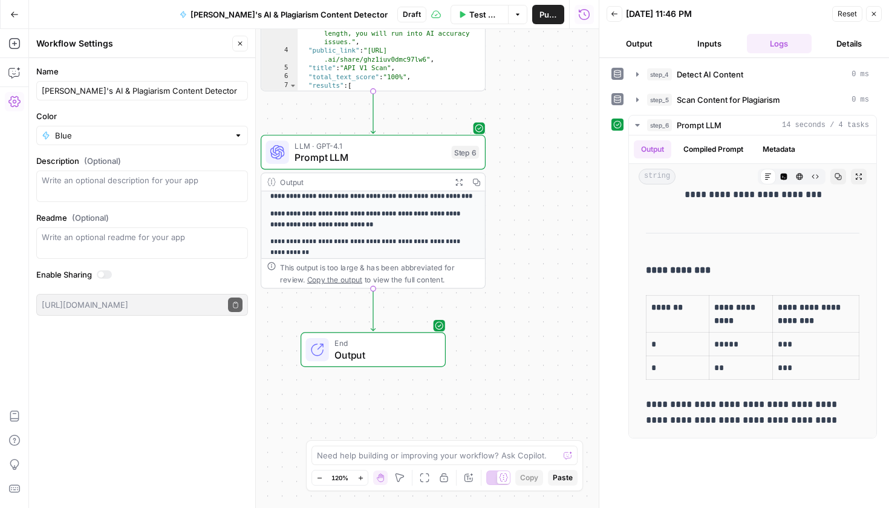
click at [412, 352] on span "Output" at bounding box center [384, 355] width 99 height 15
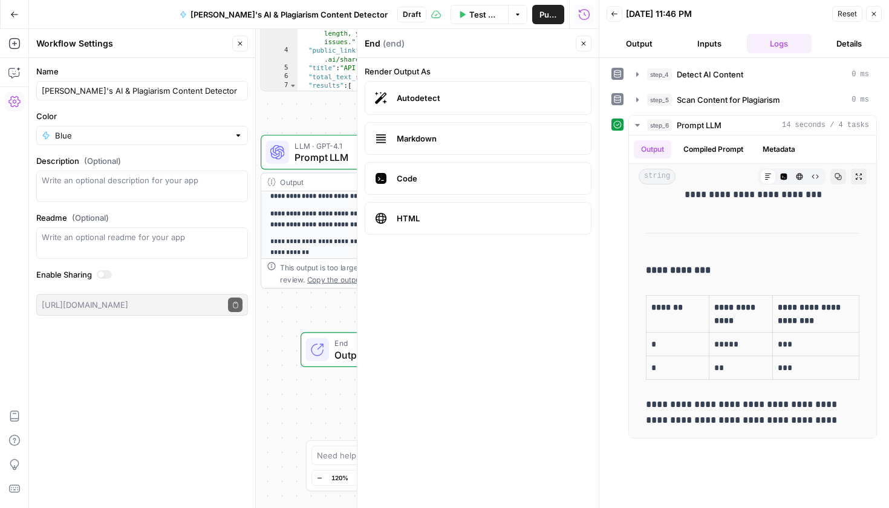
click at [281, 401] on div "Workflow Set Inputs Inputs Content Quality Detect AI Content Step 4 Output Expa…" at bounding box center [314, 268] width 570 height 479
click at [585, 44] on icon "button" at bounding box center [583, 43] width 7 height 7
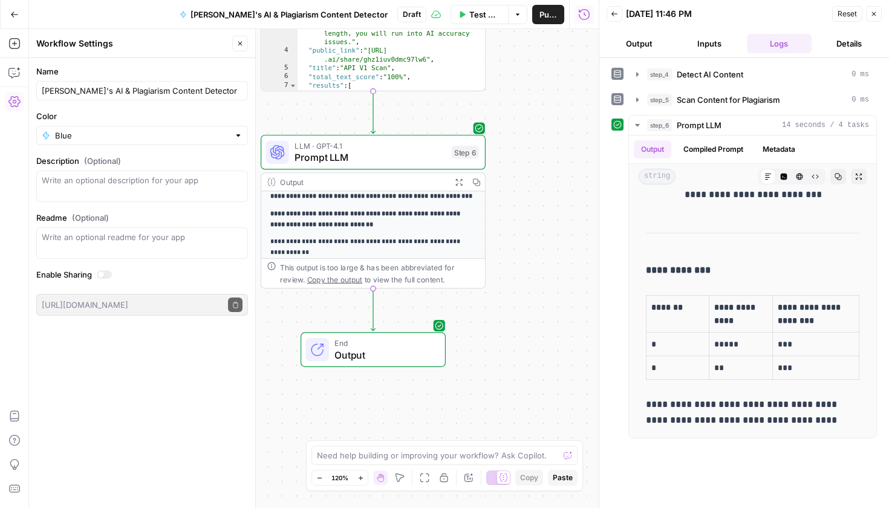
click at [241, 43] on icon "button" at bounding box center [240, 44] width 4 height 4
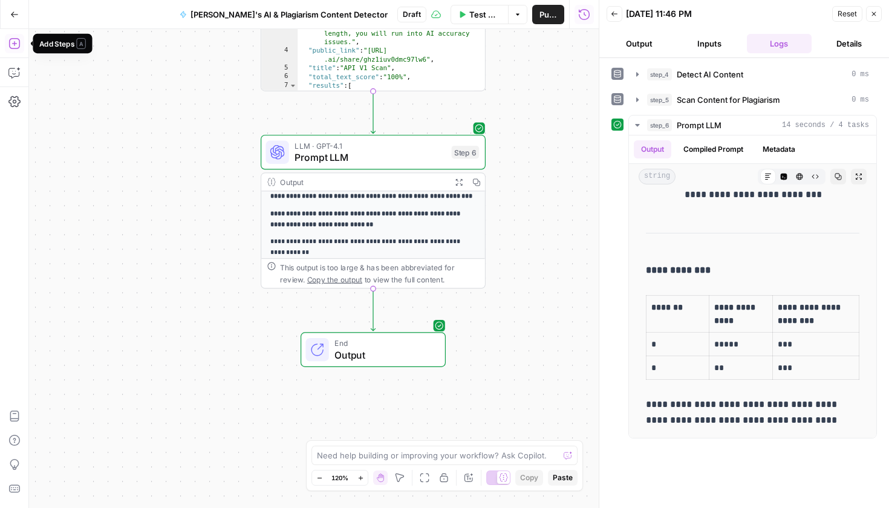
click at [8, 39] on button "Add Steps" at bounding box center [14, 43] width 19 height 19
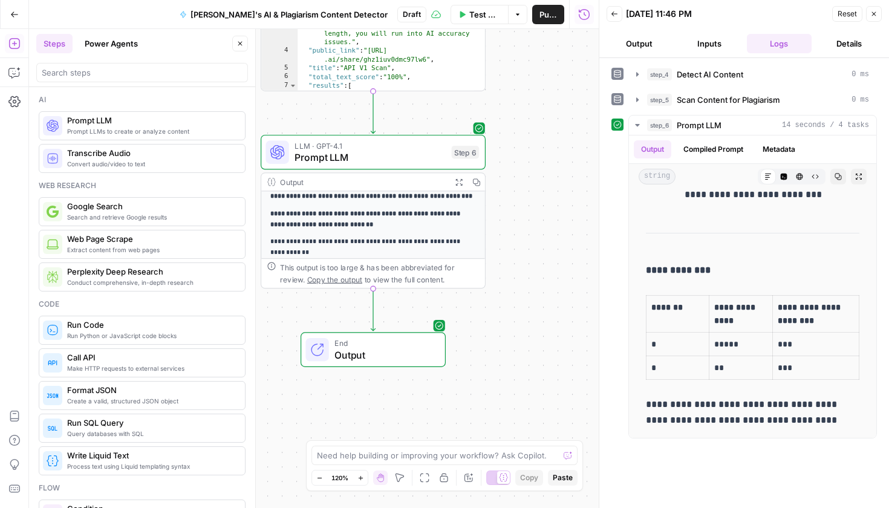
scroll to position [2, 0]
click at [164, 182] on div "Web research" at bounding box center [142, 183] width 207 height 11
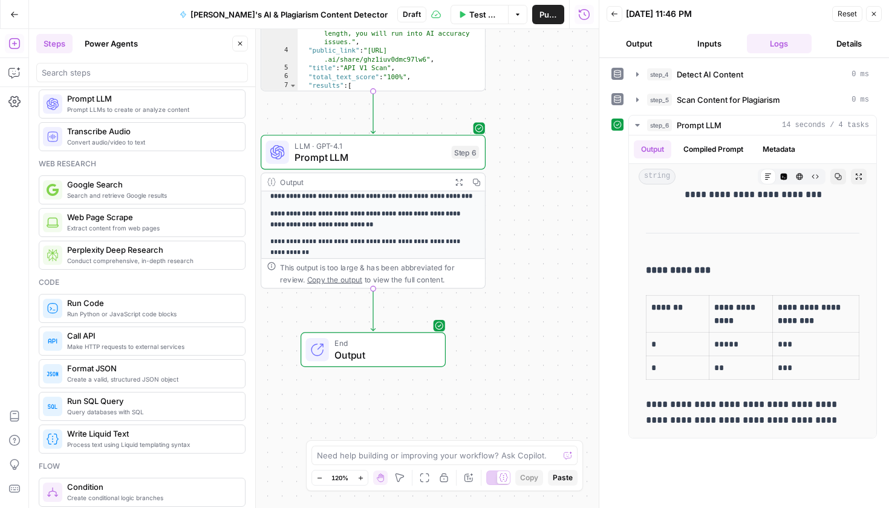
scroll to position [80, 0]
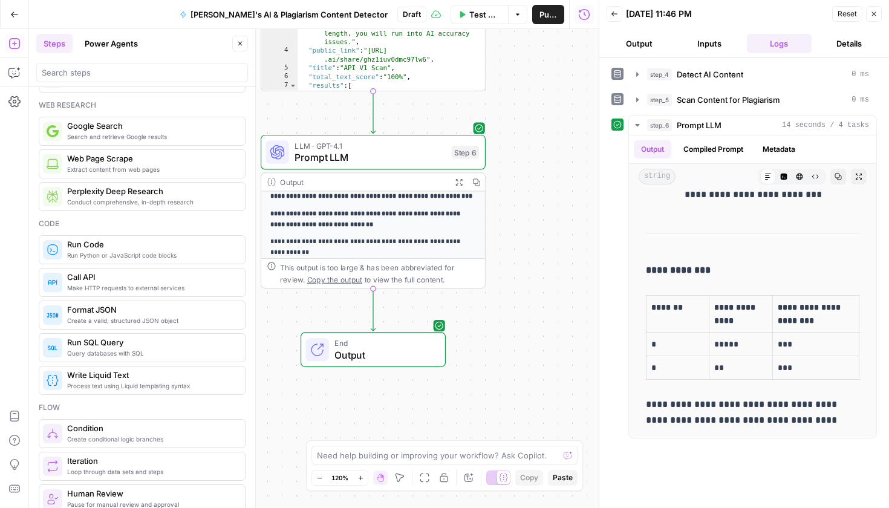
click at [162, 320] on span "Create a valid, structured JSON object" at bounding box center [151, 321] width 168 height 10
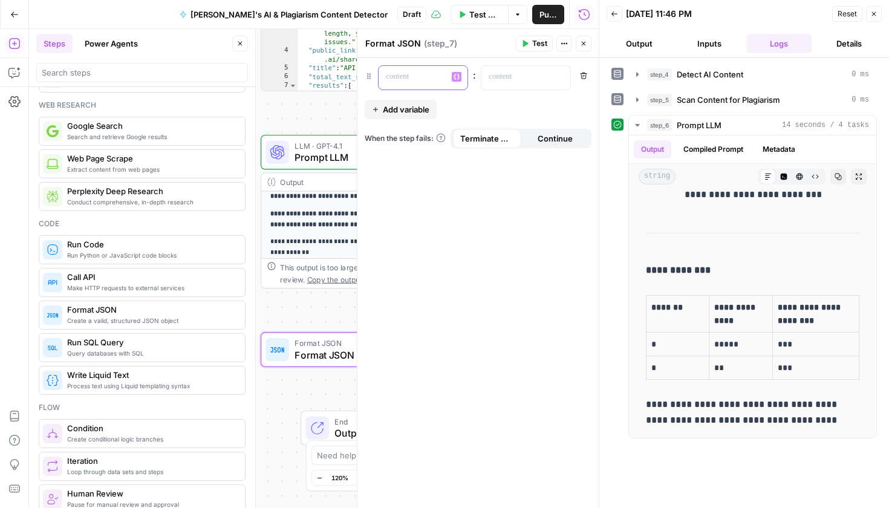
click at [445, 73] on div at bounding box center [414, 78] width 70 height 24
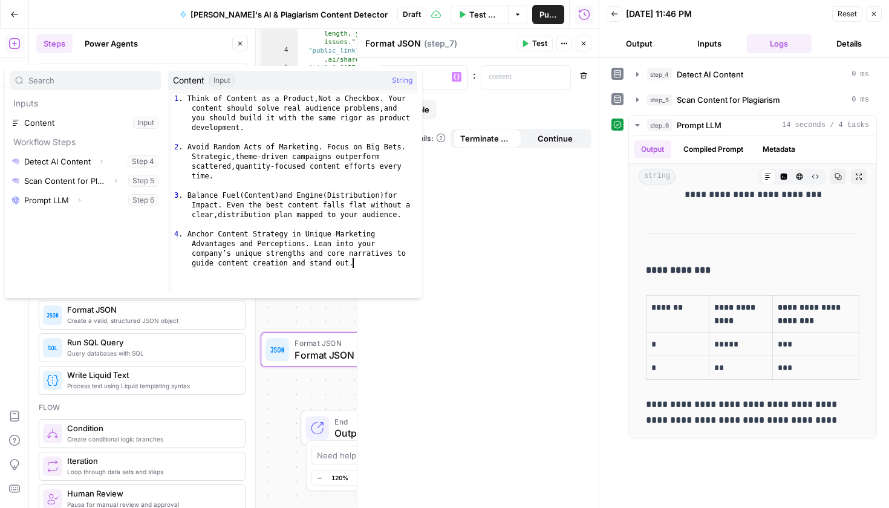
type textarea "**********"
click at [413, 208] on div "1 . Think of Content as a Product , Not a Checkbox. Your content should solve r…" at bounding box center [295, 232] width 246 height 277
click at [483, 207] on div "* Variables Menu : Remove Add variable When the step fails: Terminate Workflow …" at bounding box center [478, 283] width 241 height 450
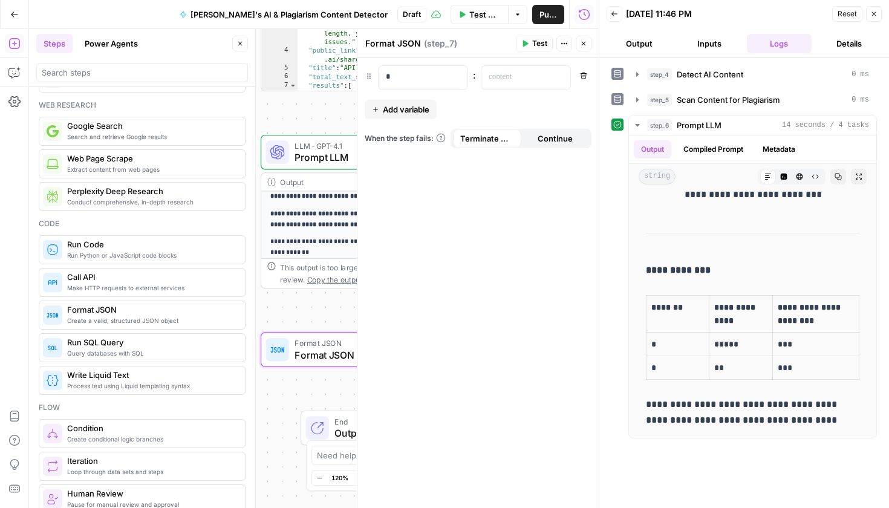
click at [432, 111] on button "Add variable" at bounding box center [401, 109] width 72 height 19
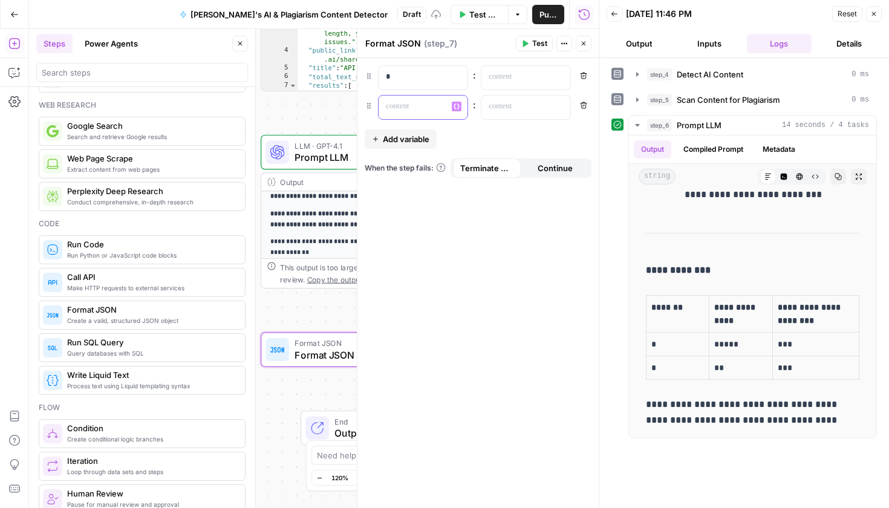
click at [392, 104] on p at bounding box center [413, 106] width 55 height 12
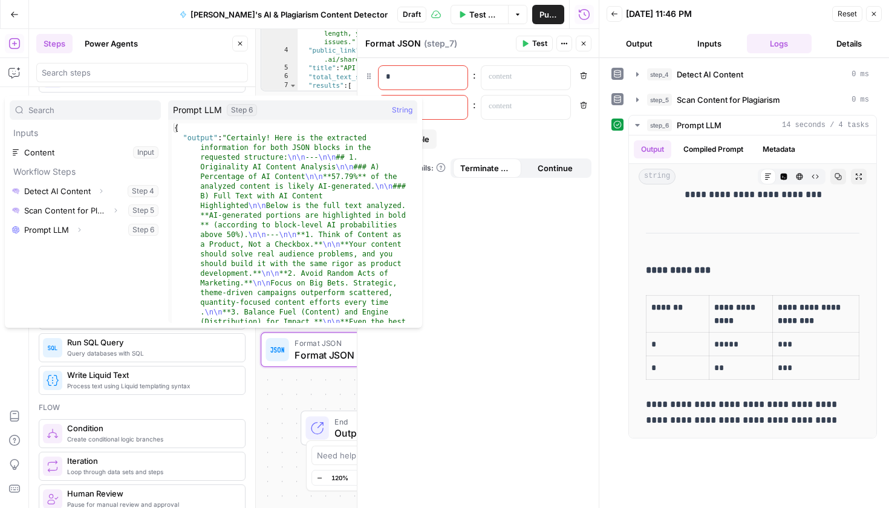
click at [483, 247] on div "* : Remove * Variables Menu : Remove Add variable When the step fails: Terminat…" at bounding box center [478, 283] width 241 height 450
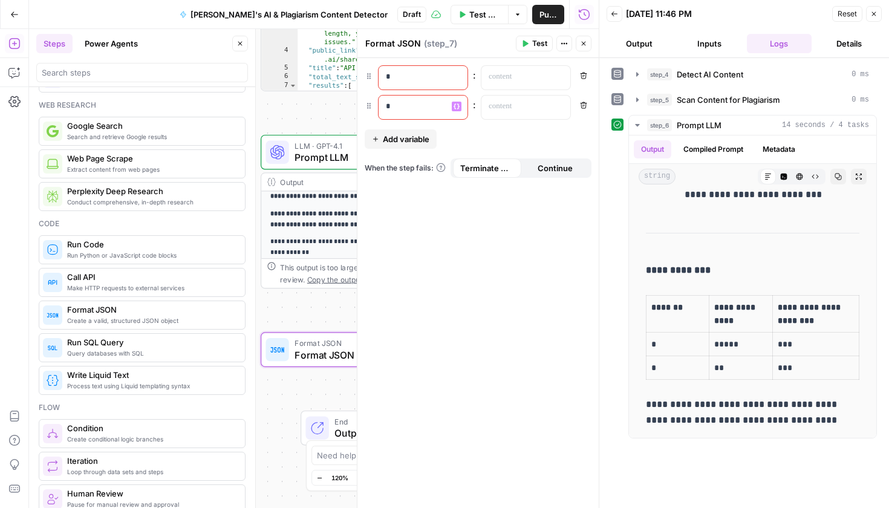
click at [415, 107] on p "*" at bounding box center [413, 106] width 55 height 12
click at [416, 108] on p "*" at bounding box center [413, 106] width 55 height 12
click at [408, 104] on p "*" at bounding box center [413, 106] width 55 height 12
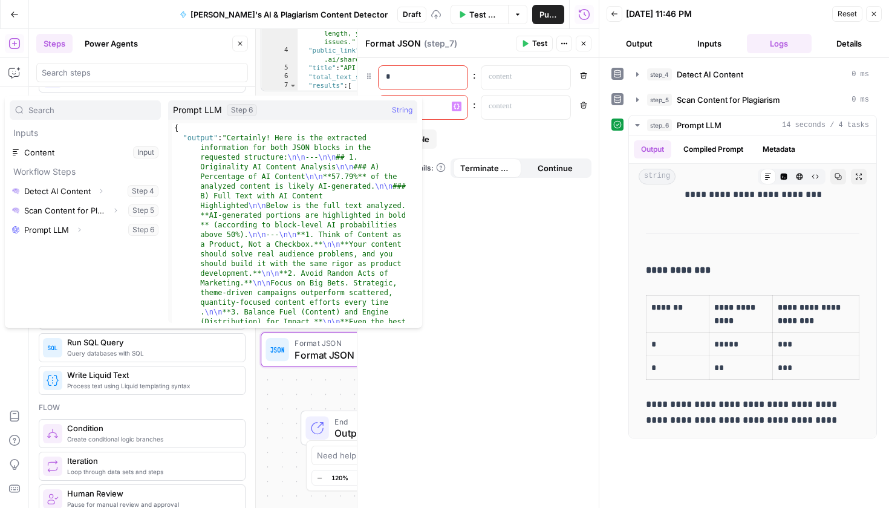
click at [97, 232] on button "Select variable Prompt LLM" at bounding box center [85, 229] width 151 height 19
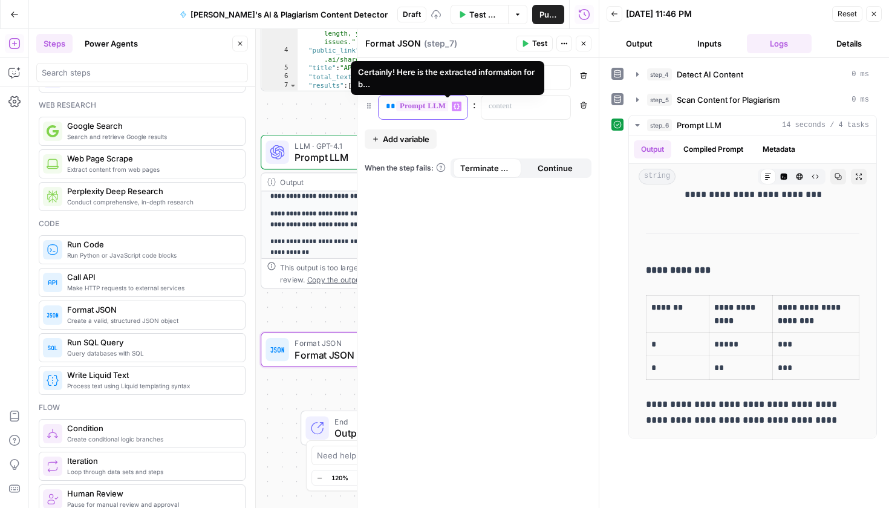
click at [442, 108] on span "**********" at bounding box center [454, 106] width 116 height 10
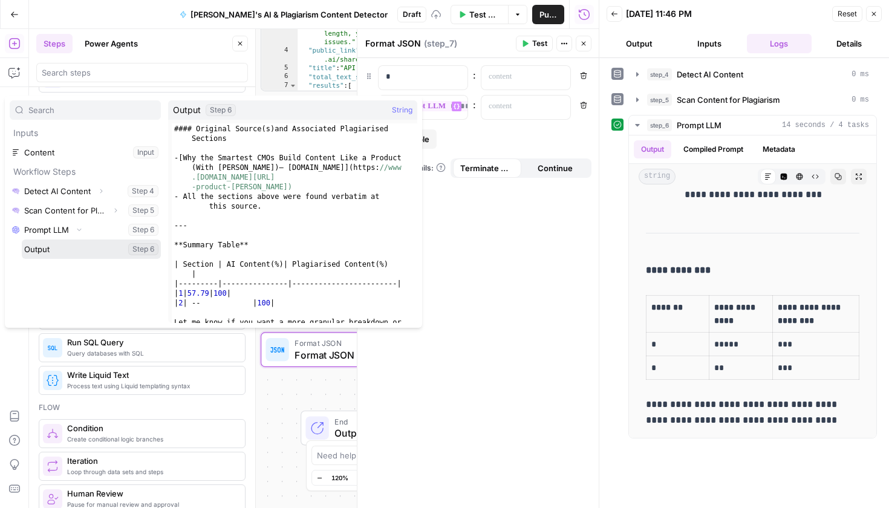
scroll to position [943, 0]
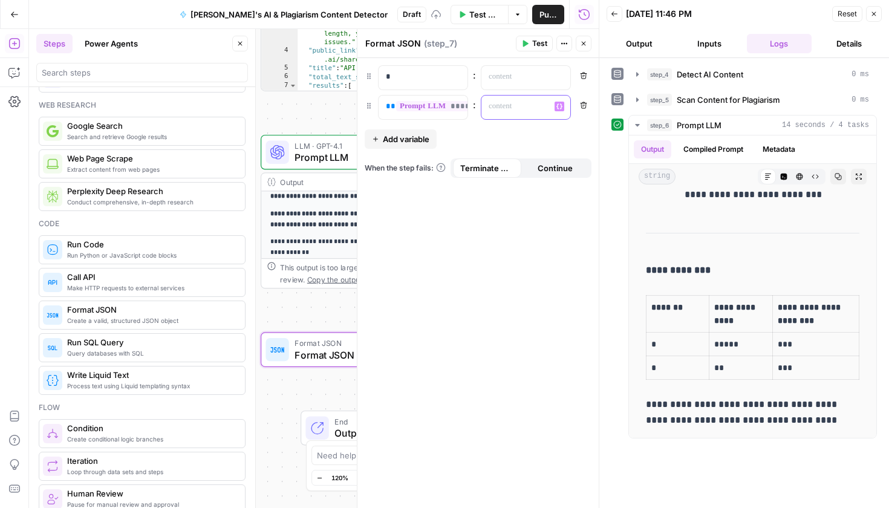
click at [553, 111] on div "“/” to reference Variables Menu" at bounding box center [526, 108] width 89 height 24
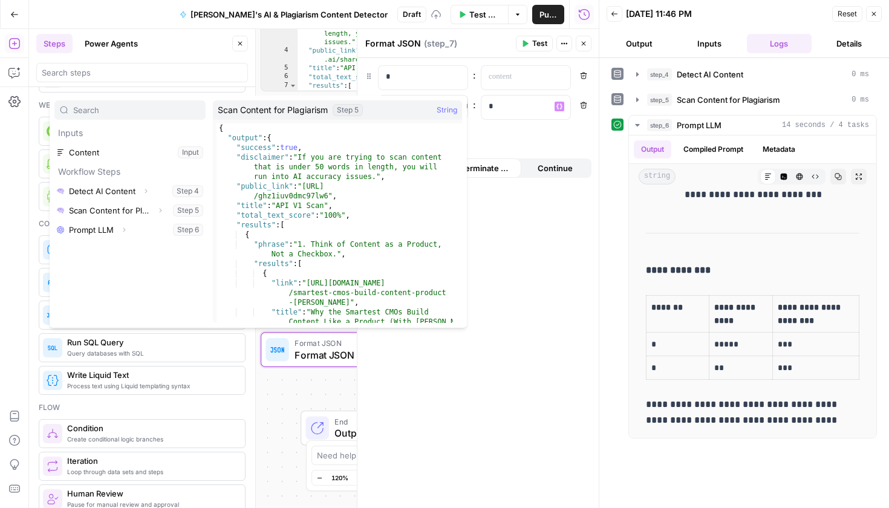
click at [130, 231] on button "Expand" at bounding box center [124, 230] width 16 height 16
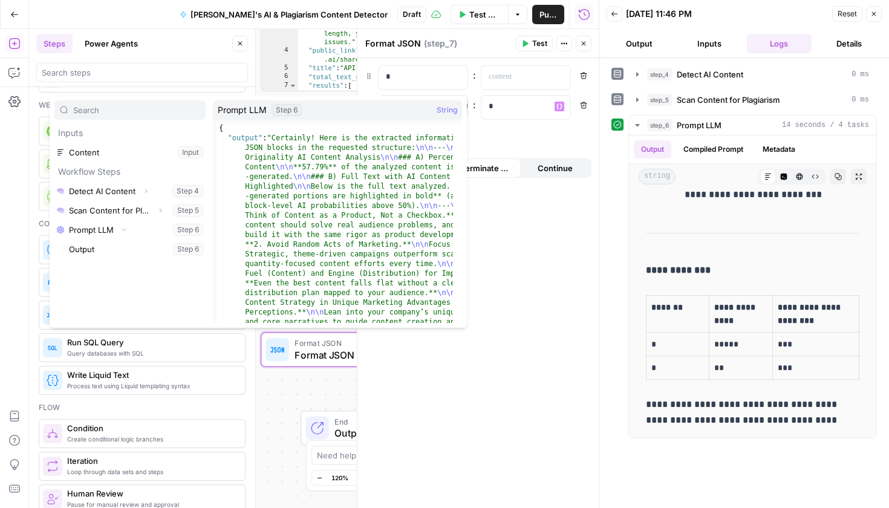
click at [108, 232] on button "Select variable Prompt LLM" at bounding box center [129, 229] width 151 height 19
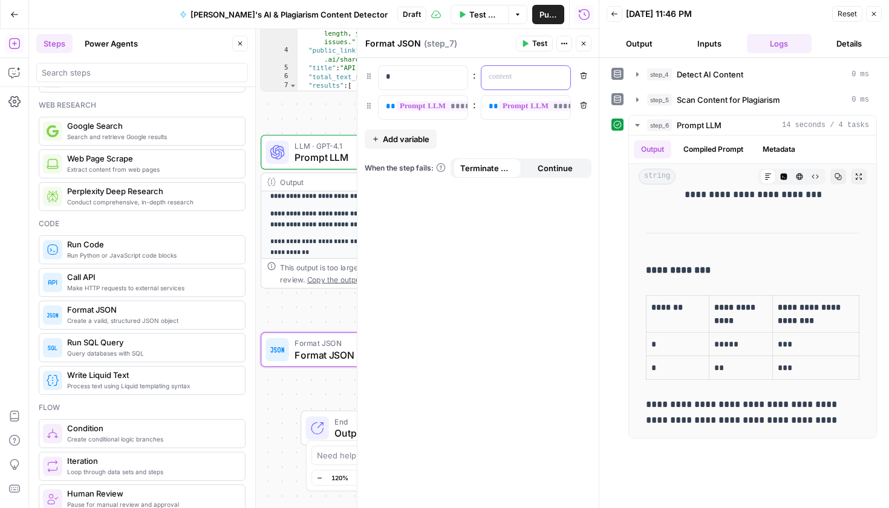
click at [522, 82] on p at bounding box center [516, 77] width 55 height 12
click at [437, 74] on p "*" at bounding box center [423, 77] width 74 height 12
drag, startPoint x: 408, startPoint y: 82, endPoint x: 307, endPoint y: 78, distance: 101.1
click at [307, 78] on body "Cohort 5 New Home Browse Your Data Usage Settings Recent Grids Refresh Existing…" at bounding box center [444, 254] width 889 height 508
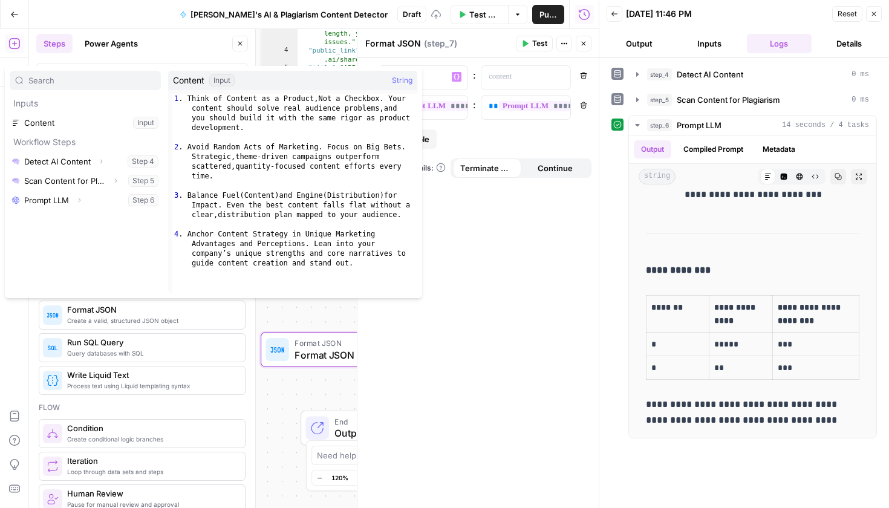
click at [92, 131] on button "Select variable Content" at bounding box center [85, 122] width 151 height 19
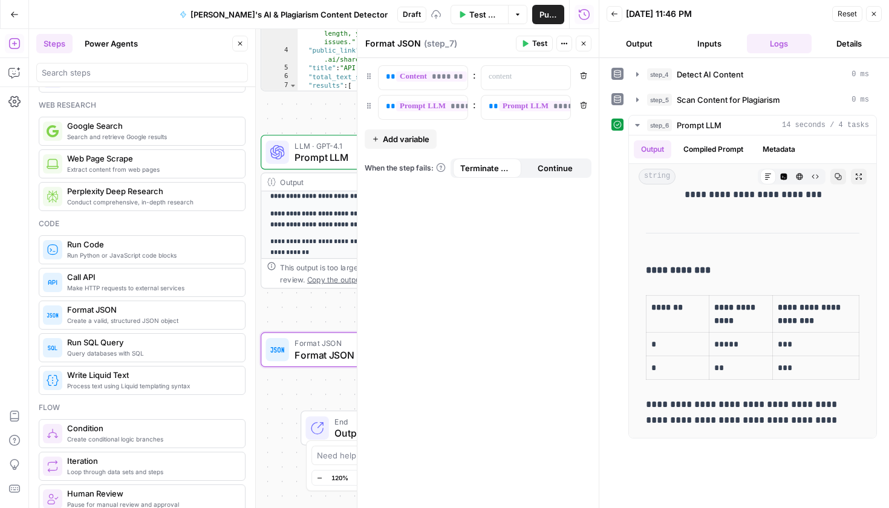
click at [458, 207] on div "**********" at bounding box center [478, 283] width 241 height 450
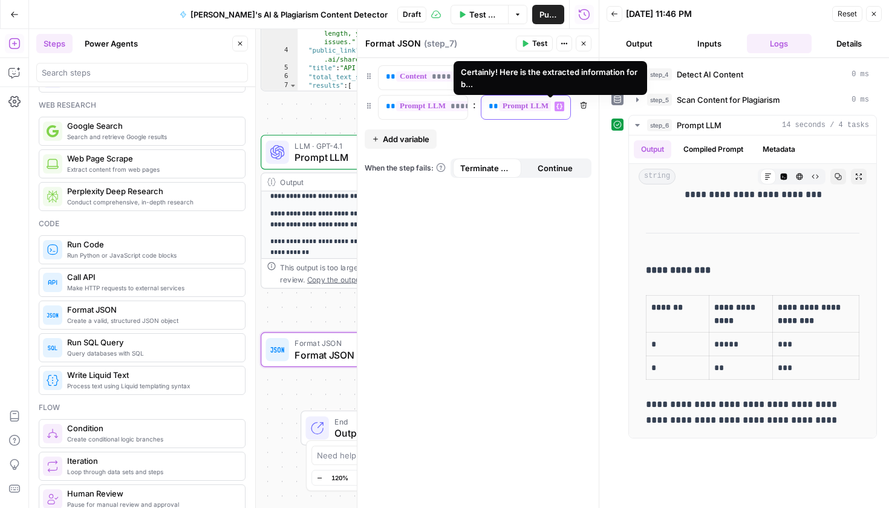
click at [503, 110] on span "**********" at bounding box center [557, 106] width 116 height 10
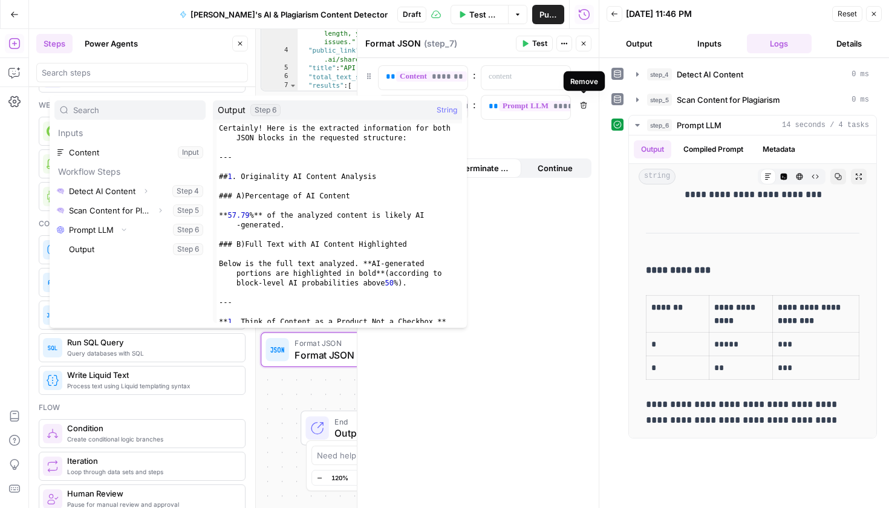
click at [582, 105] on icon "button" at bounding box center [583, 105] width 7 height 7
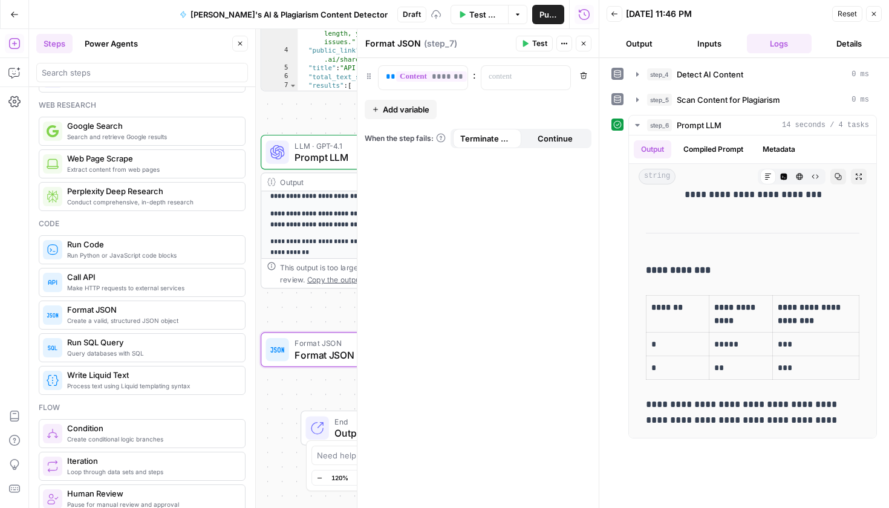
click at [404, 110] on span "Add variable" at bounding box center [406, 109] width 47 height 12
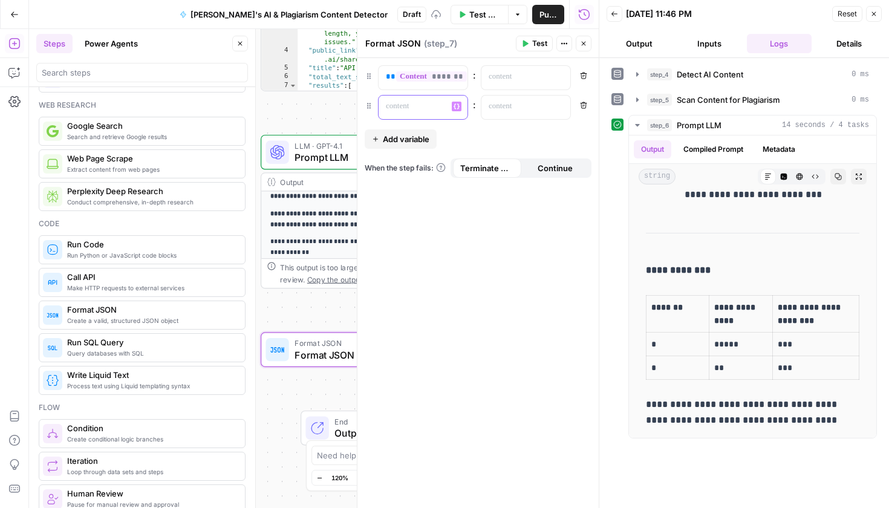
click at [401, 110] on p at bounding box center [413, 106] width 55 height 12
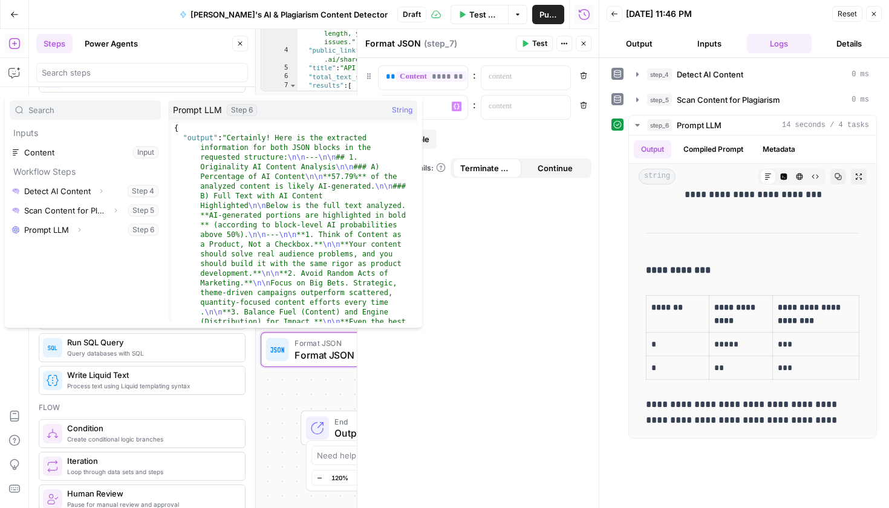
click at [57, 231] on button "Select variable Prompt LLM" at bounding box center [85, 229] width 151 height 19
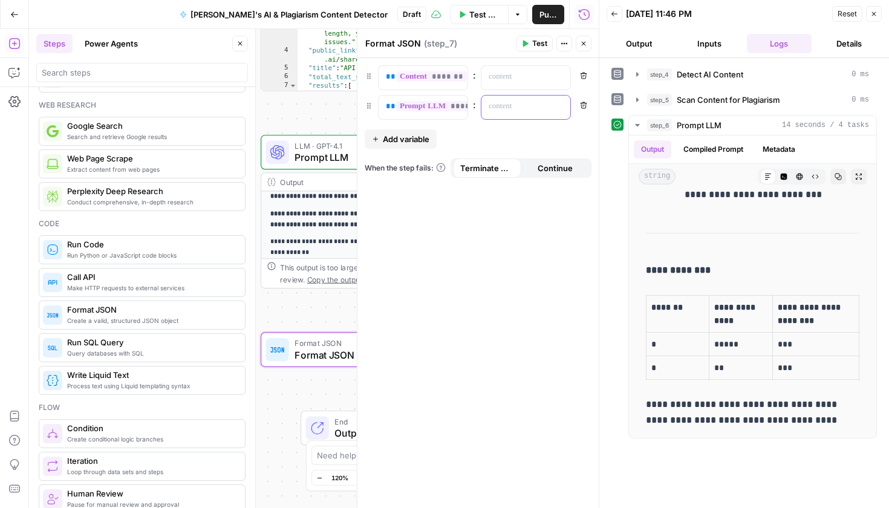
click at [512, 106] on p at bounding box center [516, 106] width 55 height 12
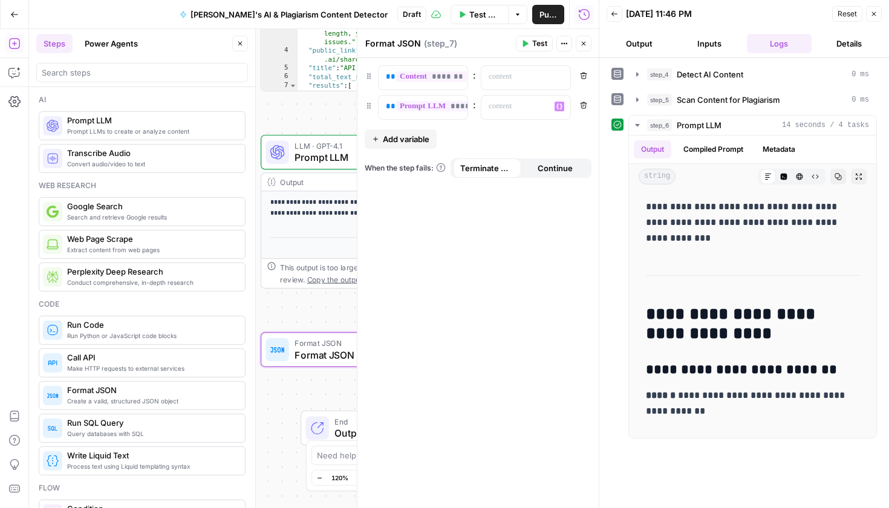
scroll to position [80, 0]
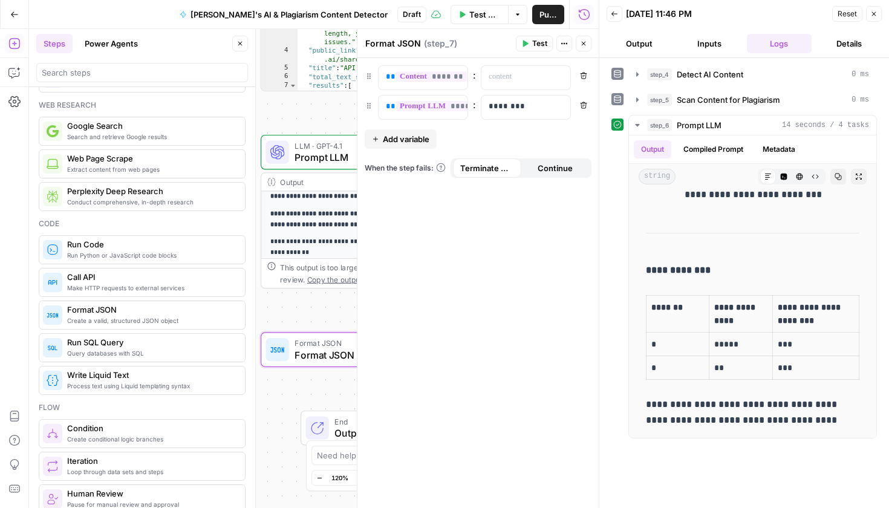
click at [495, 270] on div "**********" at bounding box center [478, 283] width 241 height 450
click at [540, 43] on span "Test" at bounding box center [539, 43] width 15 height 11
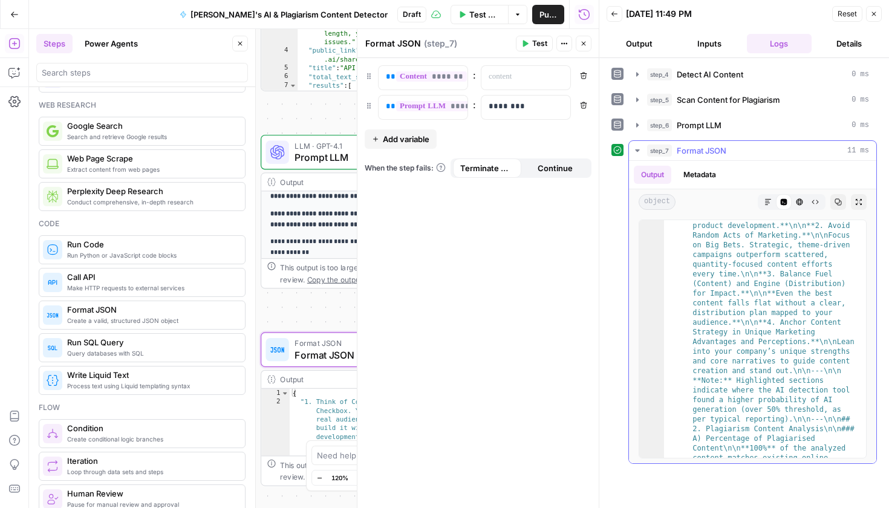
scroll to position [505, 0]
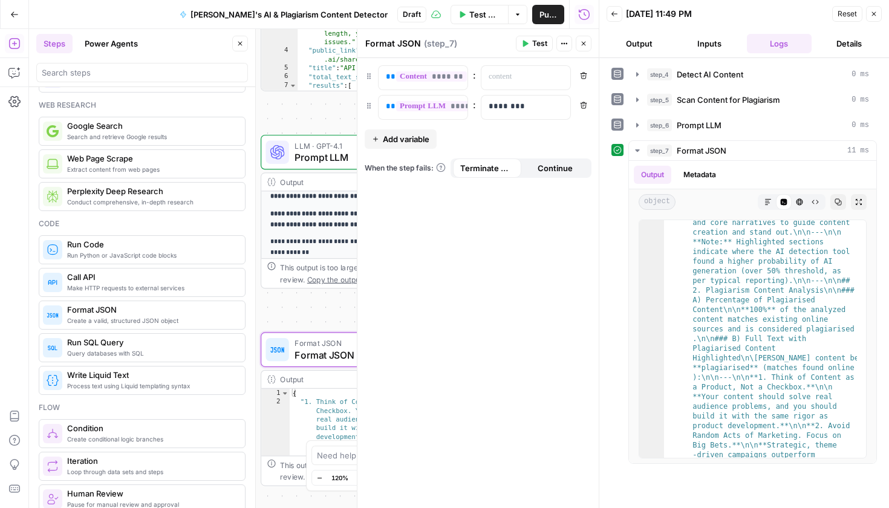
click at [578, 48] on button "Close" at bounding box center [584, 44] width 16 height 16
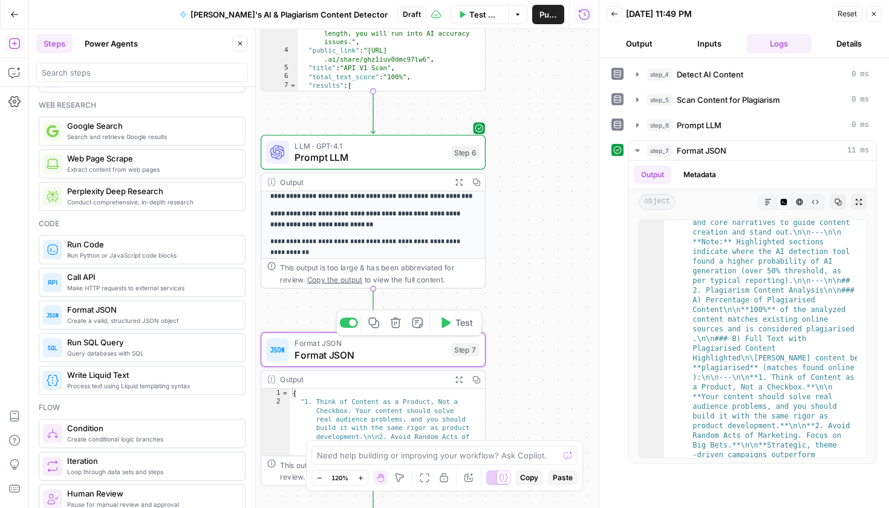
click at [410, 356] on span "Format JSON" at bounding box center [370, 355] width 151 height 15
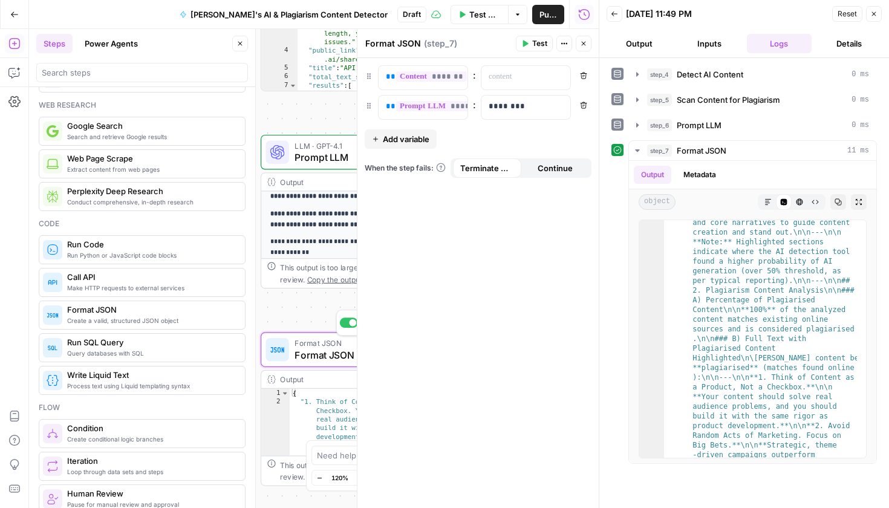
click at [399, 324] on div "**********" at bounding box center [478, 283] width 241 height 450
click at [589, 41] on button "Close" at bounding box center [584, 44] width 16 height 16
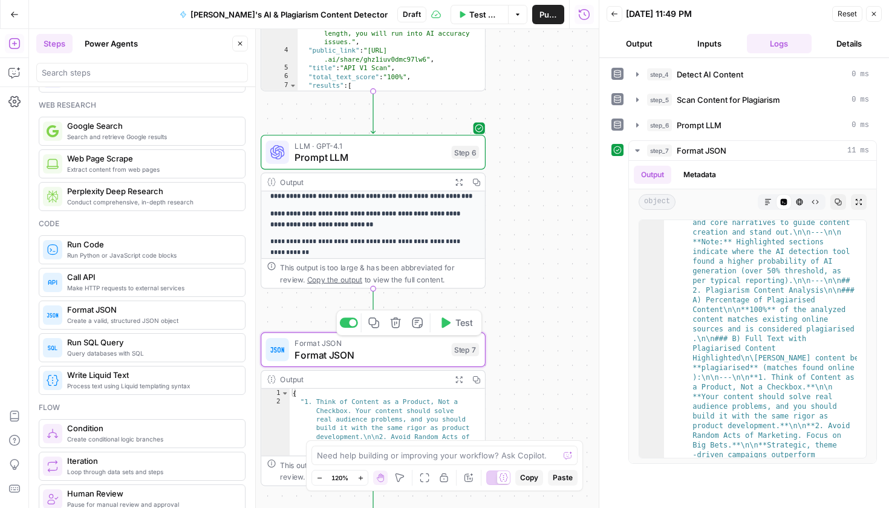
click at [396, 327] on icon "button" at bounding box center [395, 323] width 10 height 10
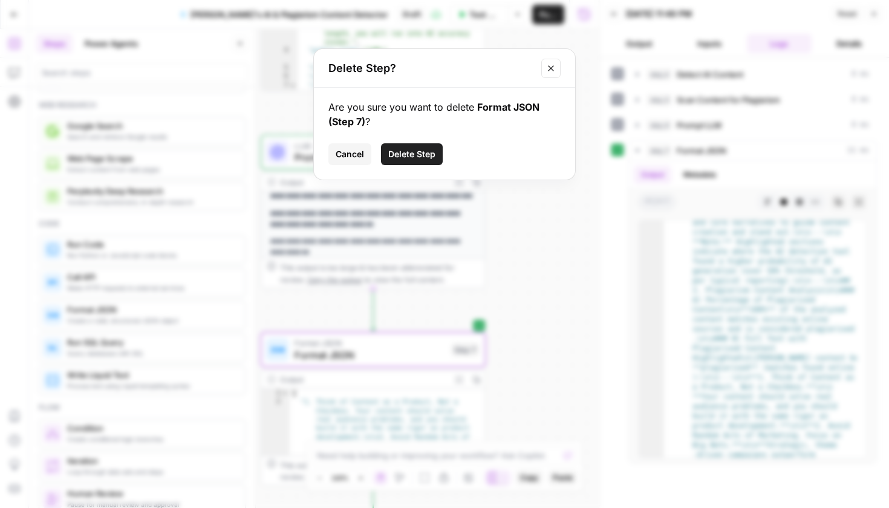
click at [390, 148] on span "Delete Step" at bounding box center [411, 154] width 47 height 12
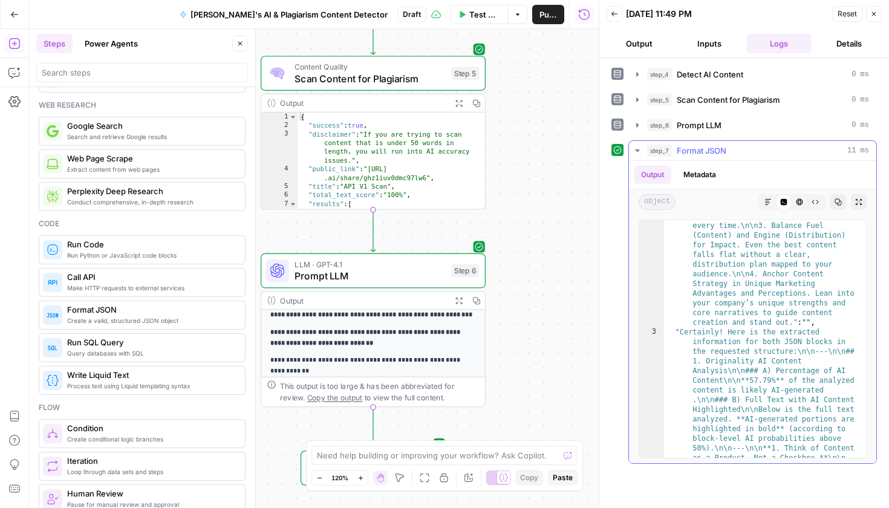
scroll to position [96, 0]
click at [484, 17] on span "Test Workflow" at bounding box center [485, 14] width 31 height 12
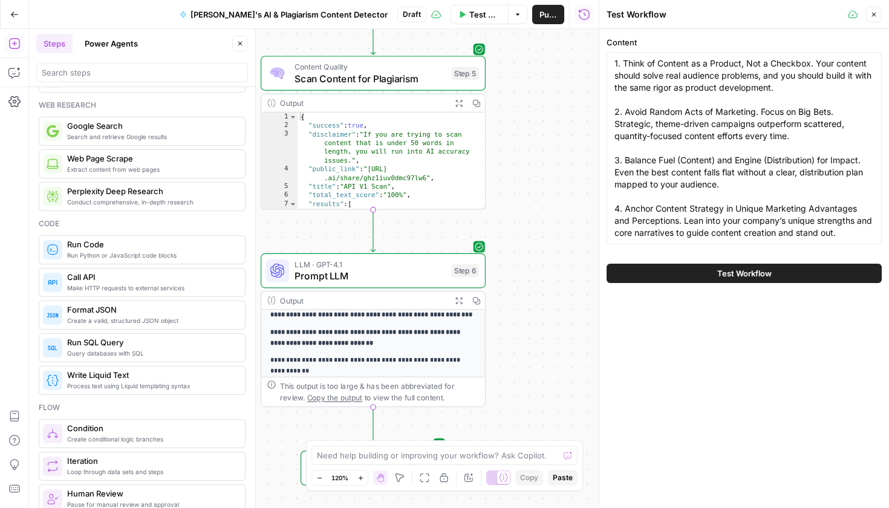
click at [719, 276] on span "Test Workflow" at bounding box center [745, 273] width 54 height 12
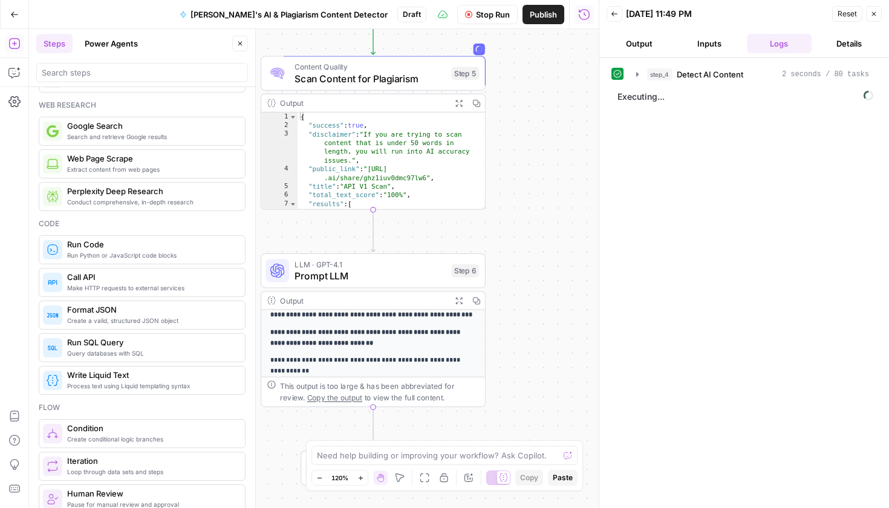
click at [649, 50] on button "Output" at bounding box center [639, 43] width 65 height 19
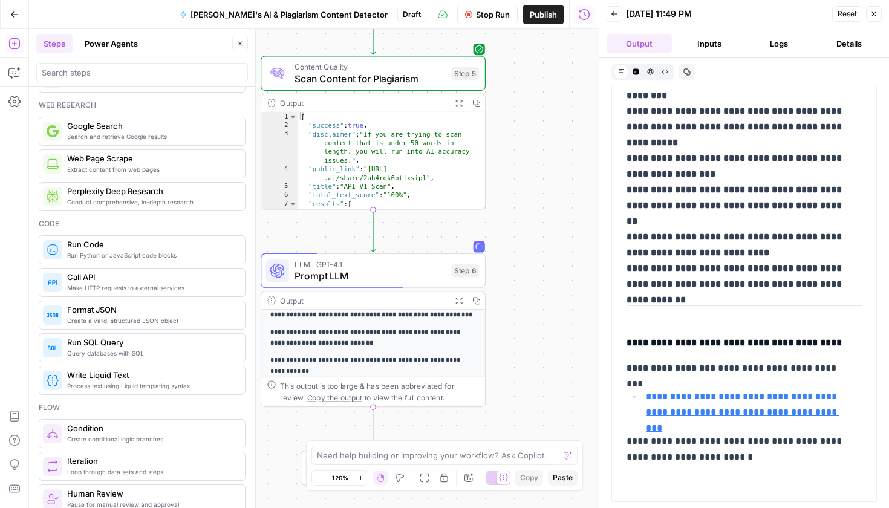
scroll to position [1412, 0]
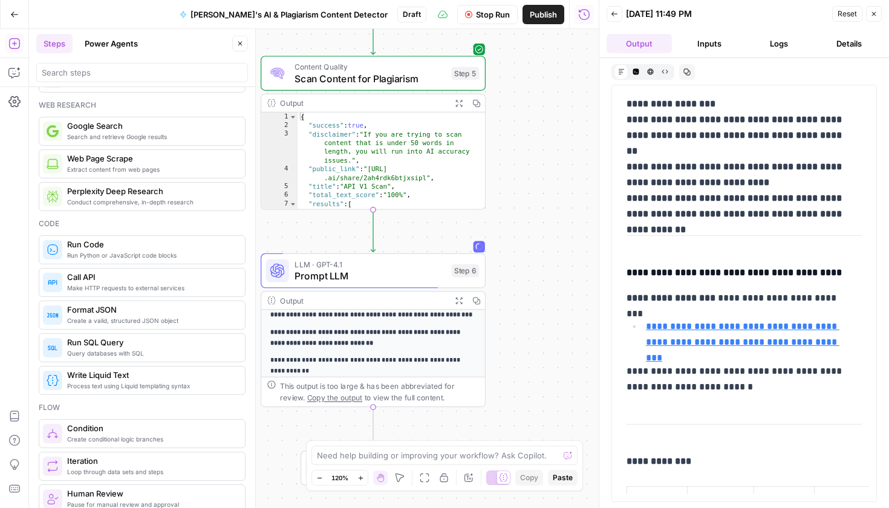
click at [839, 42] on button "Details" at bounding box center [849, 43] width 65 height 19
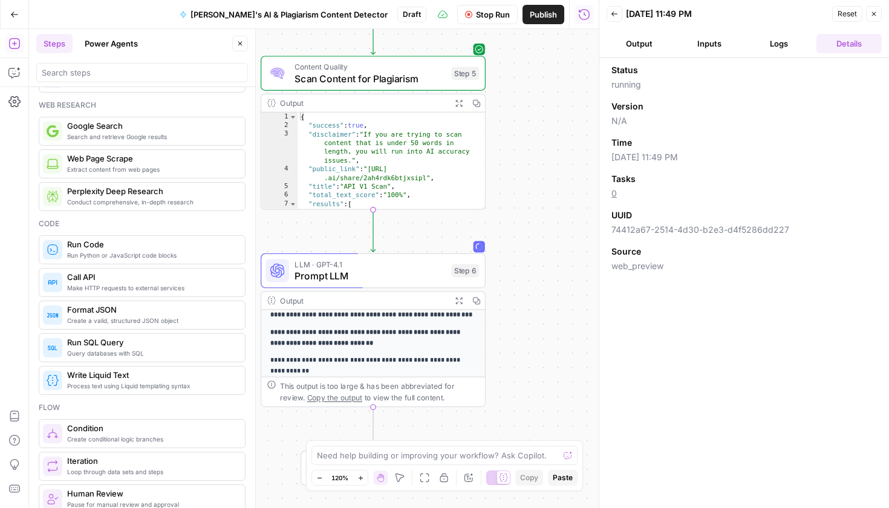
click at [839, 48] on button "Details" at bounding box center [849, 43] width 65 height 19
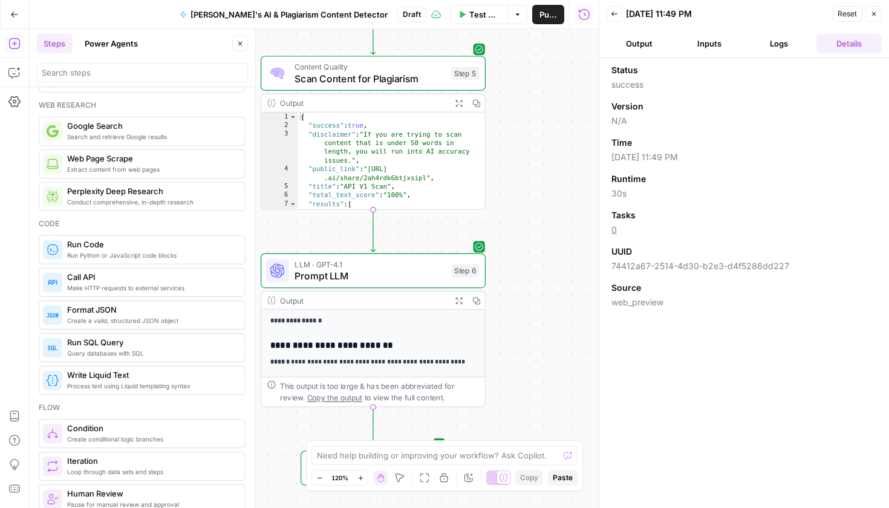
click at [642, 46] on button "Output" at bounding box center [639, 43] width 65 height 19
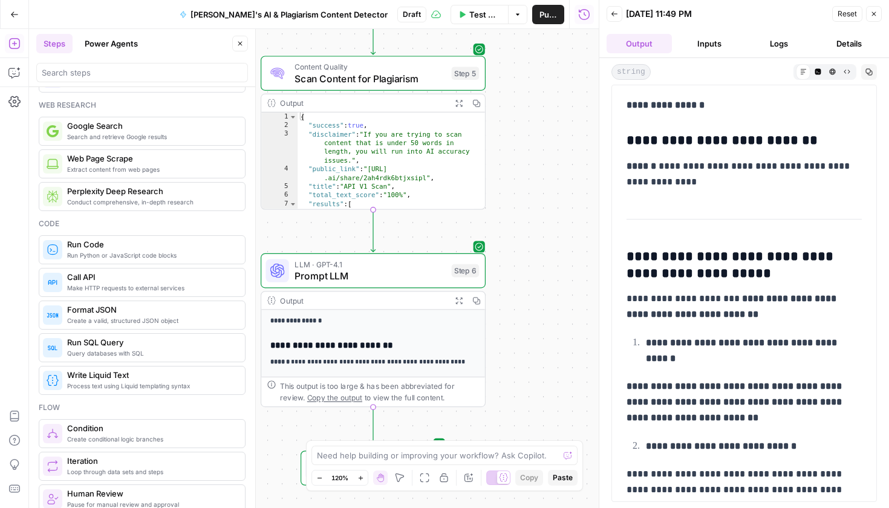
click at [715, 47] on button "Inputs" at bounding box center [709, 43] width 65 height 19
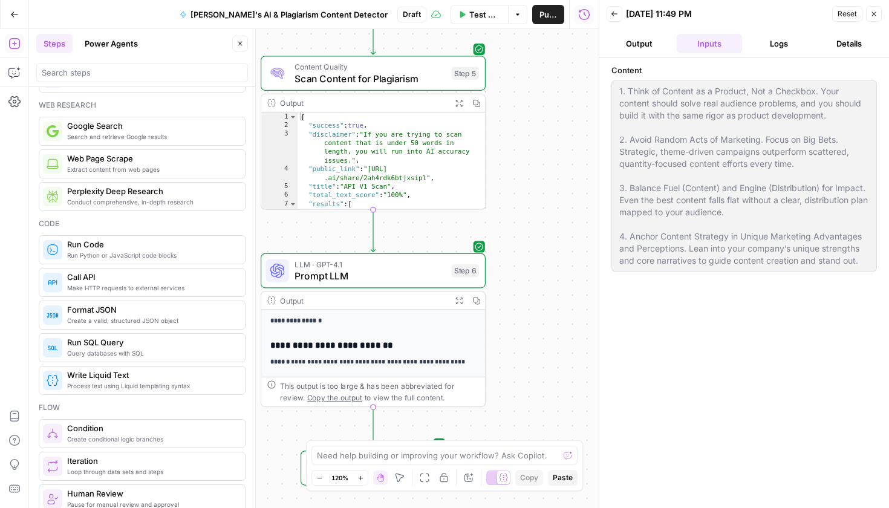
click at [764, 43] on button "Logs" at bounding box center [779, 43] width 65 height 19
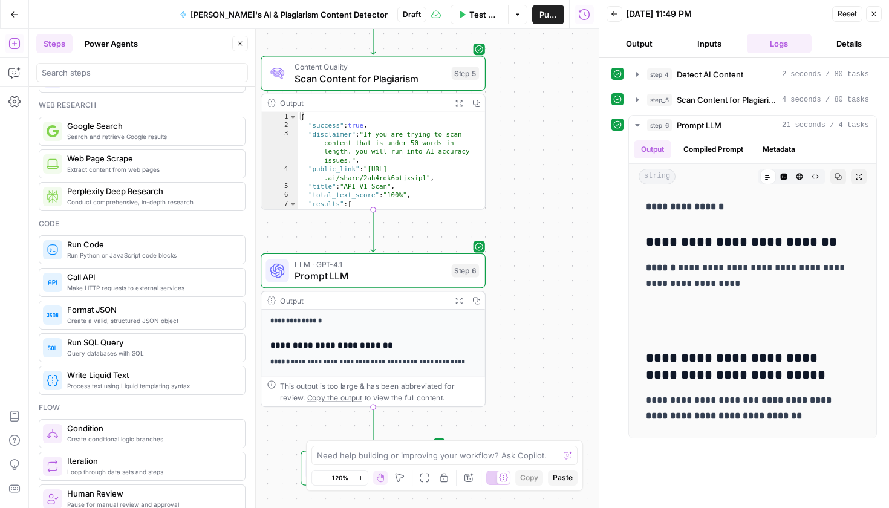
click at [843, 48] on button "Details" at bounding box center [849, 43] width 65 height 19
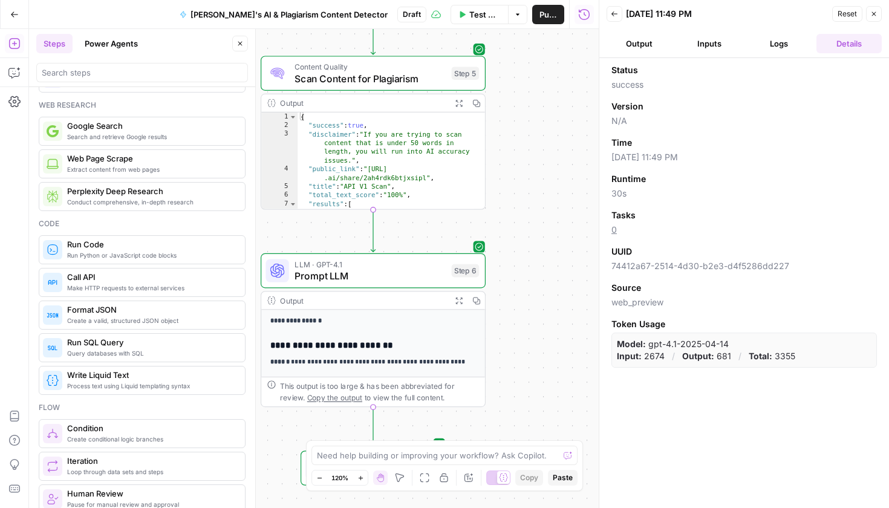
click at [793, 44] on button "Logs" at bounding box center [779, 43] width 65 height 19
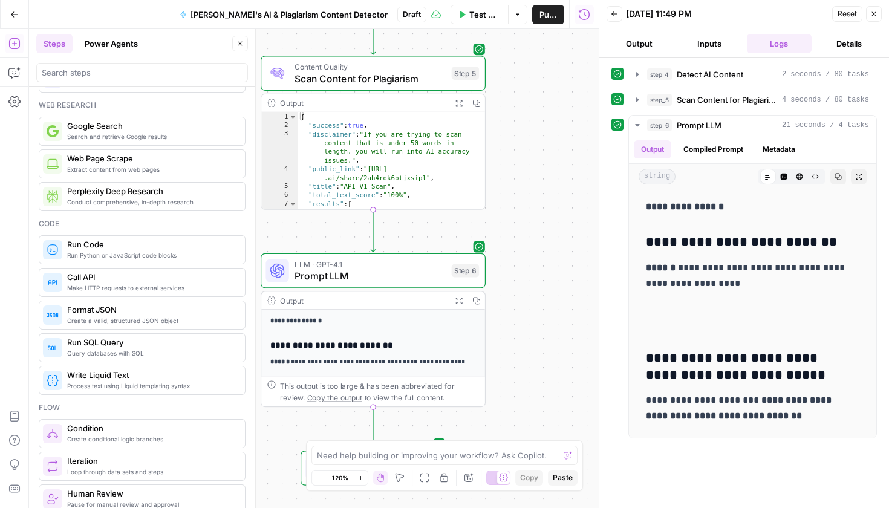
click at [838, 44] on button "Details" at bounding box center [849, 43] width 65 height 19
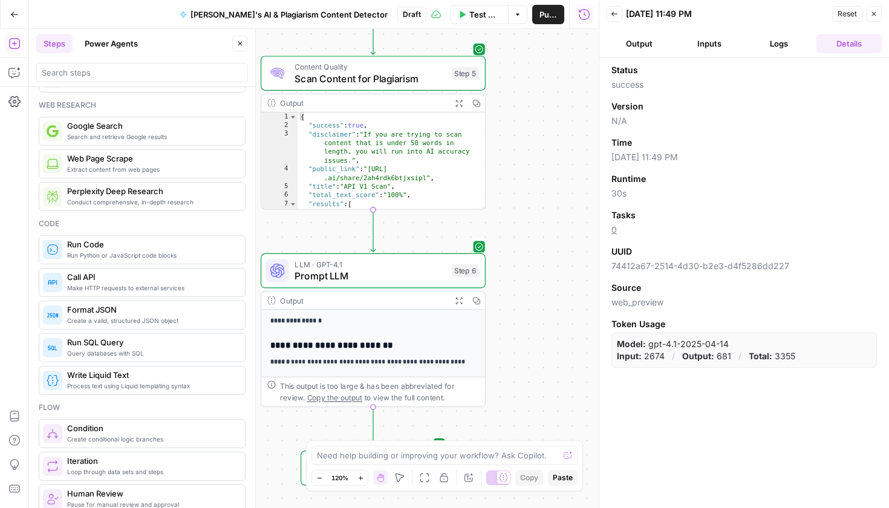
click at [569, 15] on div "Test Workflow Options Publish Run History" at bounding box center [513, 14] width 172 height 28
click at [553, 14] on span "Publish" at bounding box center [549, 14] width 18 height 12
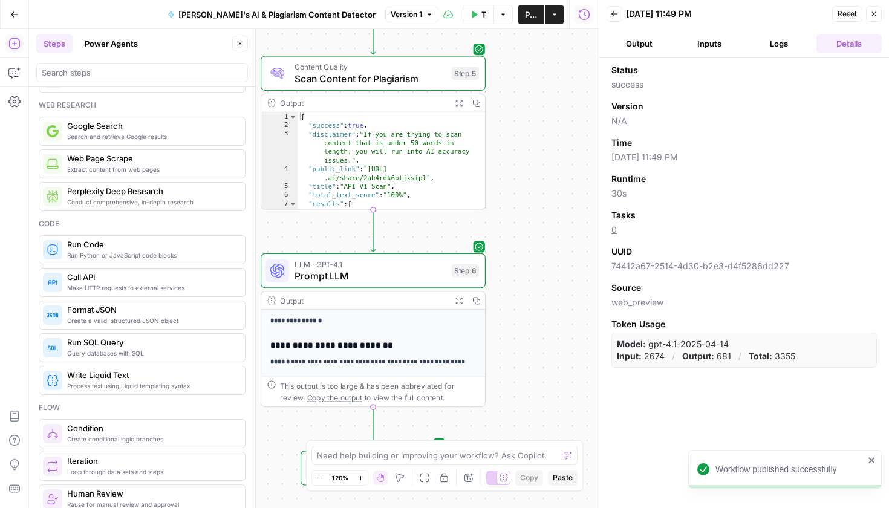
click at [19, 21] on button "Go Back" at bounding box center [15, 15] width 22 height 22
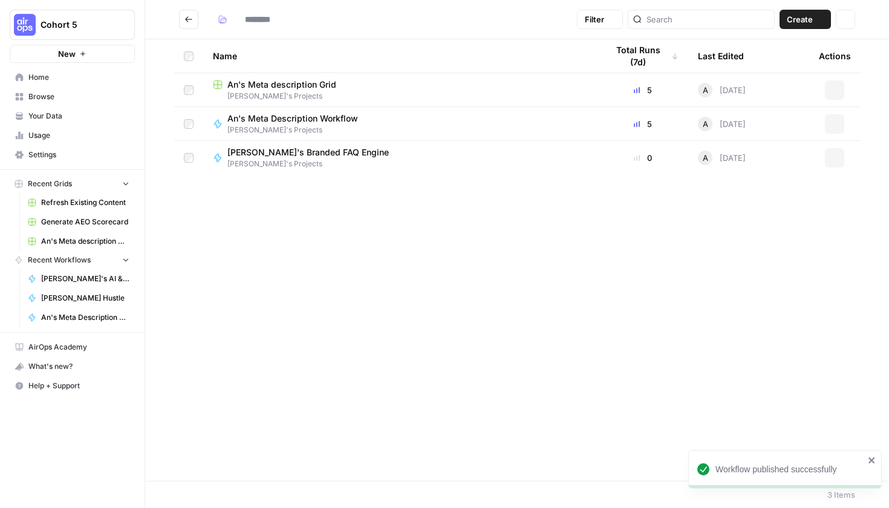
type input "**********"
